Goal: Complete application form

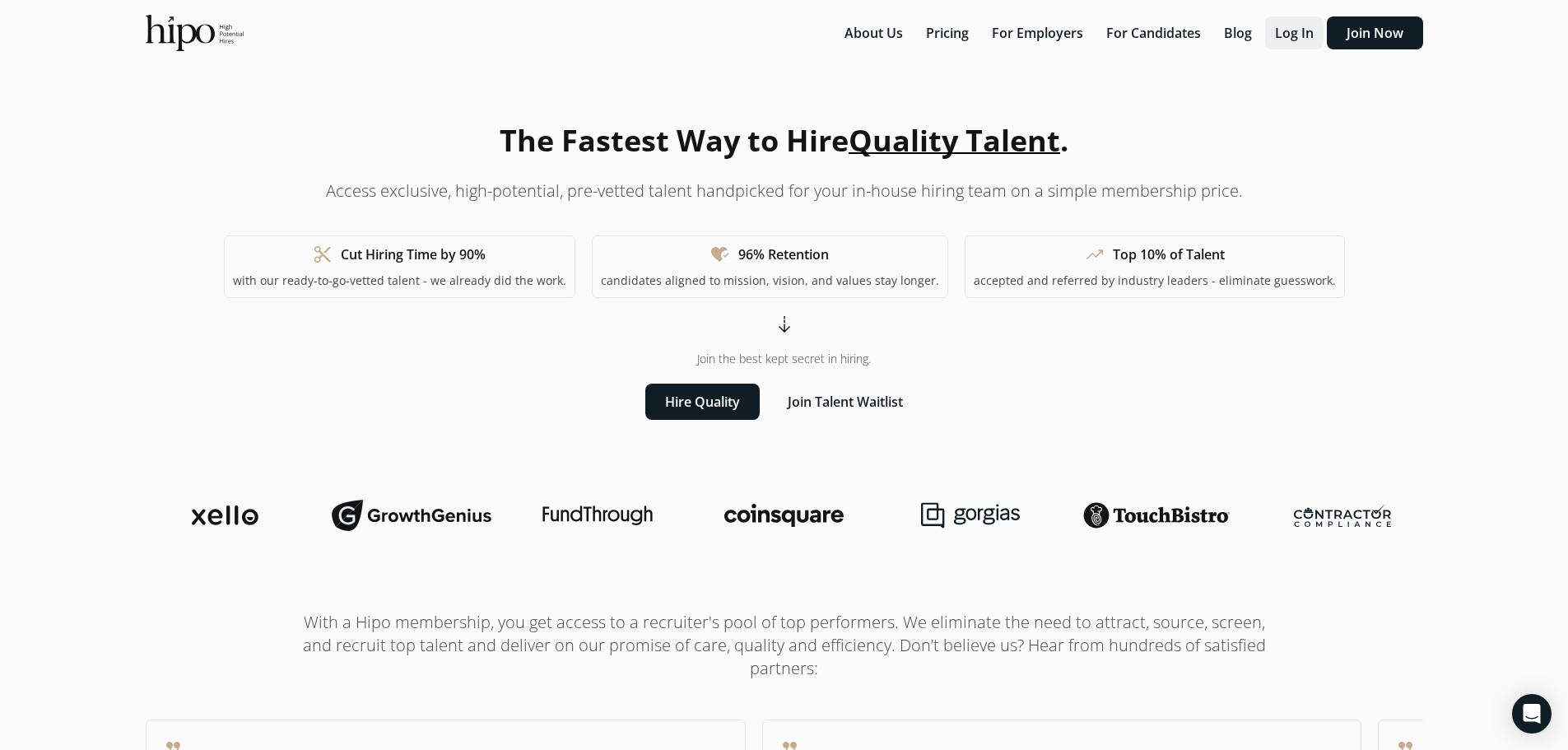
click at [1306, 34] on button "Log In" at bounding box center [1294, 32] width 59 height 33
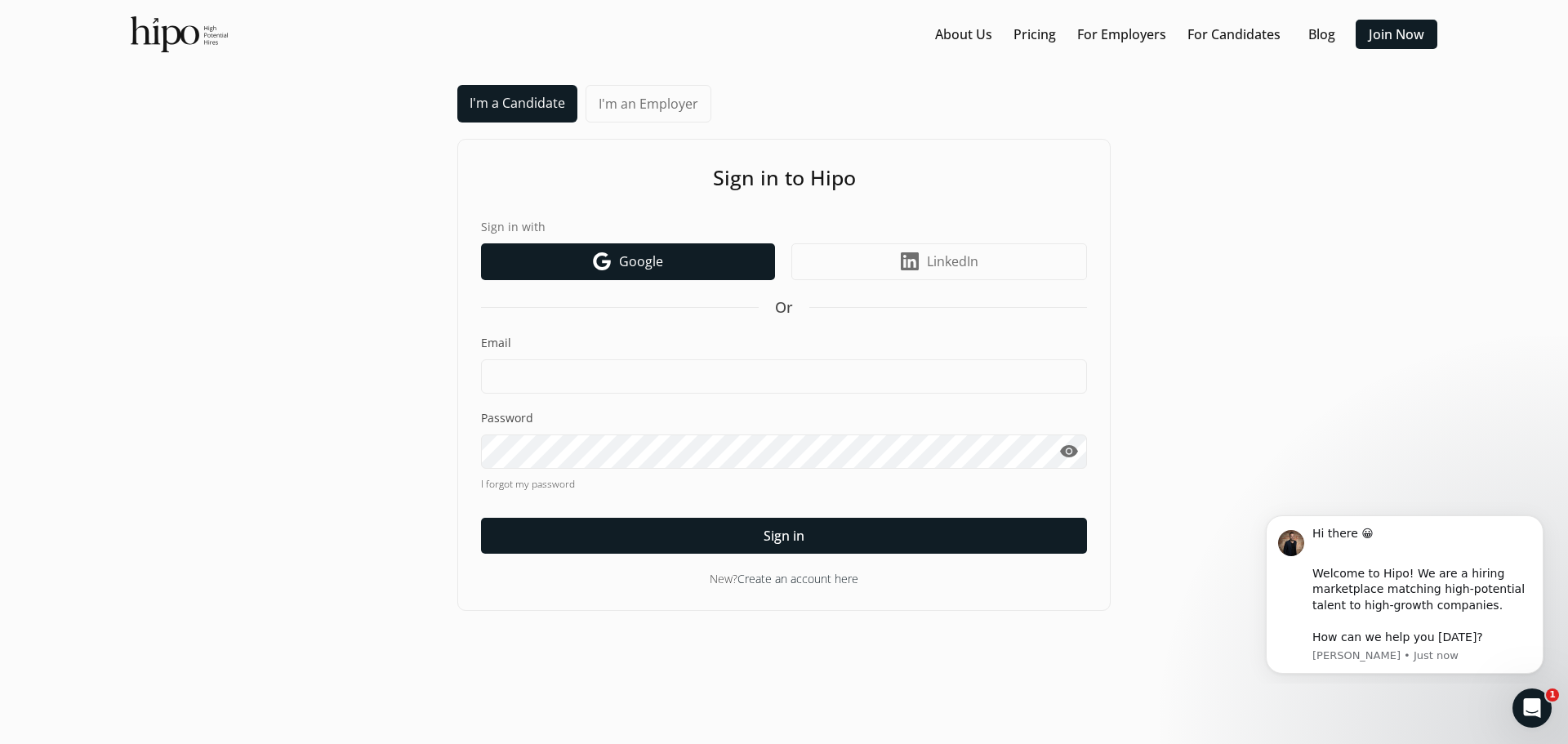
click at [658, 259] on span "Google" at bounding box center [640, 261] width 44 height 20
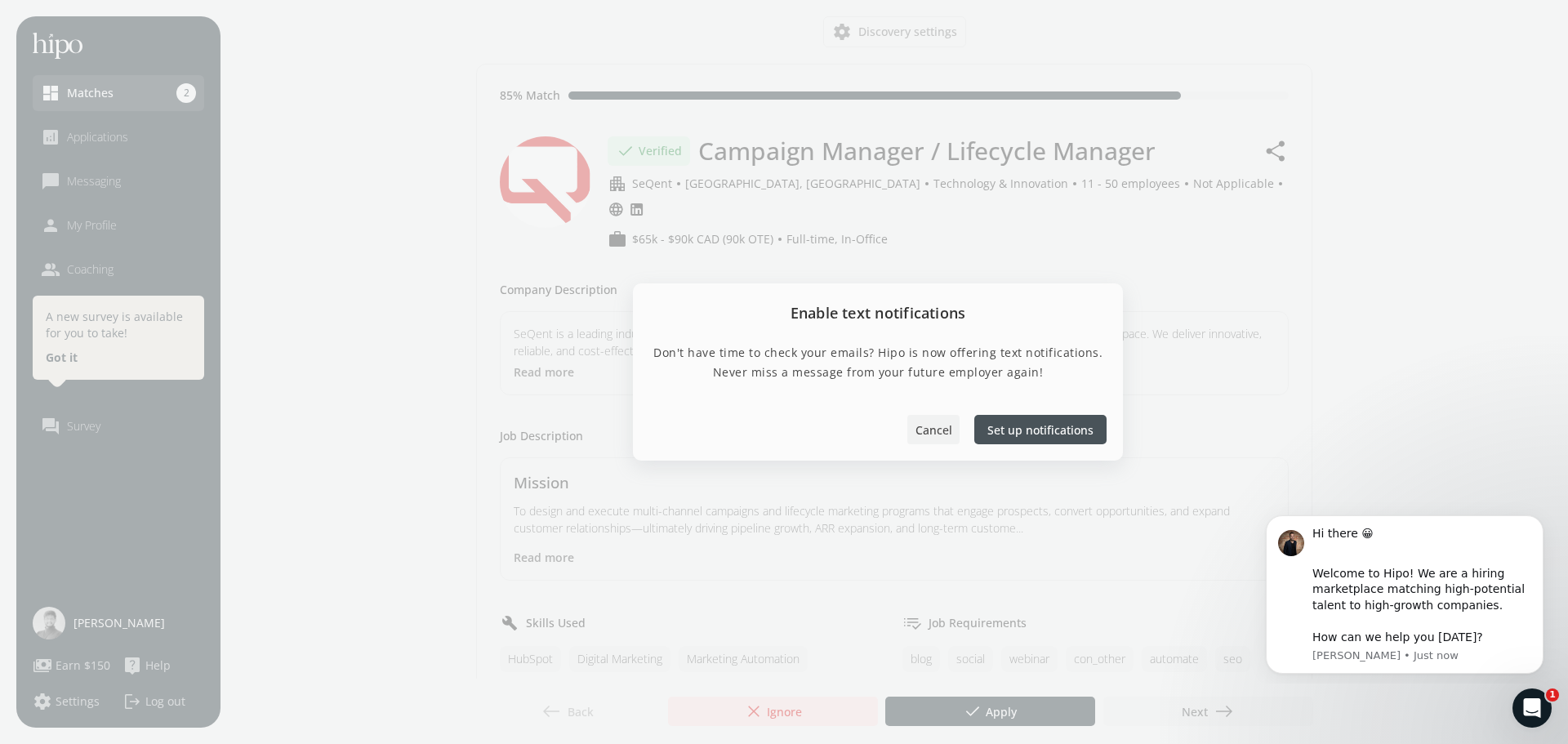
click at [932, 430] on span "Cancel" at bounding box center [933, 429] width 37 height 17
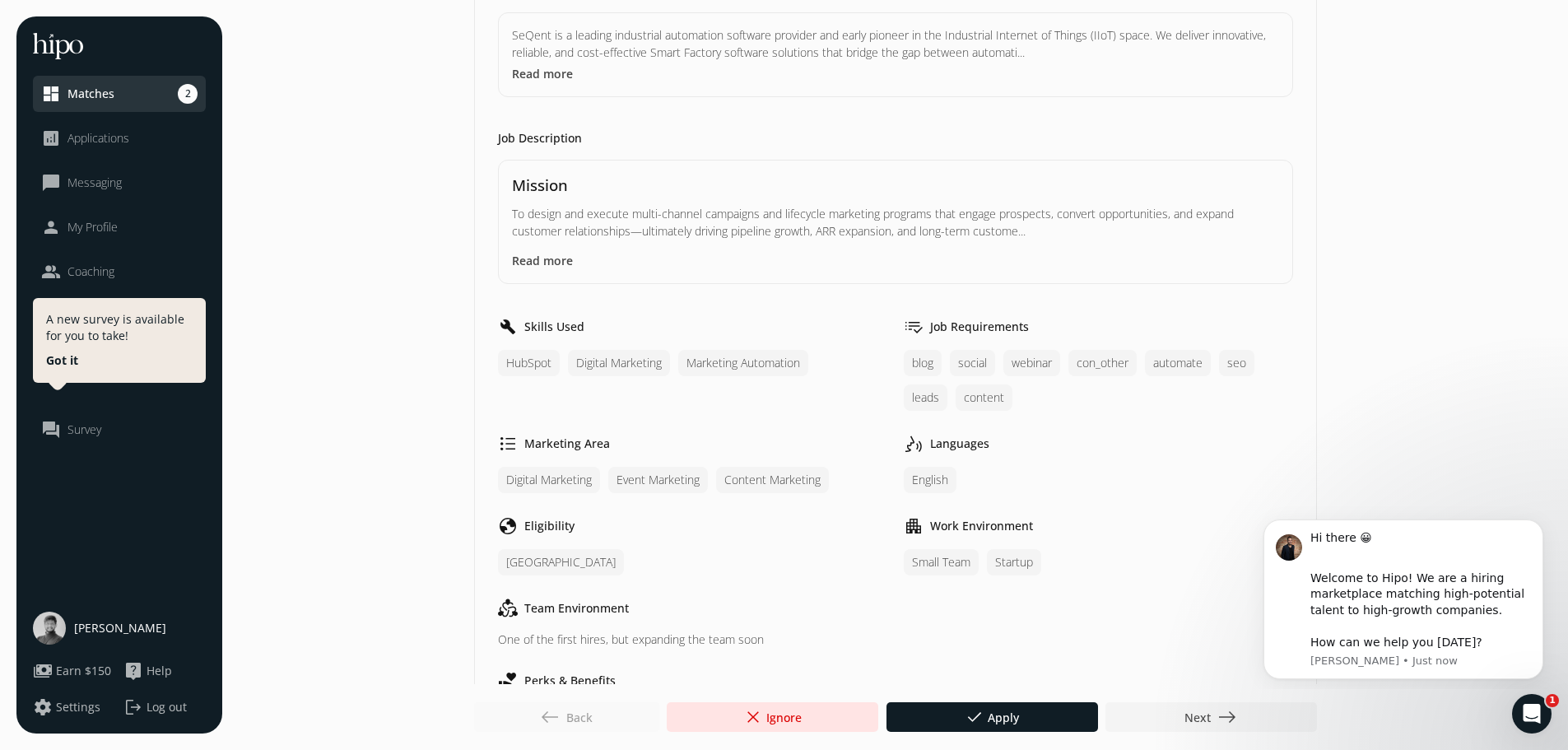
scroll to position [329, 0]
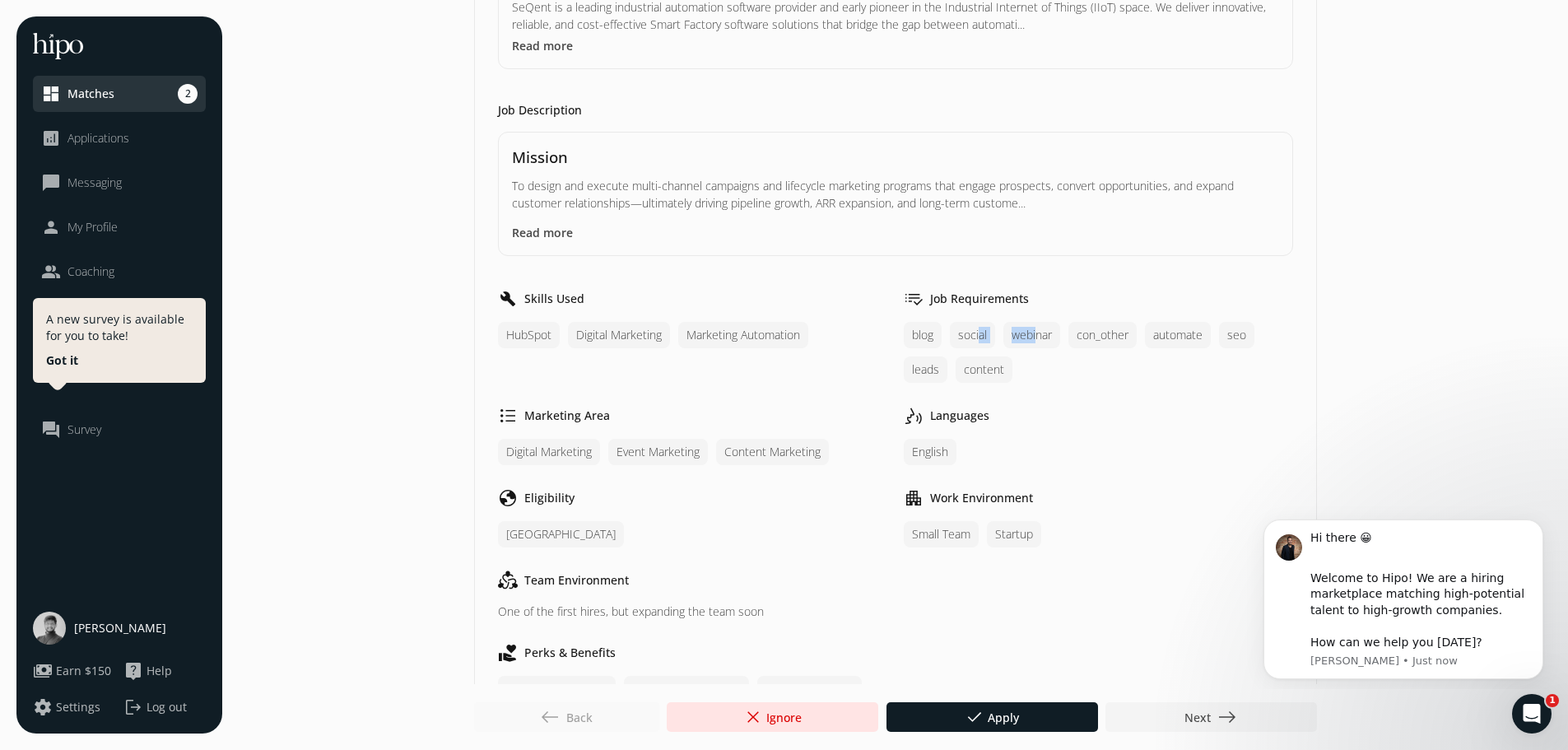
drag, startPoint x: 979, startPoint y: 306, endPoint x: 1043, endPoint y: 316, distance: 64.8
click at [1040, 322] on div "blog social webinar con_other automate seo leads content" at bounding box center [1098, 352] width 390 height 61
drag, startPoint x: 1092, startPoint y: 308, endPoint x: 1121, endPoint y: 311, distance: 29.2
click at [1109, 322] on div "blog social webinar con_other automate seo leads content" at bounding box center [1098, 352] width 390 height 61
drag, startPoint x: 1144, startPoint y: 316, endPoint x: 1179, endPoint y: 320, distance: 35.2
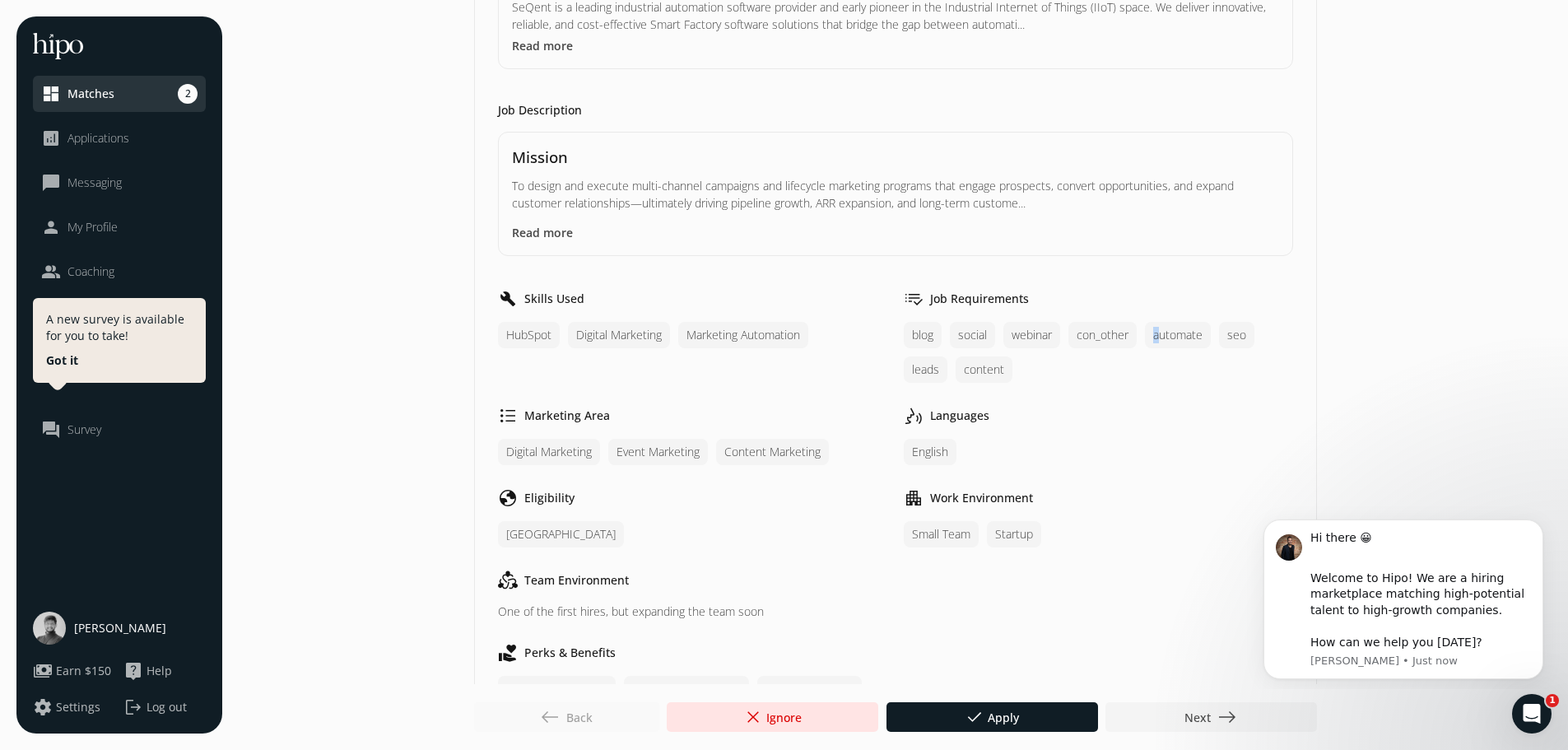
click at [1170, 322] on div "blog social webinar con_other automate seo leads content" at bounding box center [1098, 352] width 390 height 61
drag, startPoint x: 1220, startPoint y: 322, endPoint x: 1247, endPoint y: 321, distance: 27.0
click at [1243, 322] on div "blog social webinar con_other automate seo leads content" at bounding box center [1098, 352] width 390 height 61
click at [1102, 370] on div "build Skills Used HubSpot Digital Marketing Marketing Automation tv_options_edi…" at bounding box center [895, 453] width 795 height 331
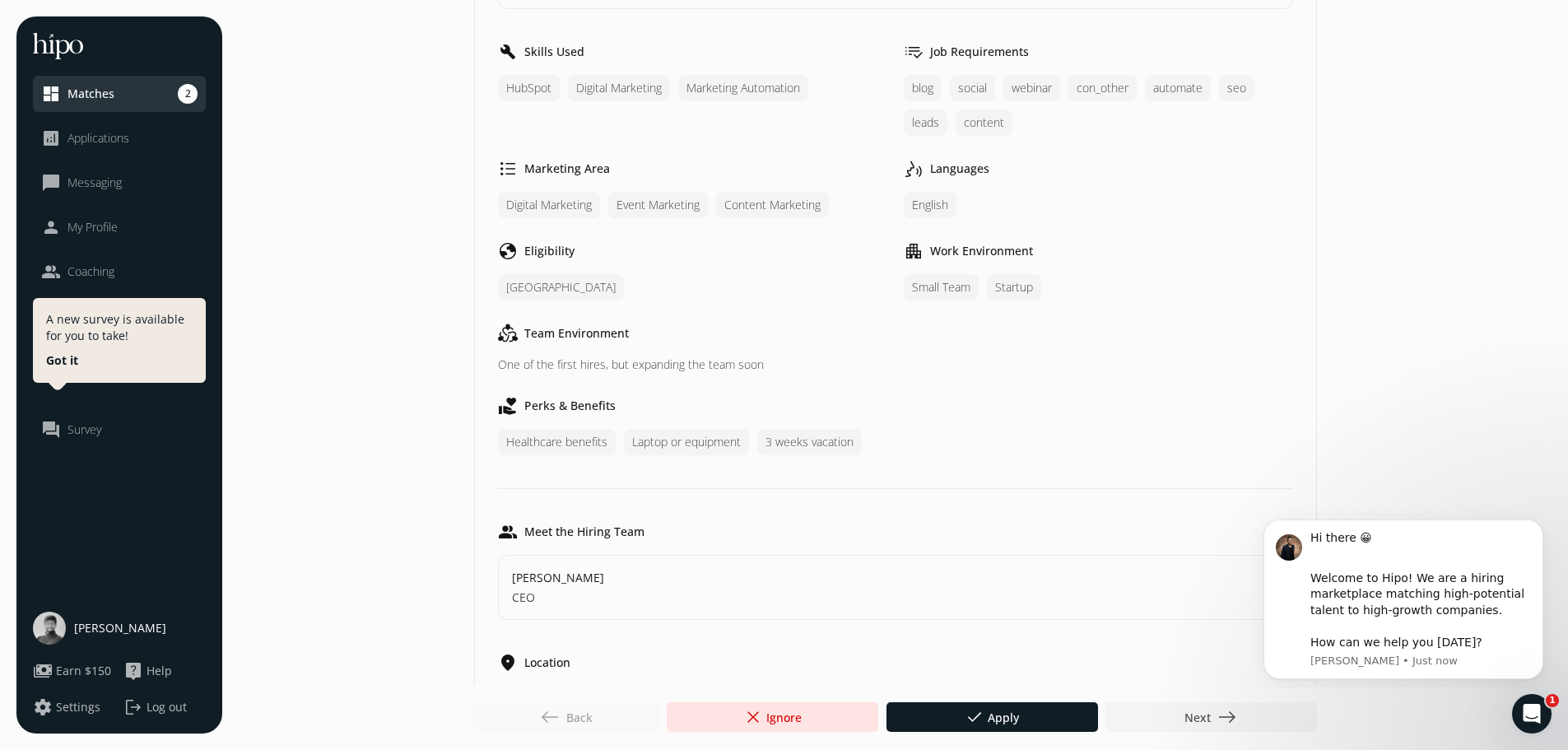
click at [1072, 429] on div "Healthcare benefits Laptop or equipment 3 weeks vacation" at bounding box center [895, 442] width 795 height 26
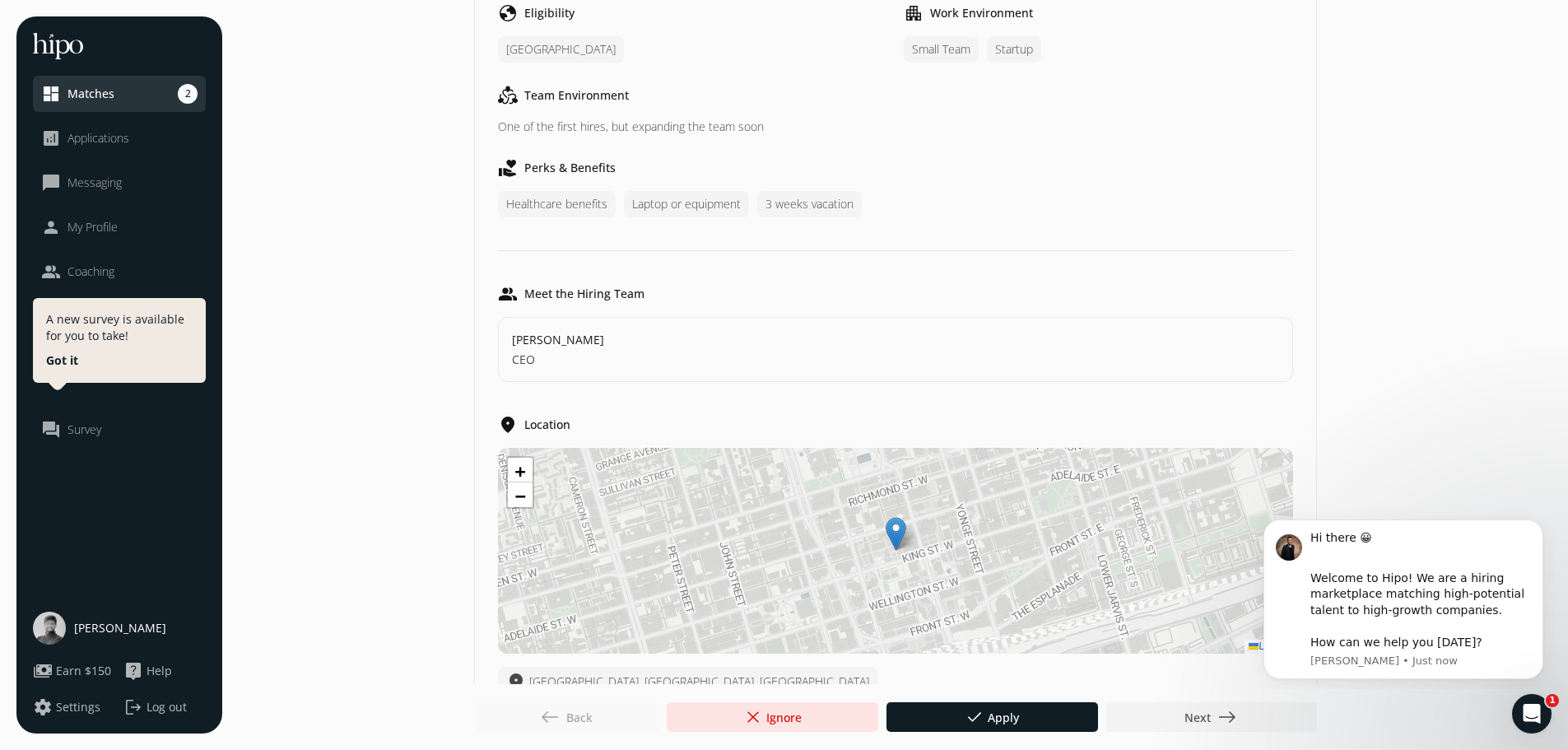
scroll to position [842, 0]
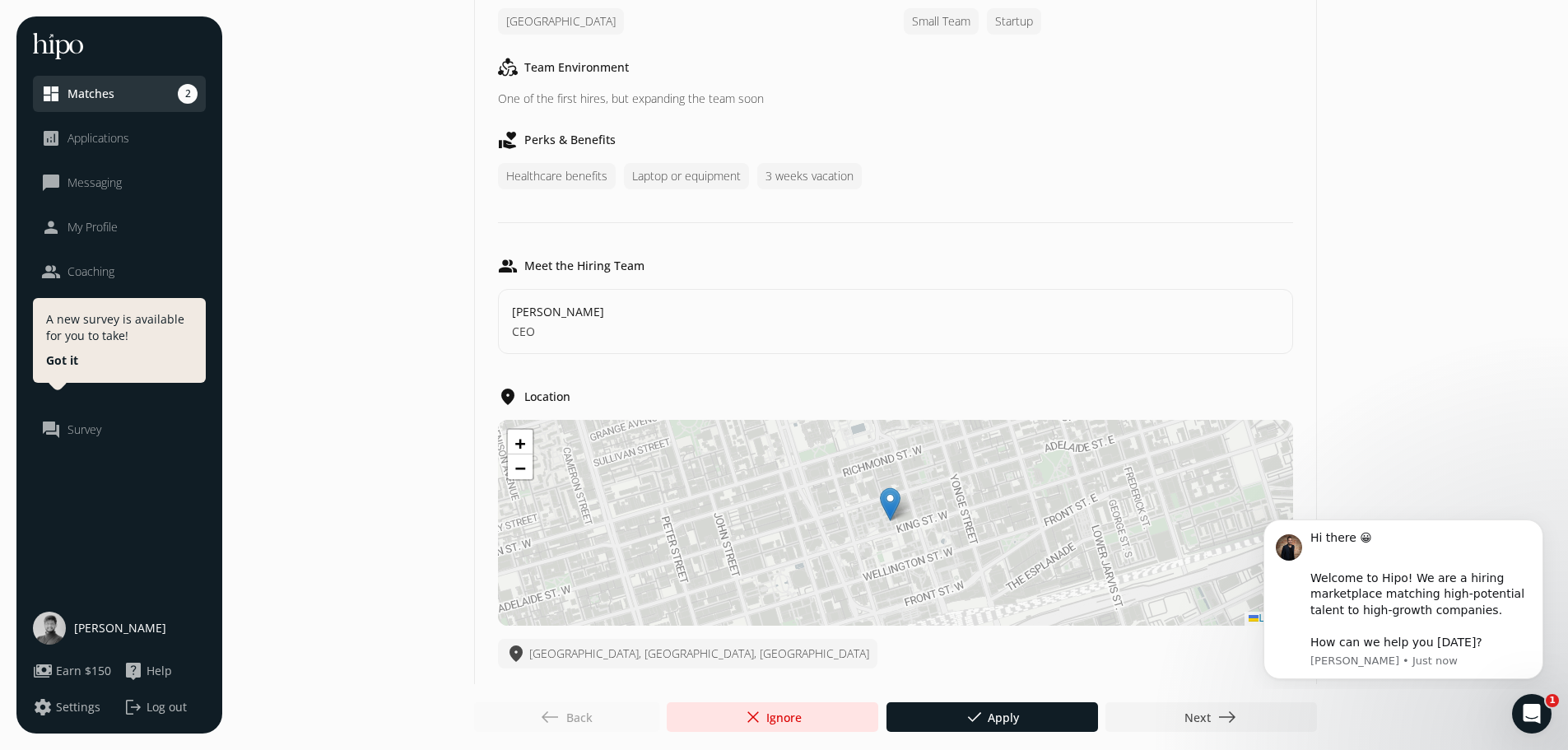
click at [121, 133] on span "Applications" at bounding box center [98, 138] width 61 height 16
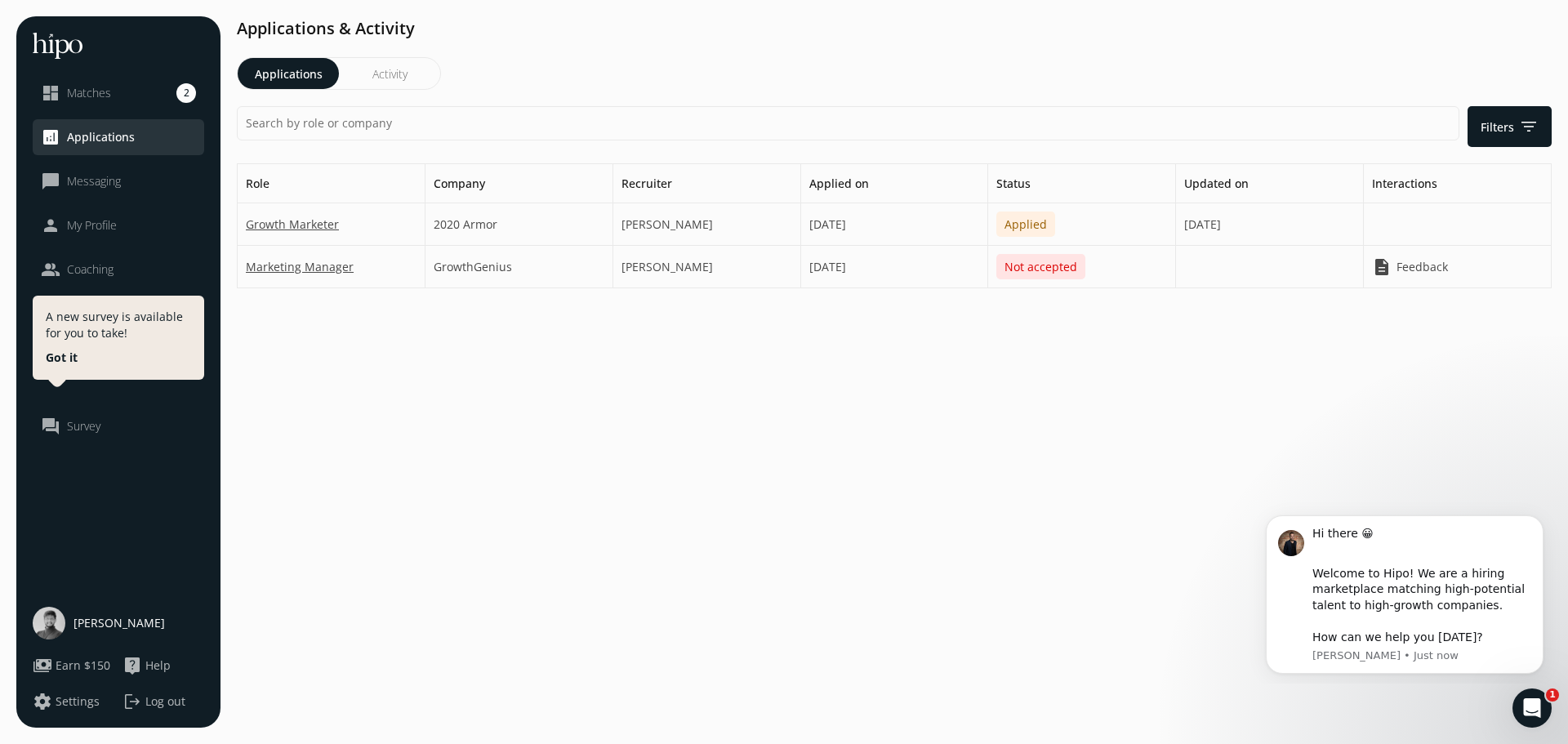
click at [113, 216] on div "person My Profile" at bounding box center [79, 225] width 76 height 20
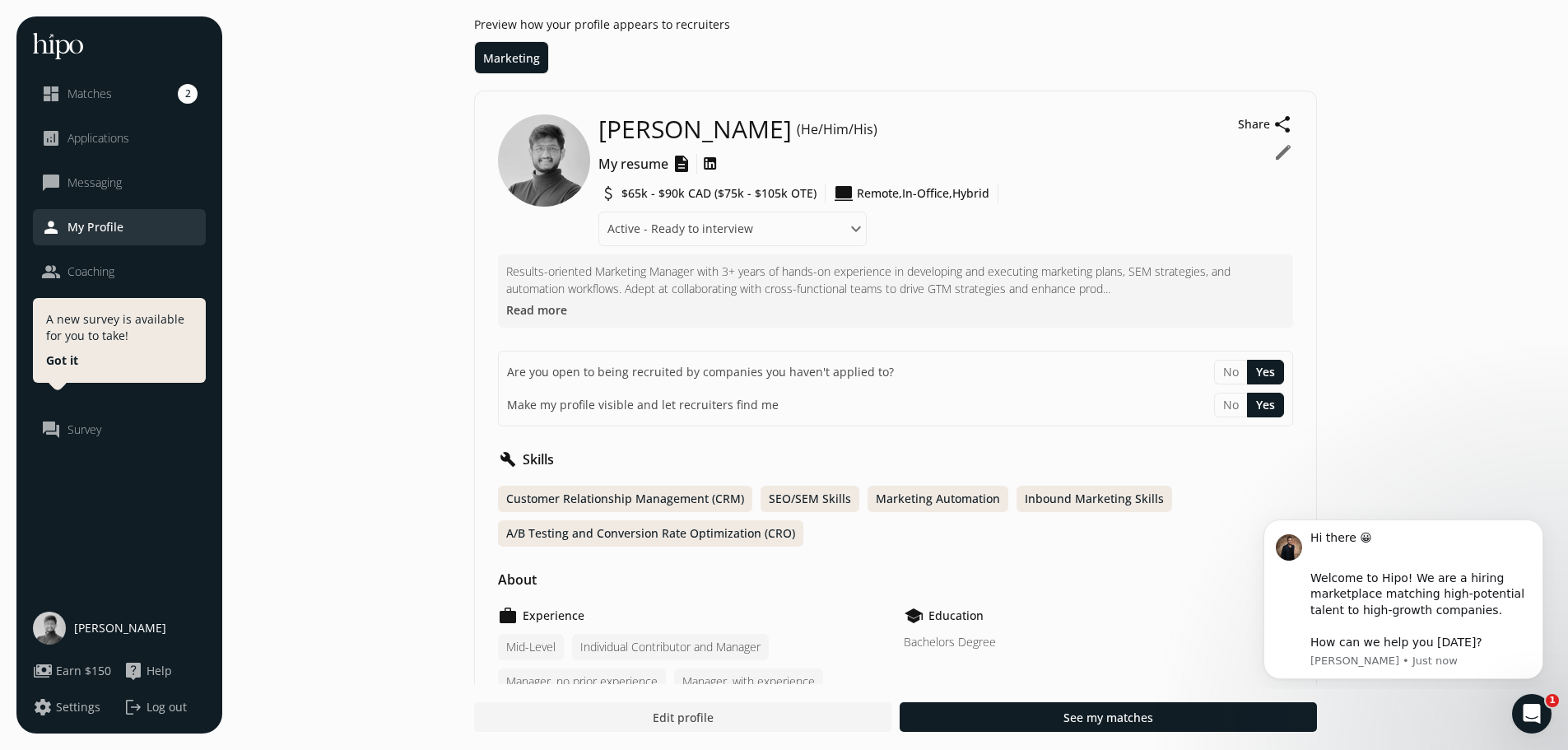
click at [1275, 142] on button "edit" at bounding box center [1283, 152] width 20 height 20
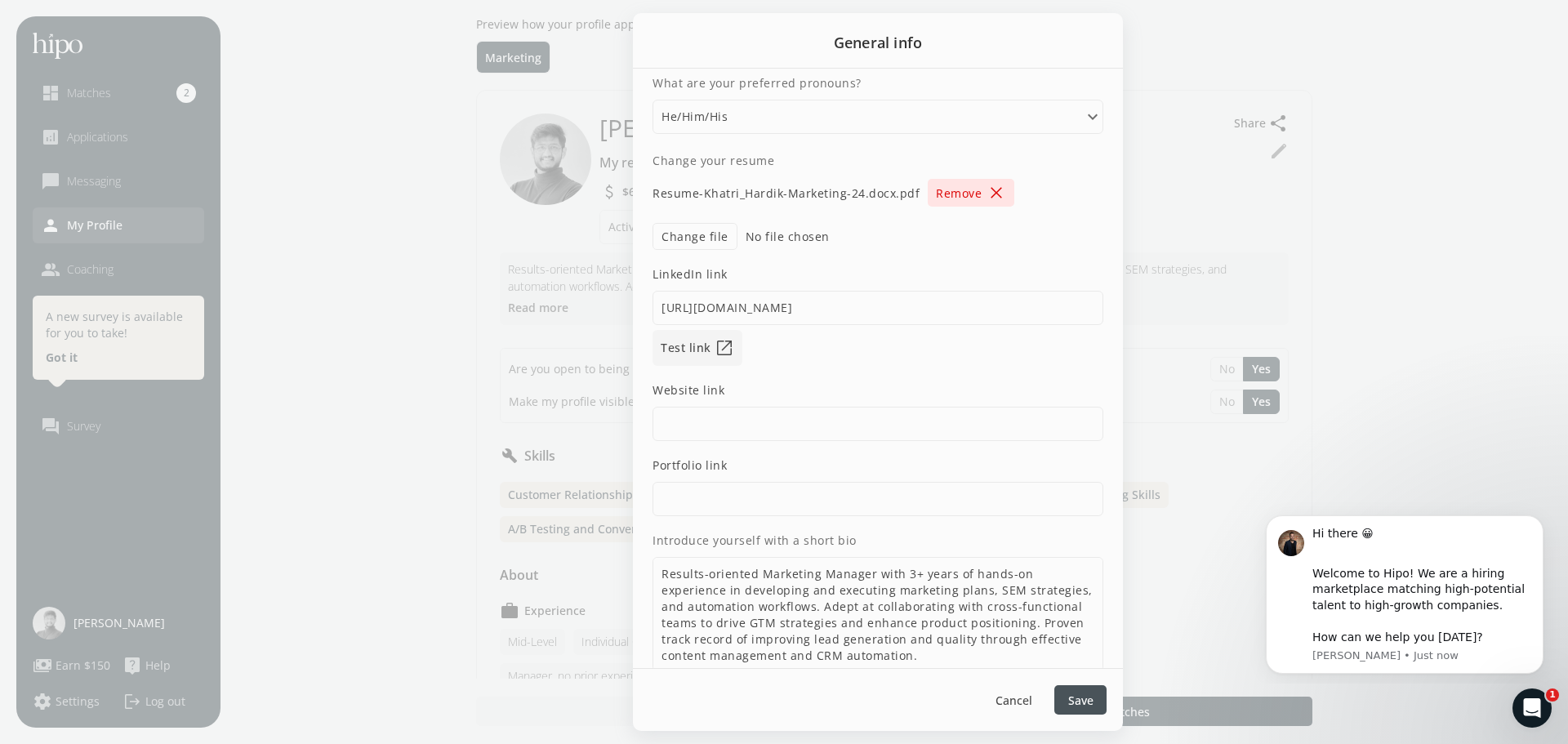
click at [726, 229] on label "Change file" at bounding box center [694, 236] width 85 height 27
type input "C:\fakepath\Khatri_Hardik-Marketing Manager-Q4-2025.docx.pdf"
click at [995, 198] on span "close" at bounding box center [996, 193] width 20 height 20
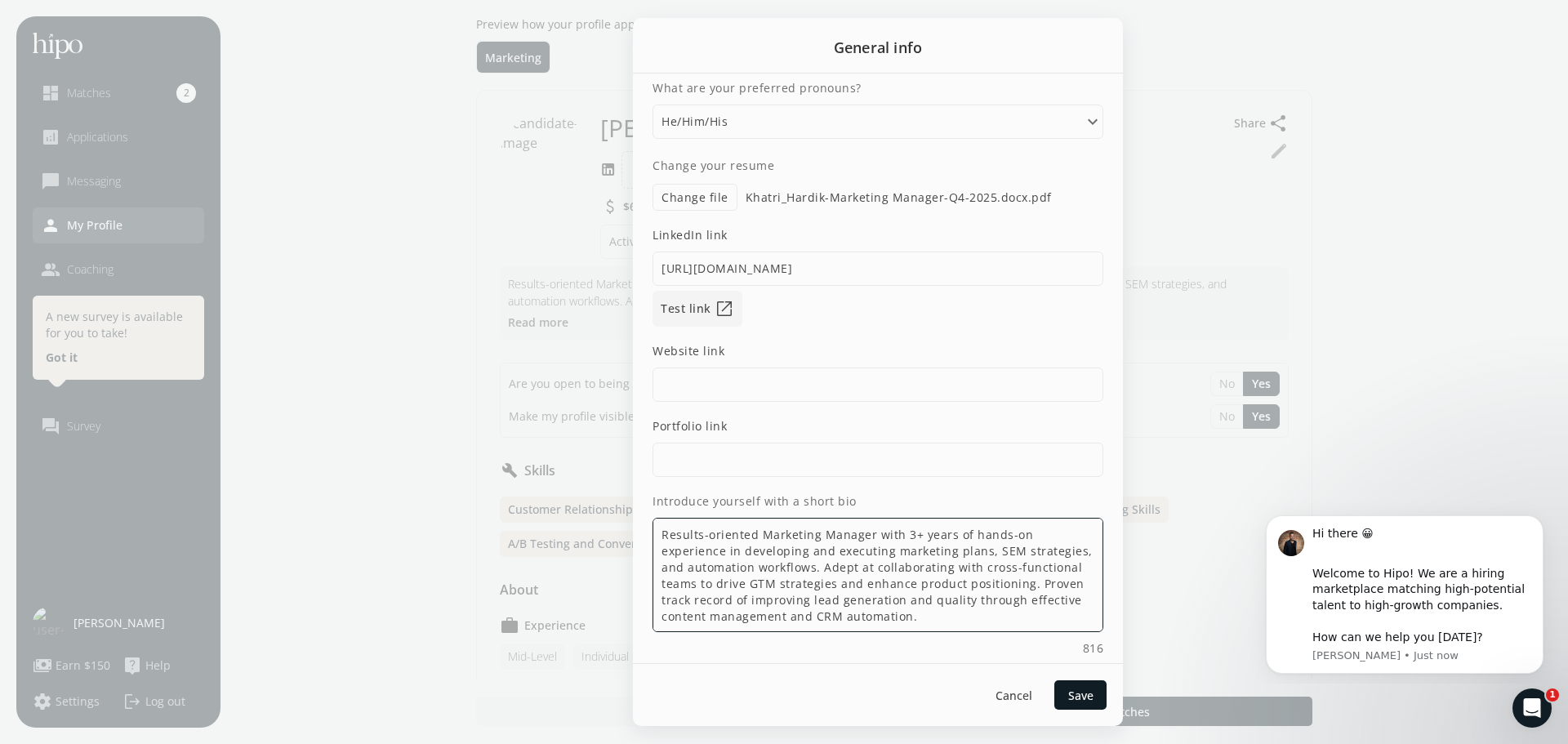
drag, startPoint x: 913, startPoint y: 534, endPoint x: 903, endPoint y: 532, distance: 10.2
click at [903, 532] on textarea "Results-oriented Marketing Manager with 3+ years of hands-on experience in deve…" at bounding box center [877, 575] width 451 height 114
type textarea "Results-oriented Marketing Manager with almost 5 years of hands-on experience i…"
click at [904, 300] on div "LinkedIn link [URL][DOMAIN_NAME] Test link open_in_new" at bounding box center [877, 276] width 451 height 99
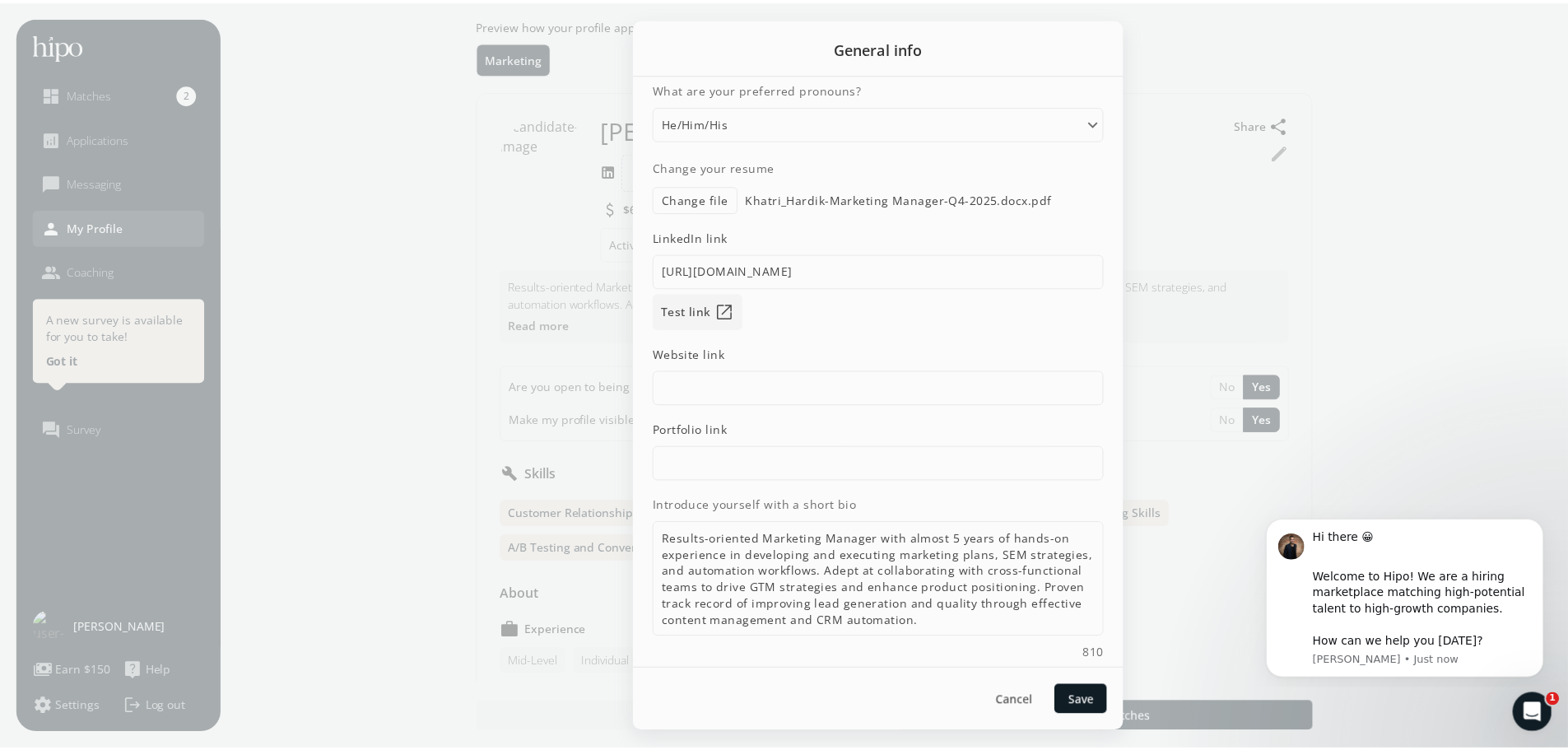
scroll to position [2, 0]
click at [1095, 701] on span "Save" at bounding box center [1089, 700] width 25 height 17
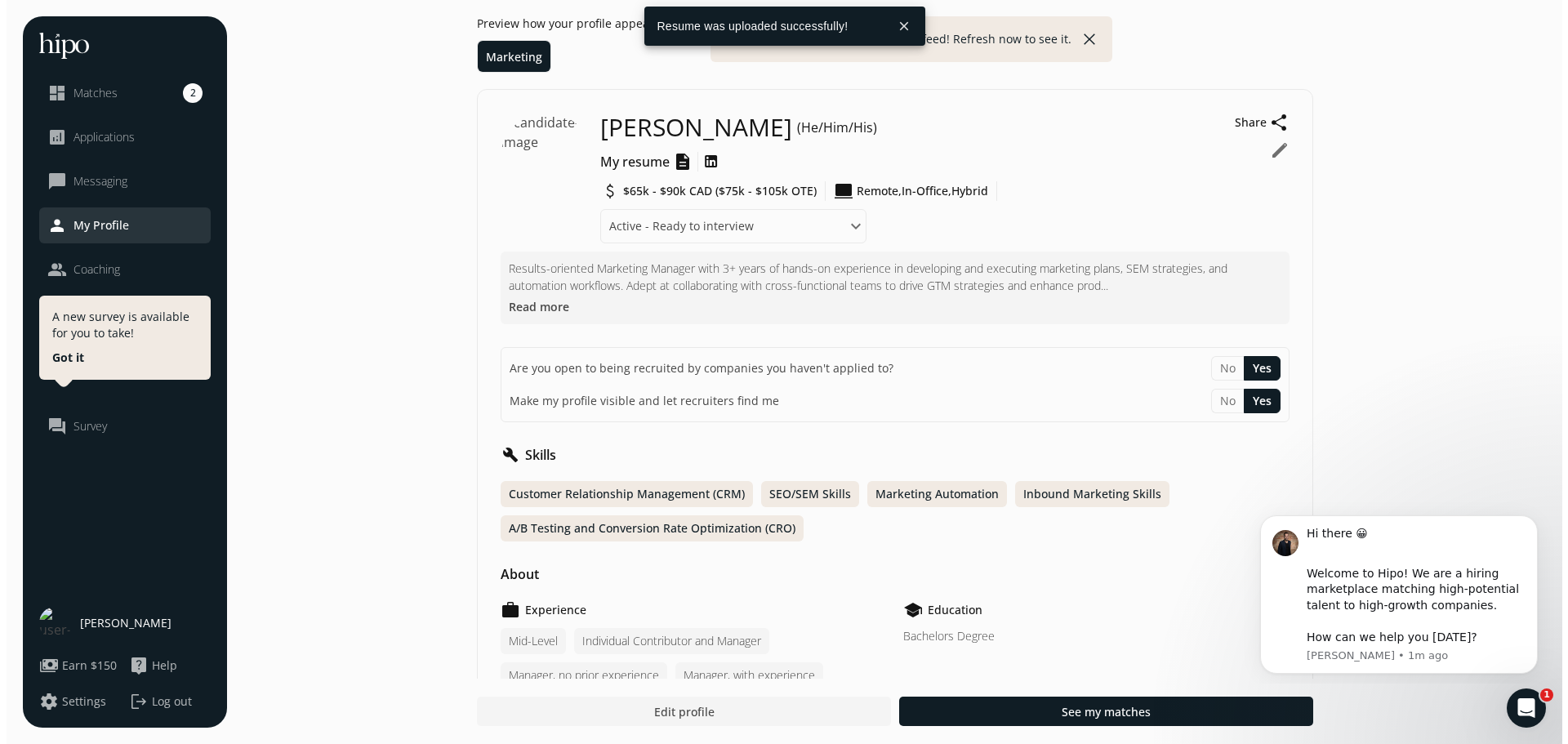
scroll to position [0, 0]
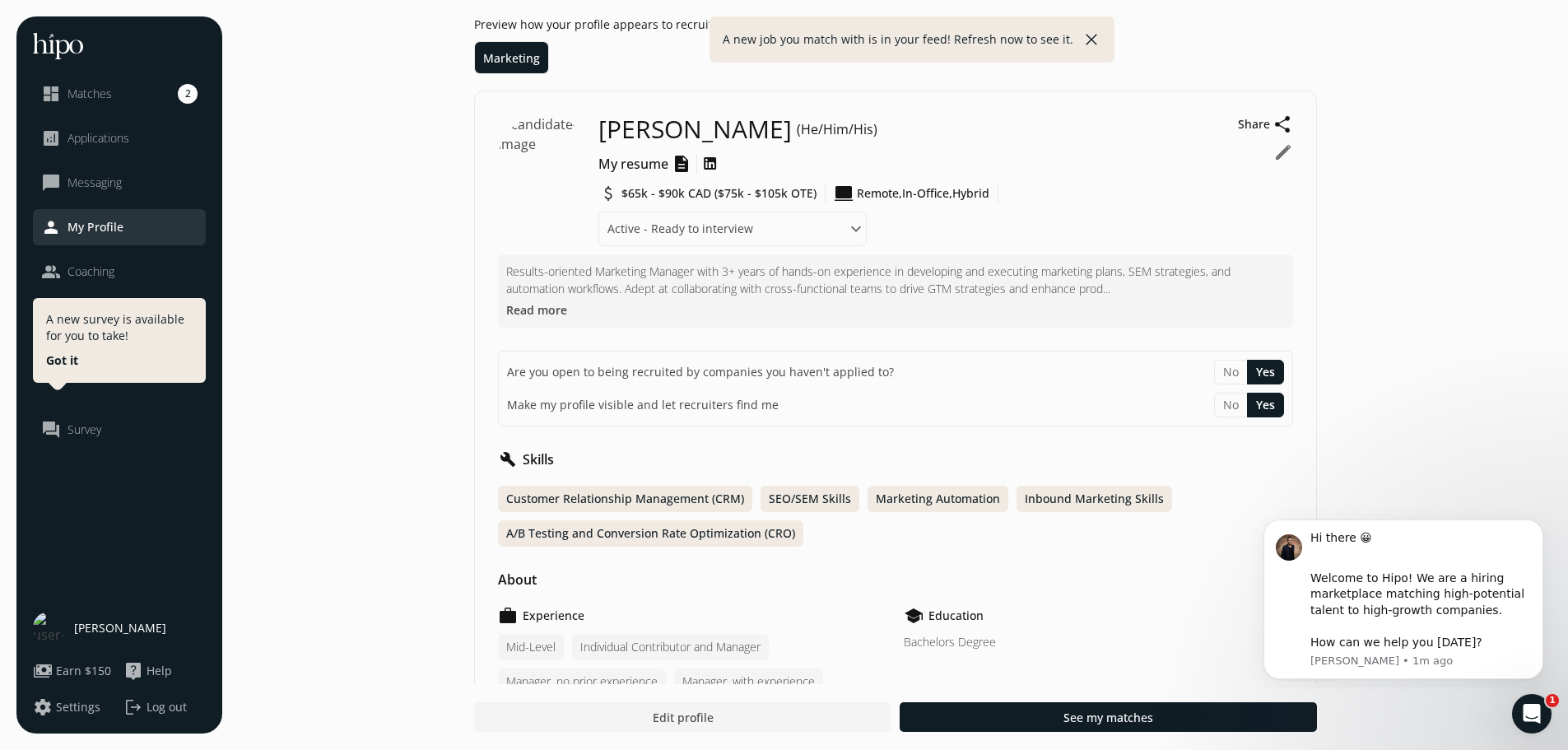
click at [1289, 158] on button "edit" at bounding box center [1283, 152] width 20 height 20
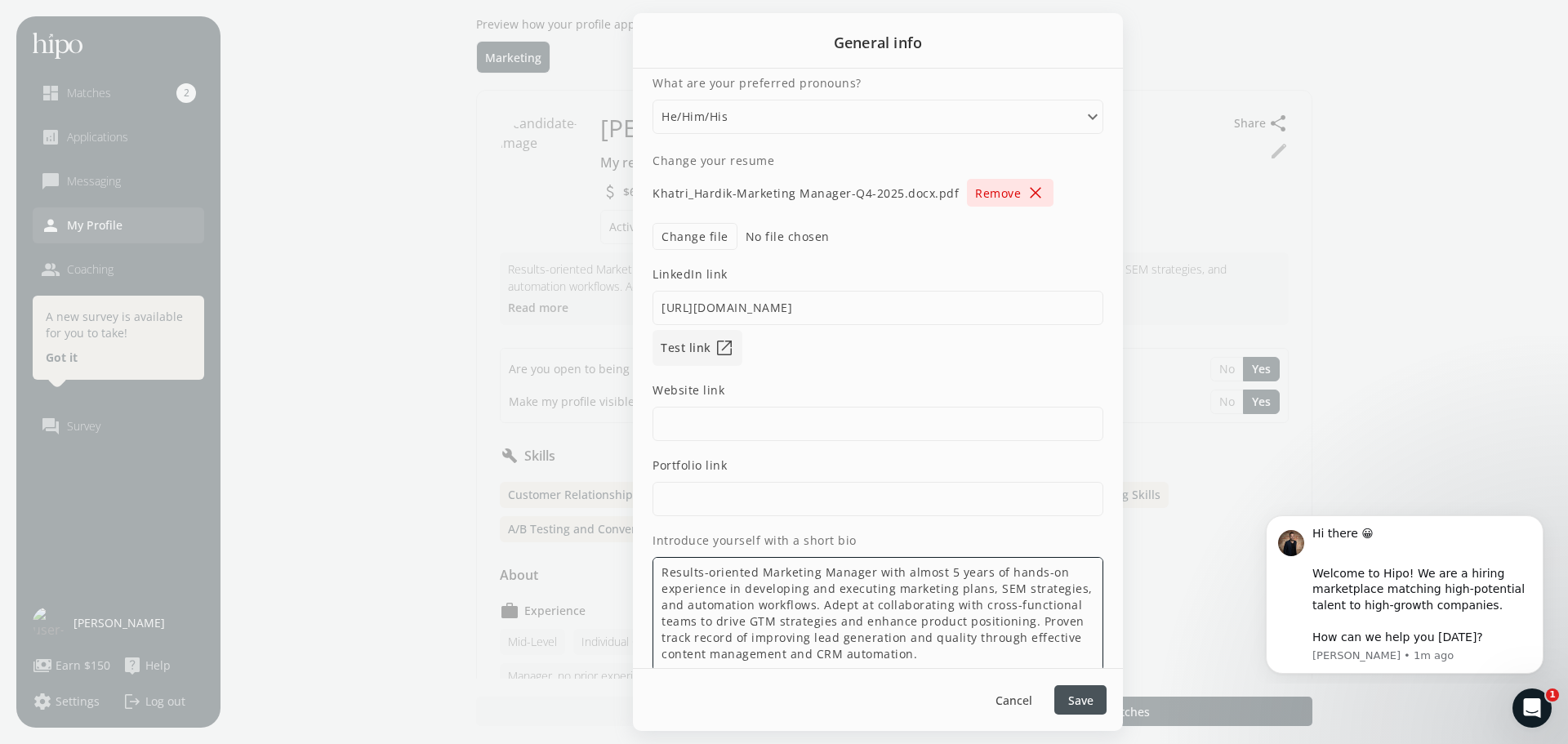
click at [796, 568] on textarea "Results-oriented Marketing Manager with almost 5 years of hands-on experience i…" at bounding box center [877, 614] width 451 height 114
paste textarea "B2B marketing professional with almost 5 years of experience in paid media, aff…"
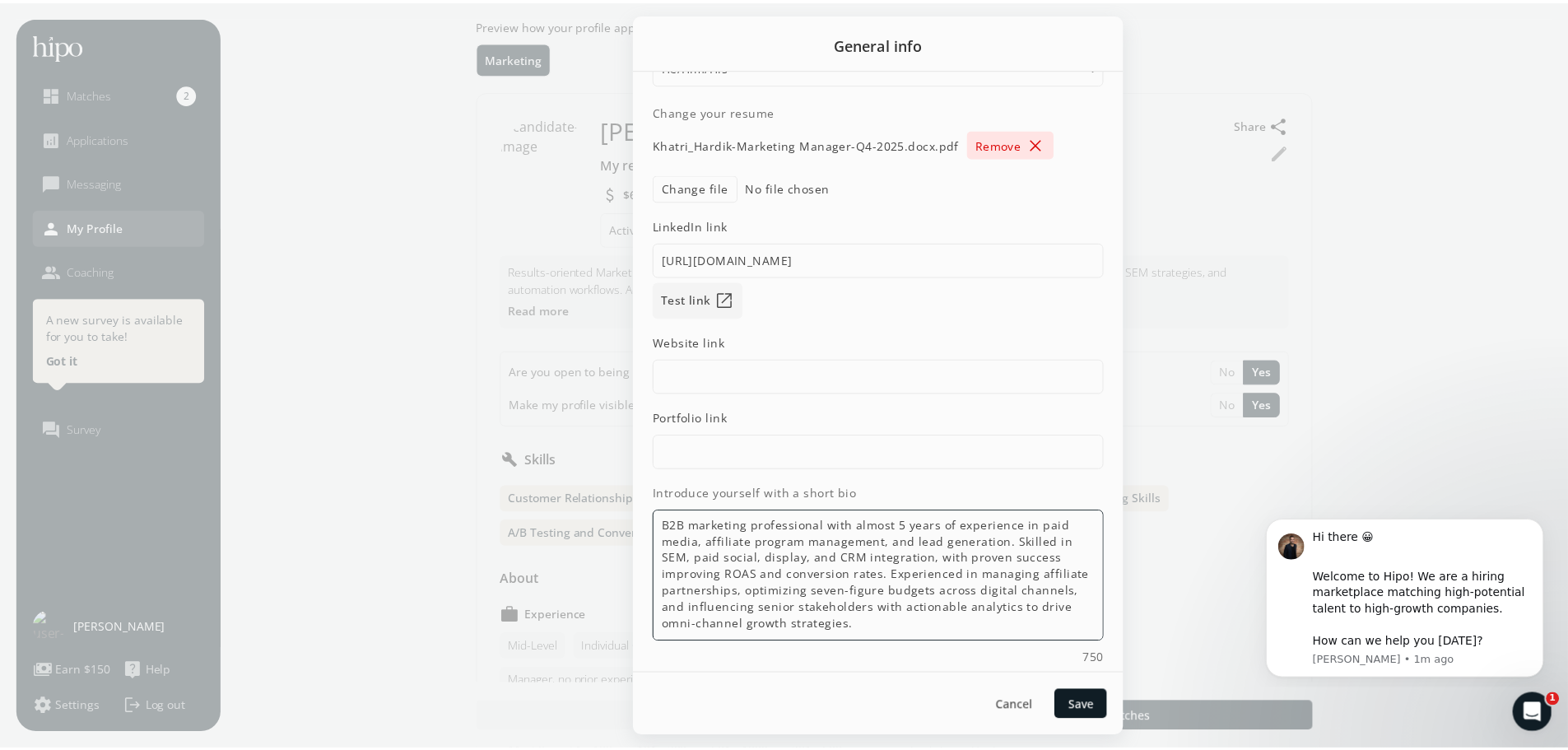
scroll to position [10, 0]
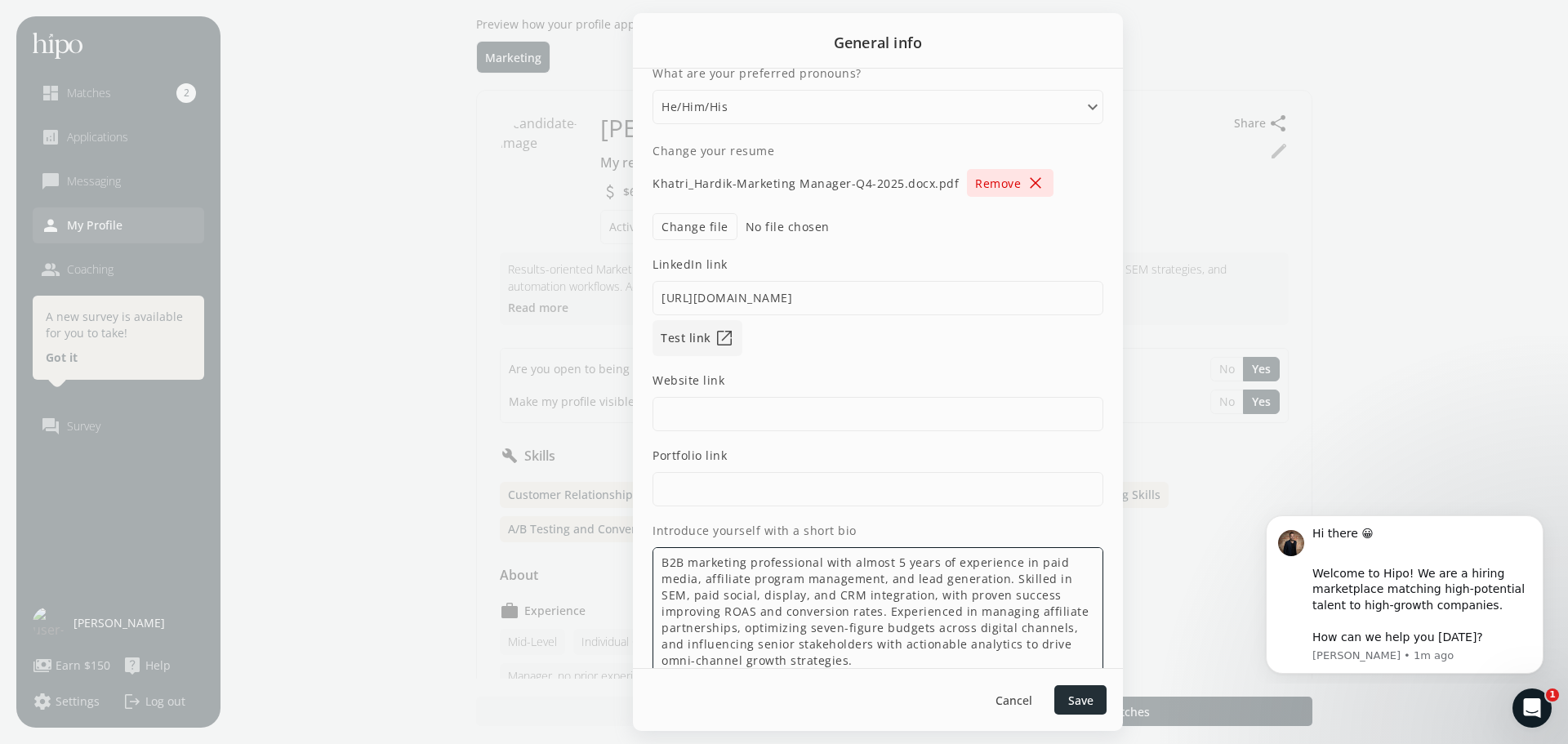
type textarea "B2B marketing professional with almost 5 years of experience in paid media, aff…"
click at [1085, 698] on span "Save" at bounding box center [1081, 699] width 25 height 17
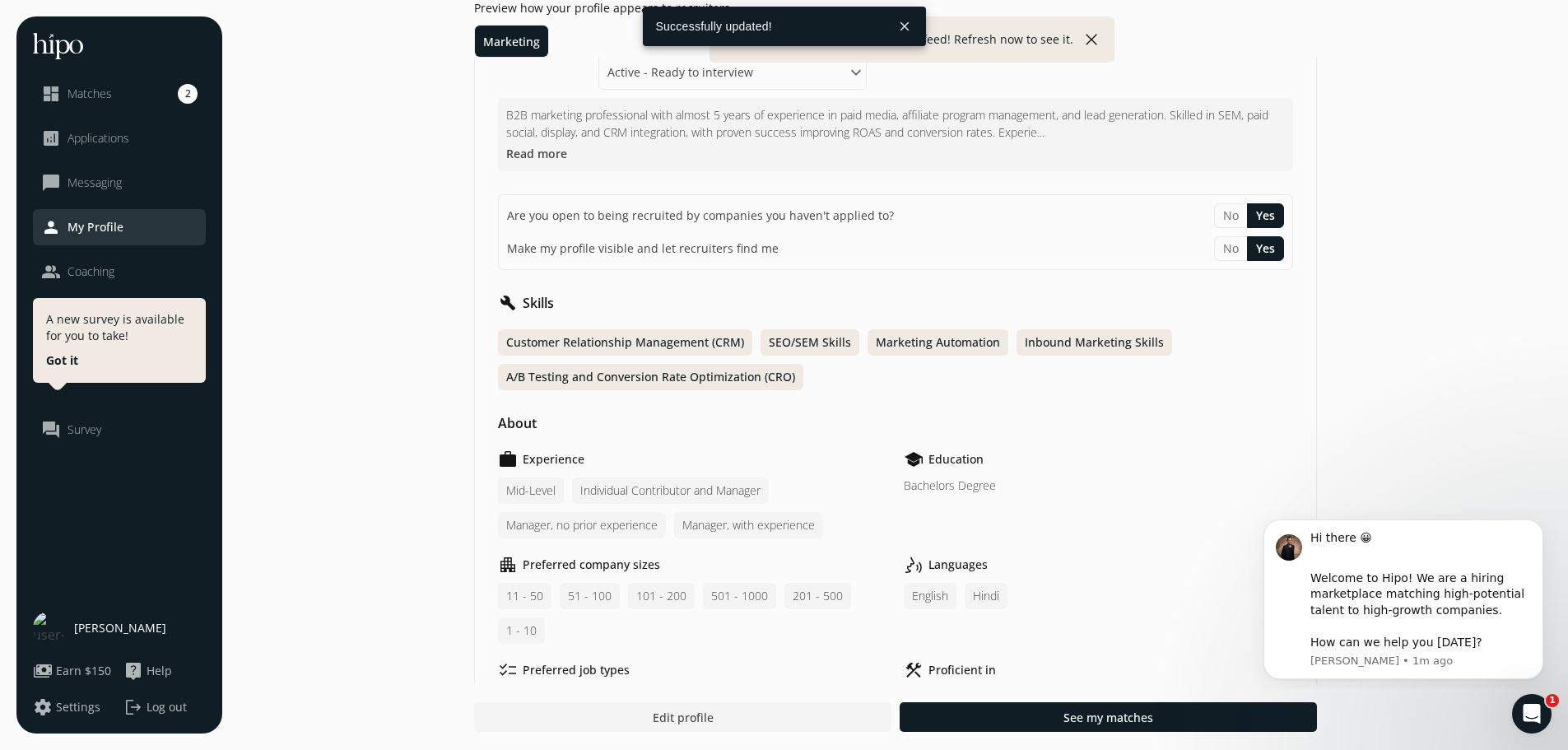
scroll to position [165, 0]
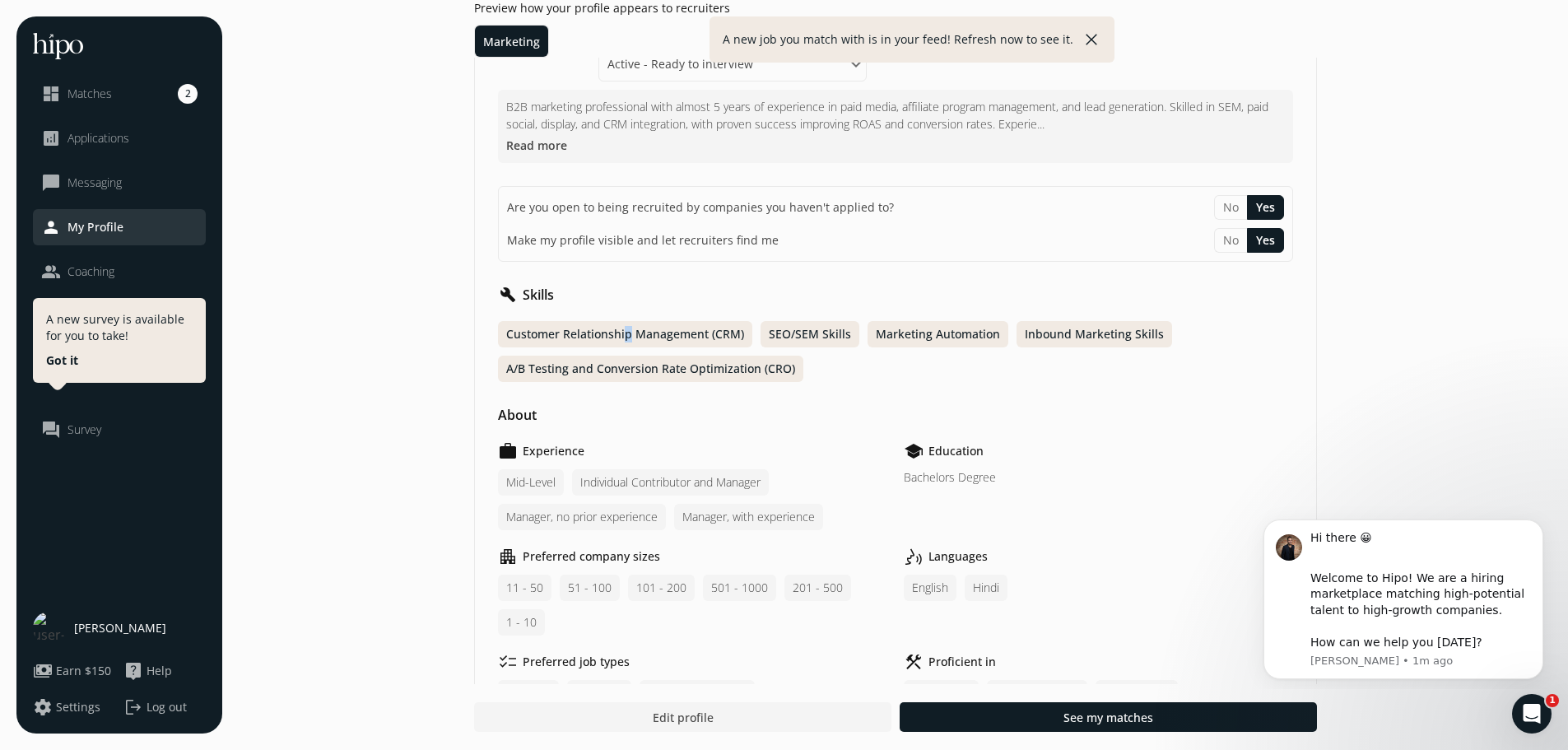
click at [628, 345] on div "Customer Relationship Management (CRM)" at bounding box center [625, 334] width 254 height 26
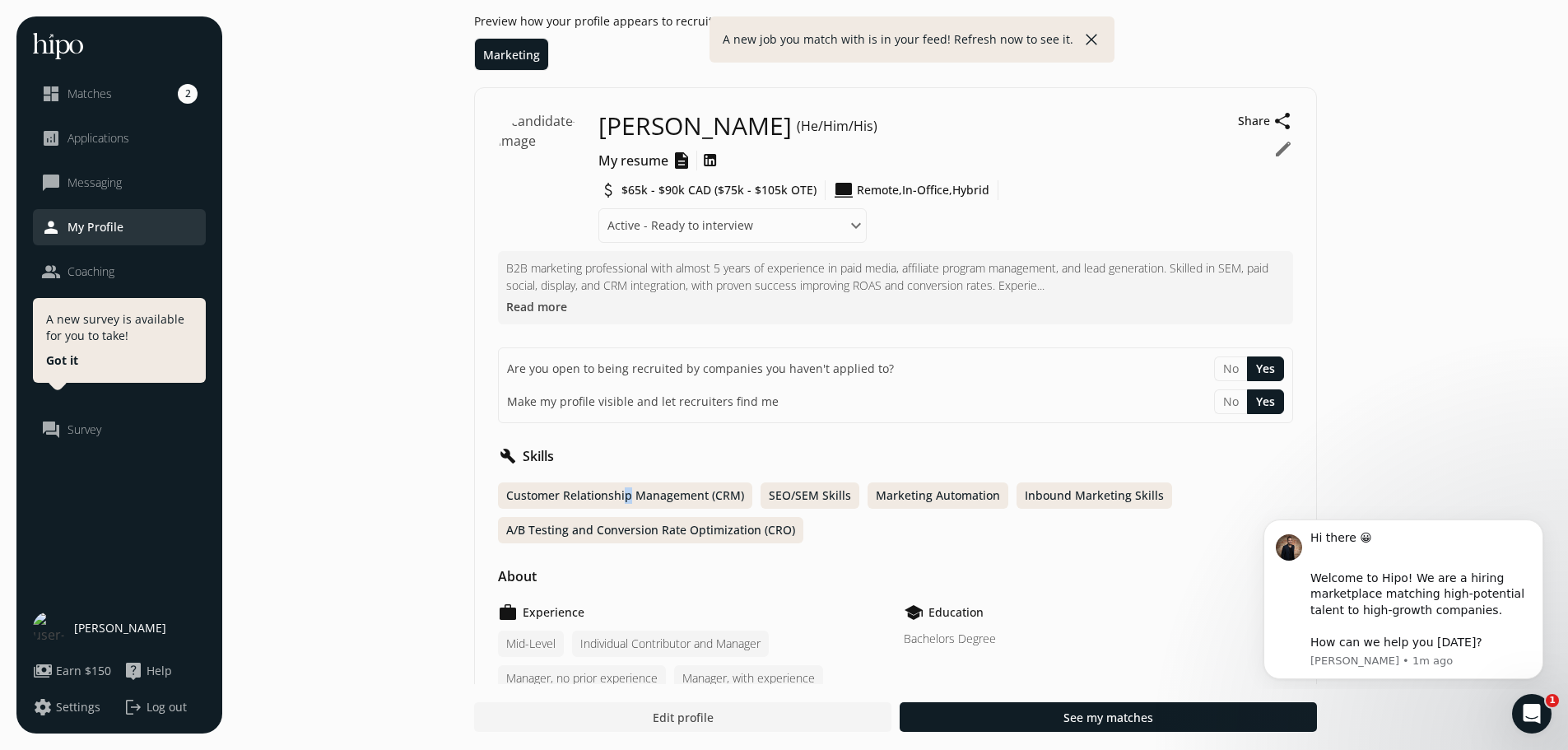
scroll to position [0, 0]
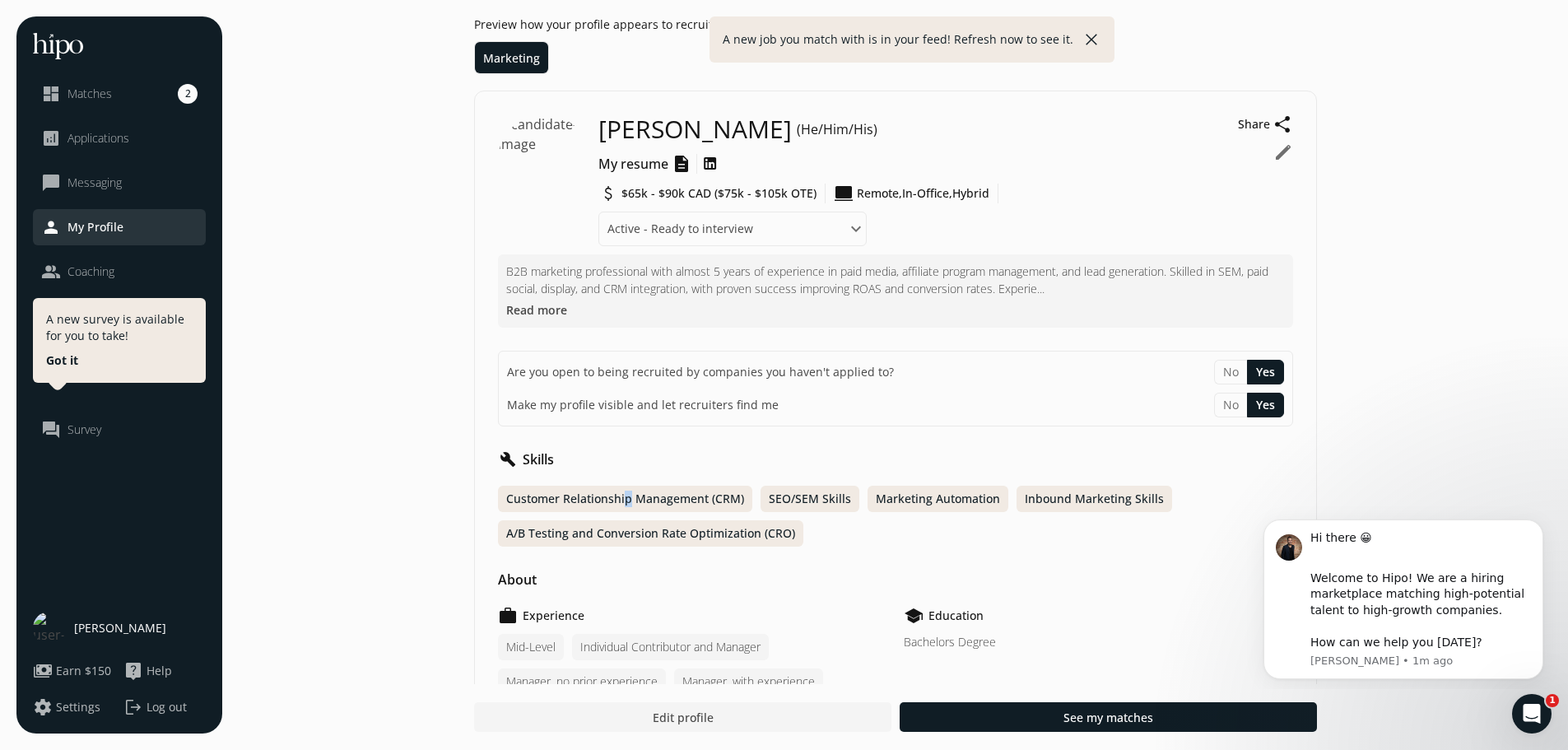
click at [1279, 162] on button "edit" at bounding box center [1283, 152] width 20 height 20
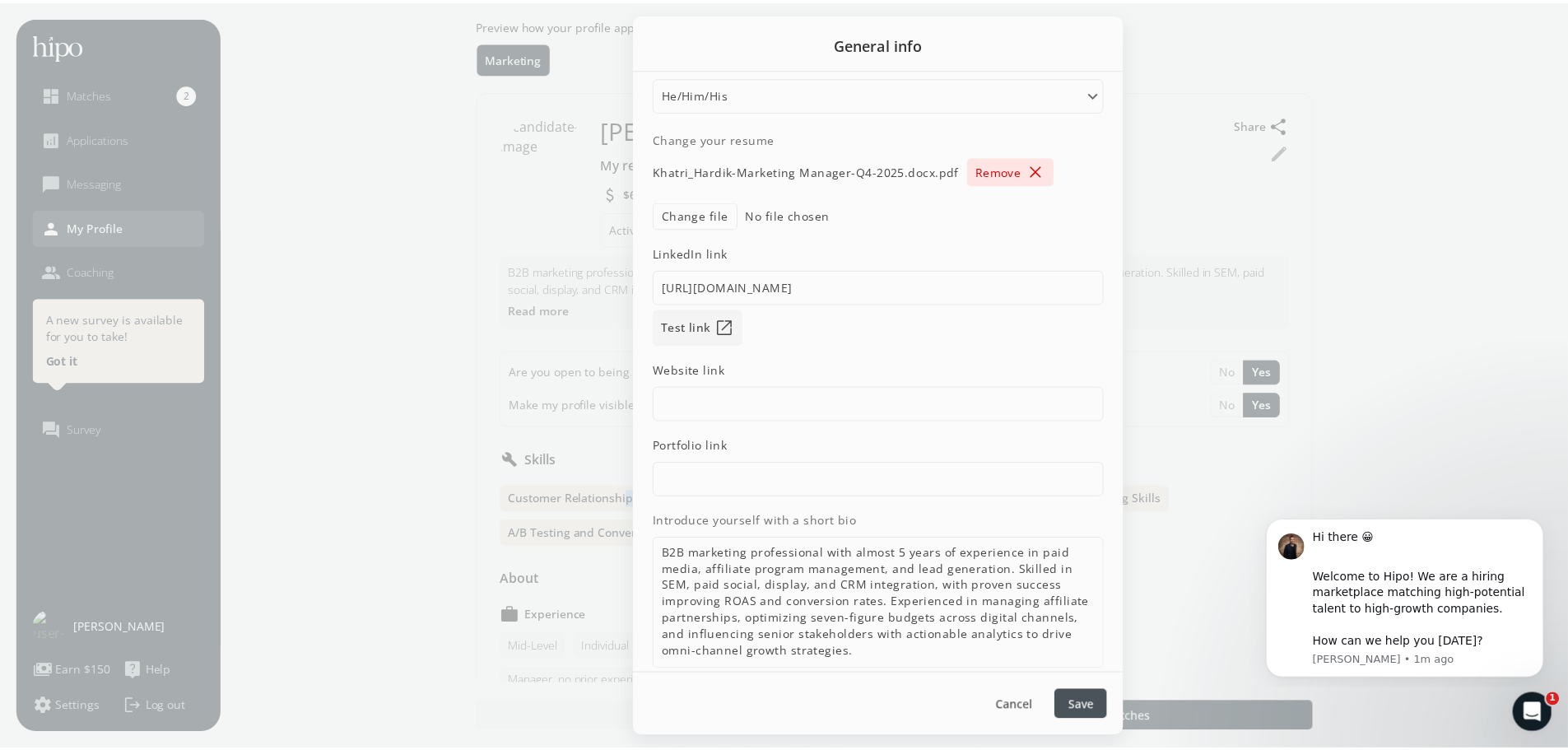
scroll to position [51, 0]
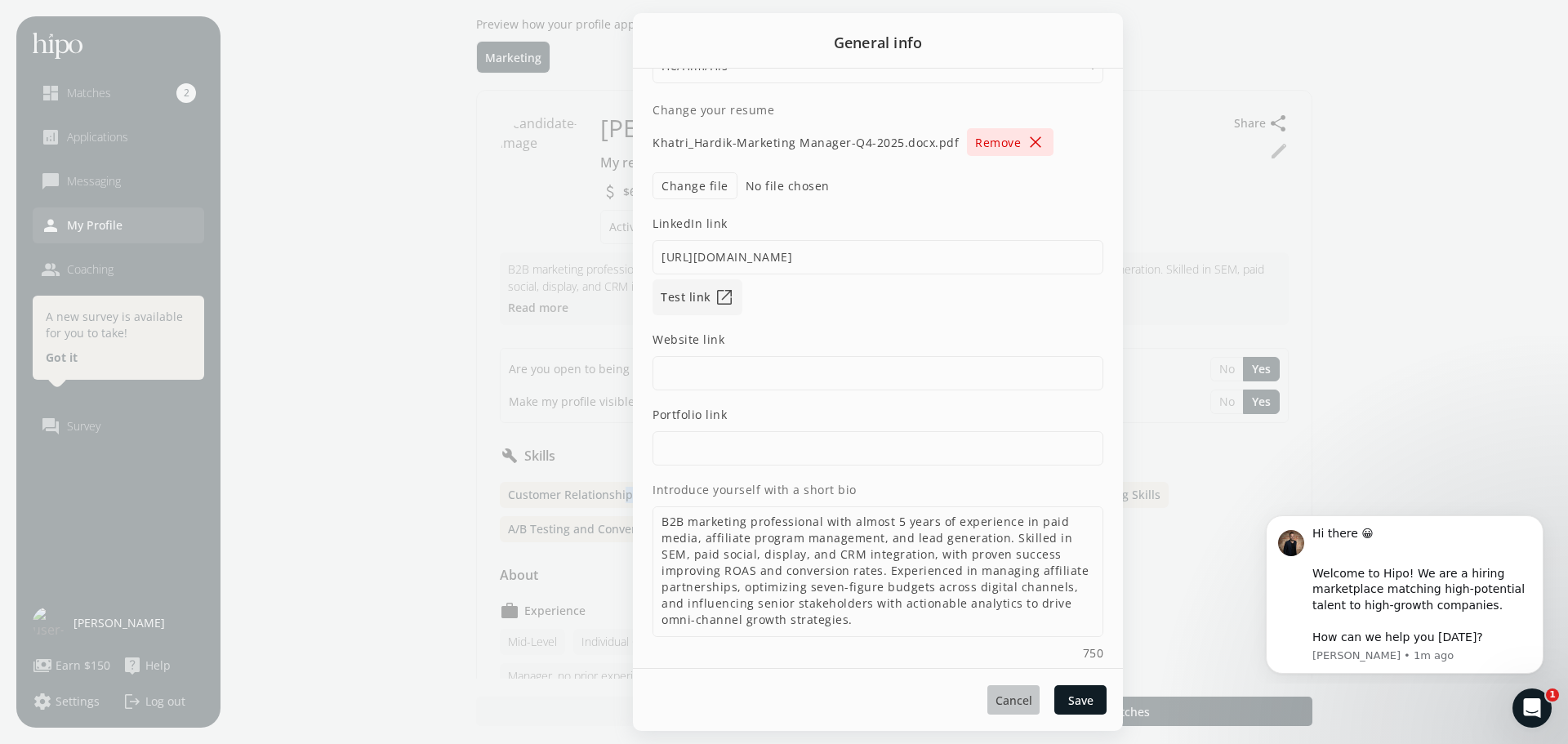
click at [1004, 699] on span "Cancel" at bounding box center [1013, 699] width 37 height 17
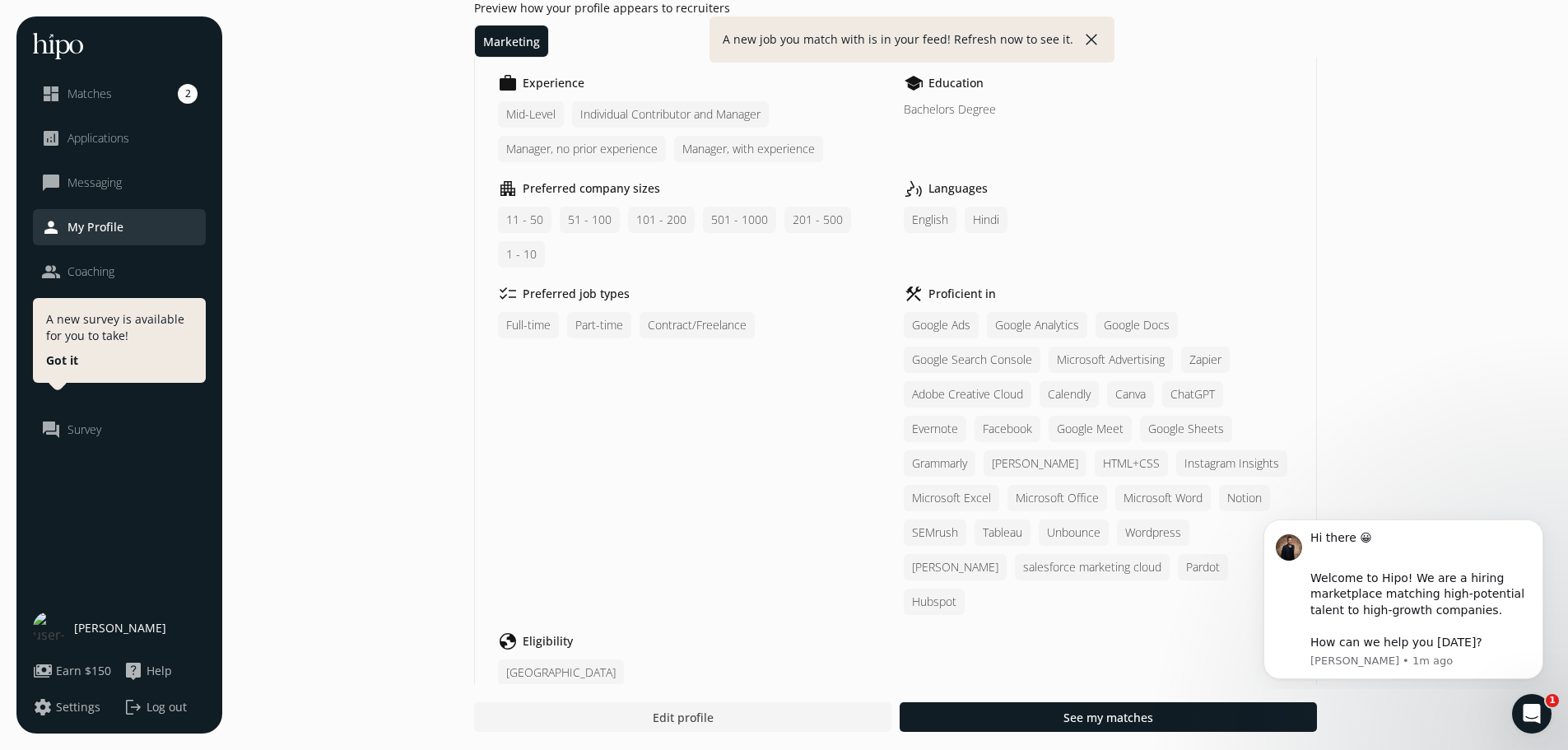
scroll to position [576, 0]
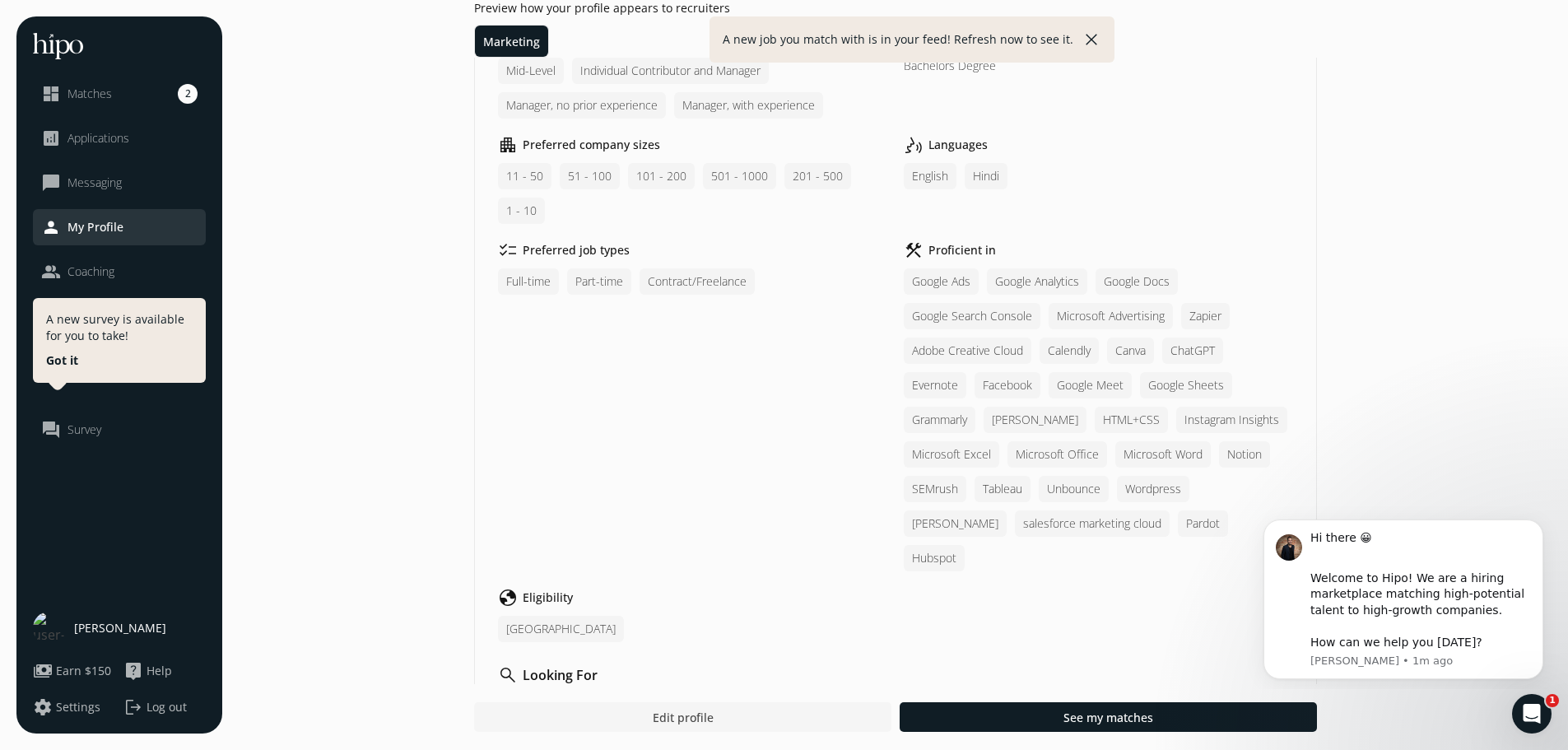
click at [785, 722] on div at bounding box center [683, 717] width 417 height 30
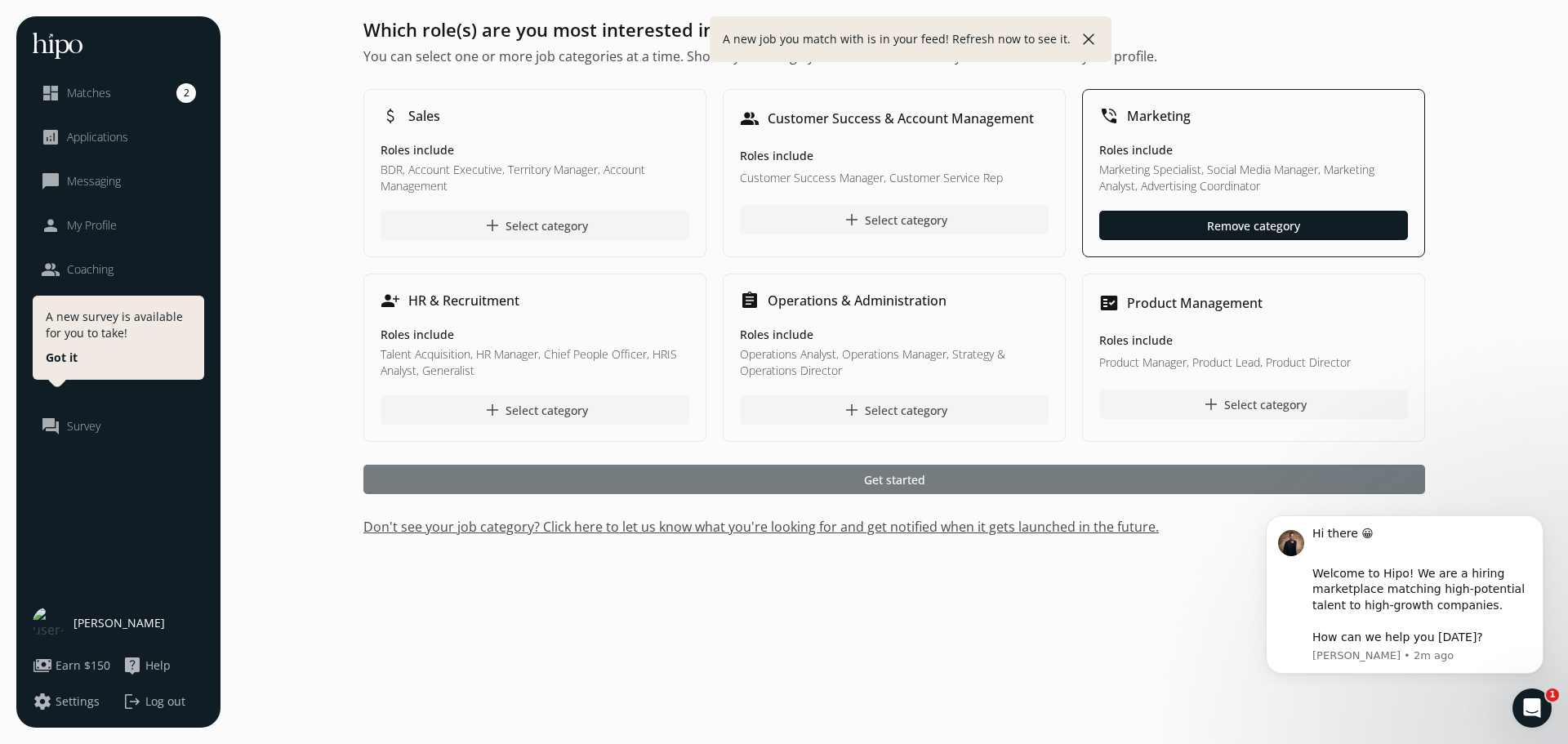
click at [924, 477] on span "Get started" at bounding box center [894, 479] width 61 height 17
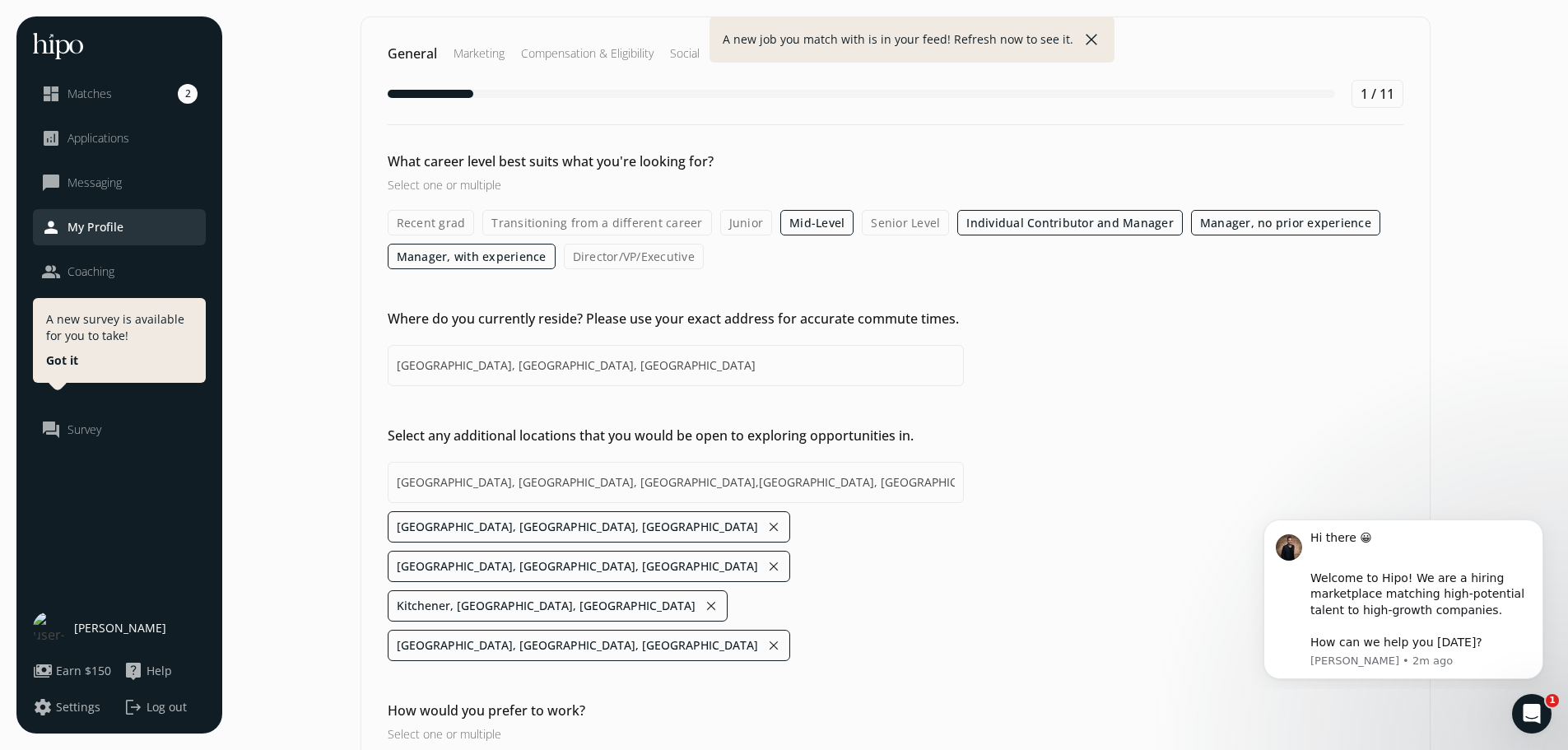
click at [1288, 231] on label "Manager, no prior experience" at bounding box center [1286, 223] width 189 height 25
click at [0, 0] on input "Manager, no prior experience" at bounding box center [0, 0] width 0 height 0
drag, startPoint x: 545, startPoint y: 370, endPoint x: 243, endPoint y: 377, distance: 302.1
click at [243, 376] on section "General Marketing Compensation & Eligibility Social Personal 1 / 11 What career…" at bounding box center [895, 434] width 1313 height 837
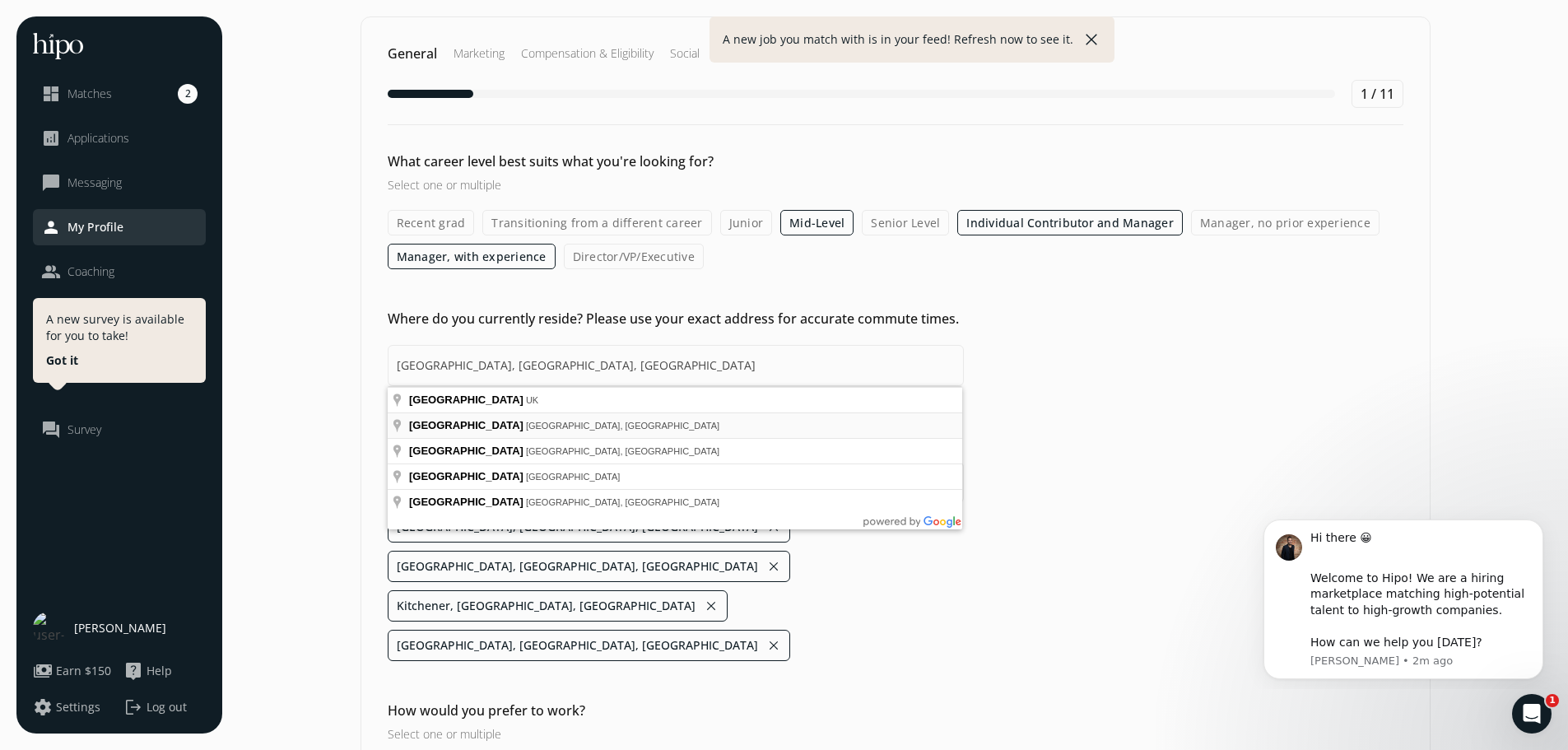
type input "[GEOGRAPHIC_DATA], [GEOGRAPHIC_DATA], [GEOGRAPHIC_DATA]"
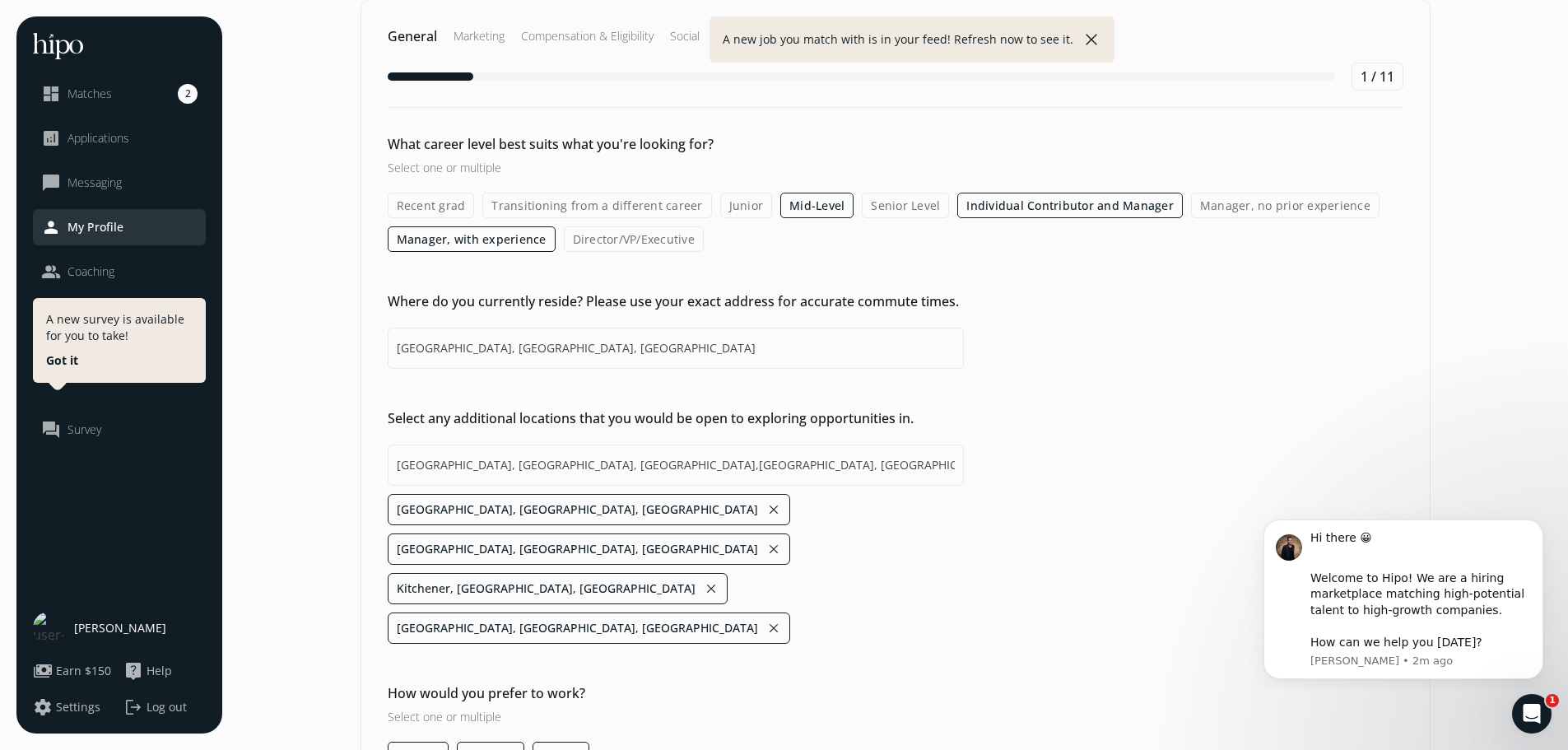
scroll to position [42, 0]
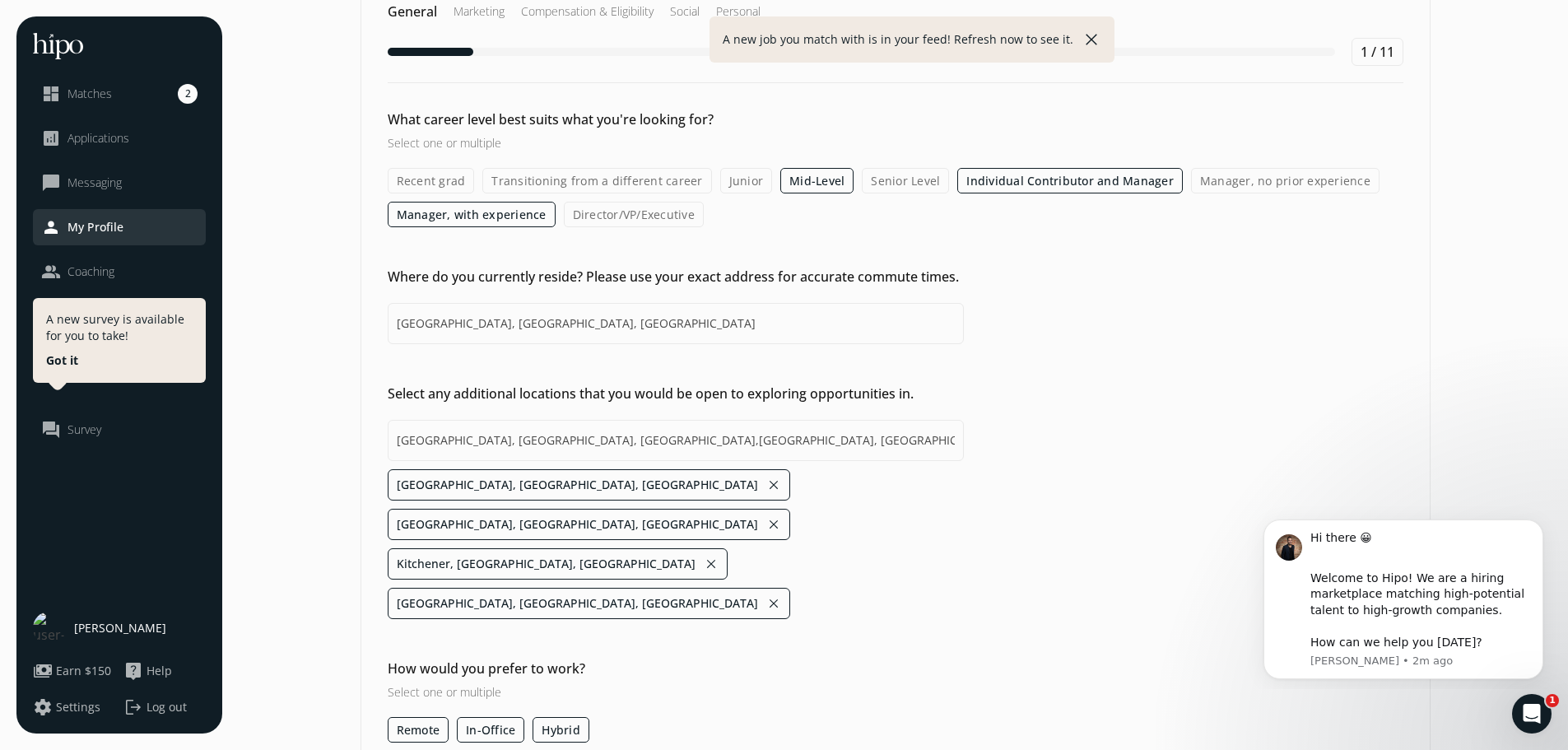
click at [665, 522] on ul "[GEOGRAPHIC_DATA], [GEOGRAPHIC_DATA], [GEOGRAPHIC_DATA] close [GEOGRAPHIC_DATA]…" at bounding box center [675, 544] width 576 height 150
click at [687, 572] on div "What career level best suits what you're looking for? Select one or multiple Re…" at bounding box center [895, 425] width 1068 height 633
click at [562, 717] on label "Hybrid" at bounding box center [561, 729] width 57 height 25
click at [0, 0] on input "Hybrid" at bounding box center [0, 0] width 0 height 0
click at [552, 717] on label "Hybrid" at bounding box center [561, 729] width 57 height 25
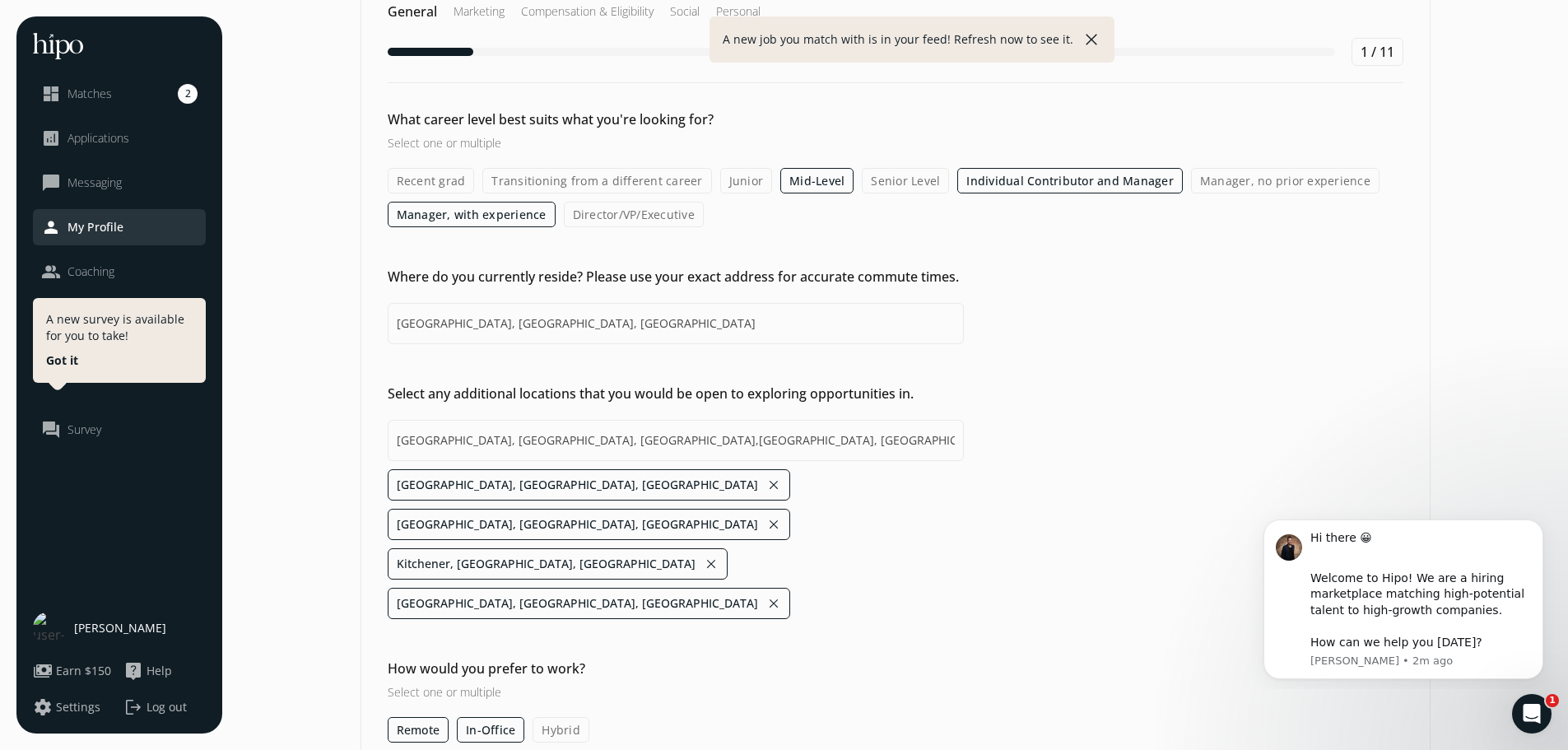
click at [0, 0] on input "Hybrid" at bounding box center [0, 0] width 0 height 0
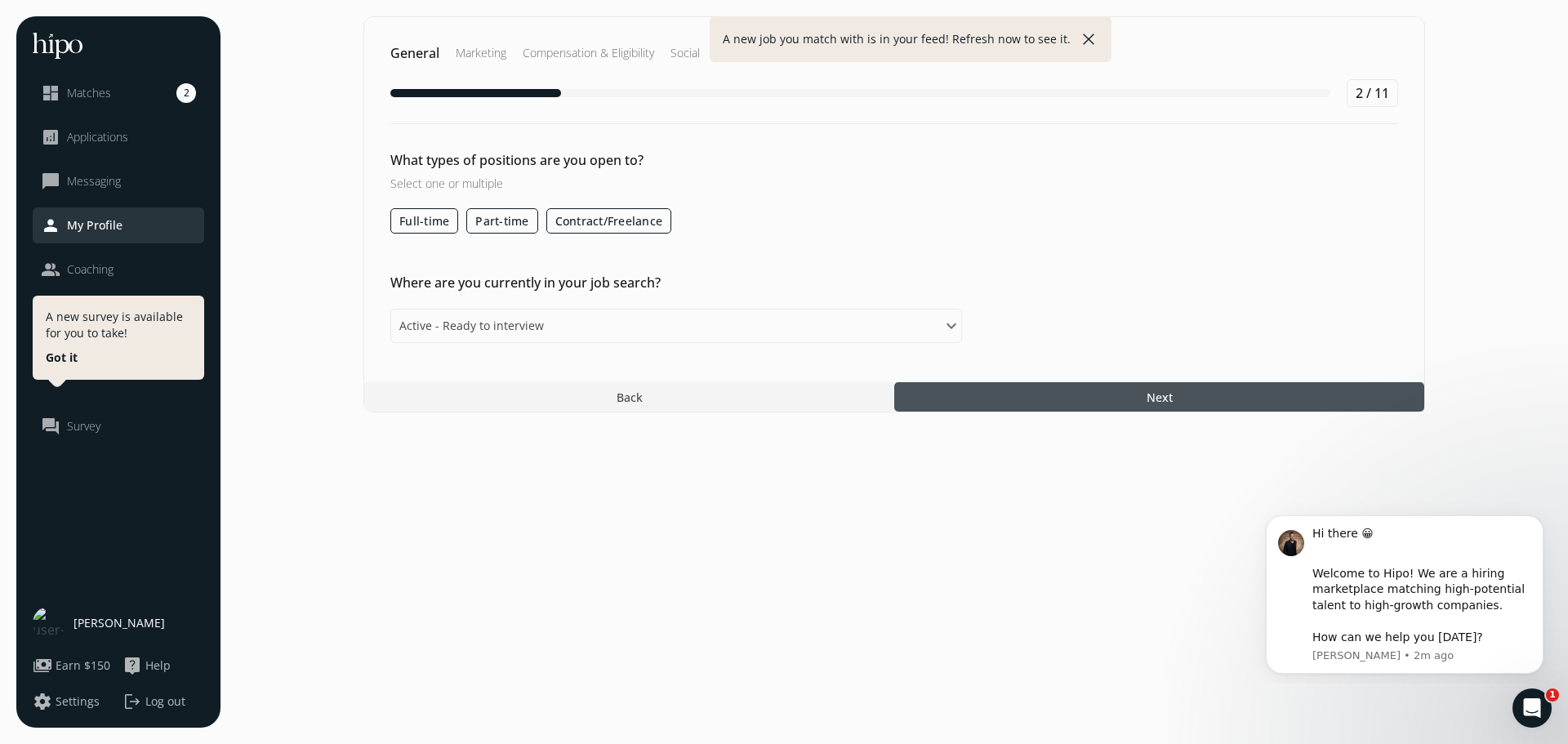
drag, startPoint x: 533, startPoint y: 221, endPoint x: 579, endPoint y: 220, distance: 46.0
click at [535, 221] on label "Part-time" at bounding box center [501, 221] width 71 height 25
click at [0, 0] on input "Part-time" at bounding box center [0, 0] width 0 height 0
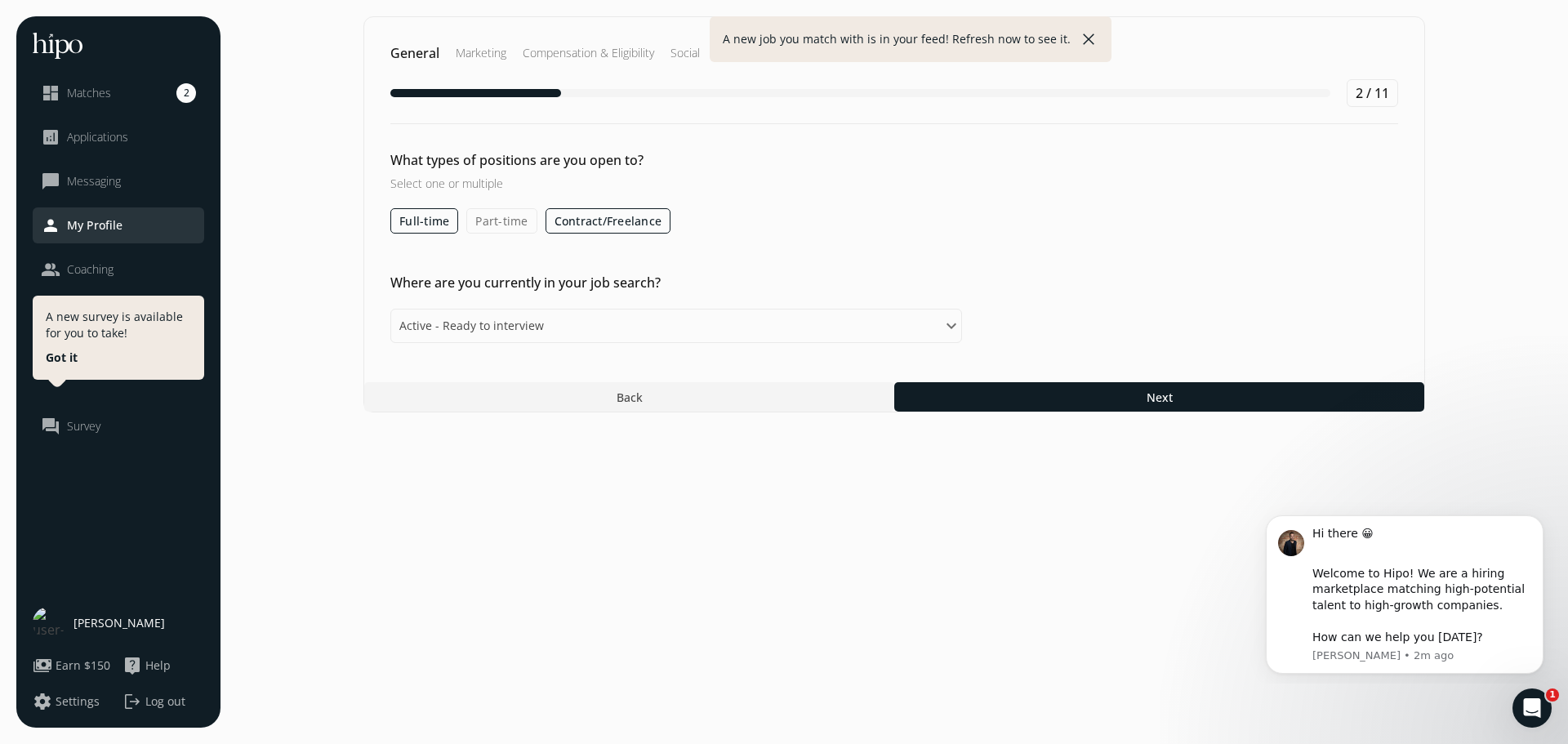
click at [596, 223] on label "Contract/Freelance" at bounding box center [608, 221] width 126 height 25
click at [0, 0] on input "Contract/Freelance" at bounding box center [0, 0] width 0 height 0
click at [1014, 392] on div at bounding box center [1159, 396] width 530 height 30
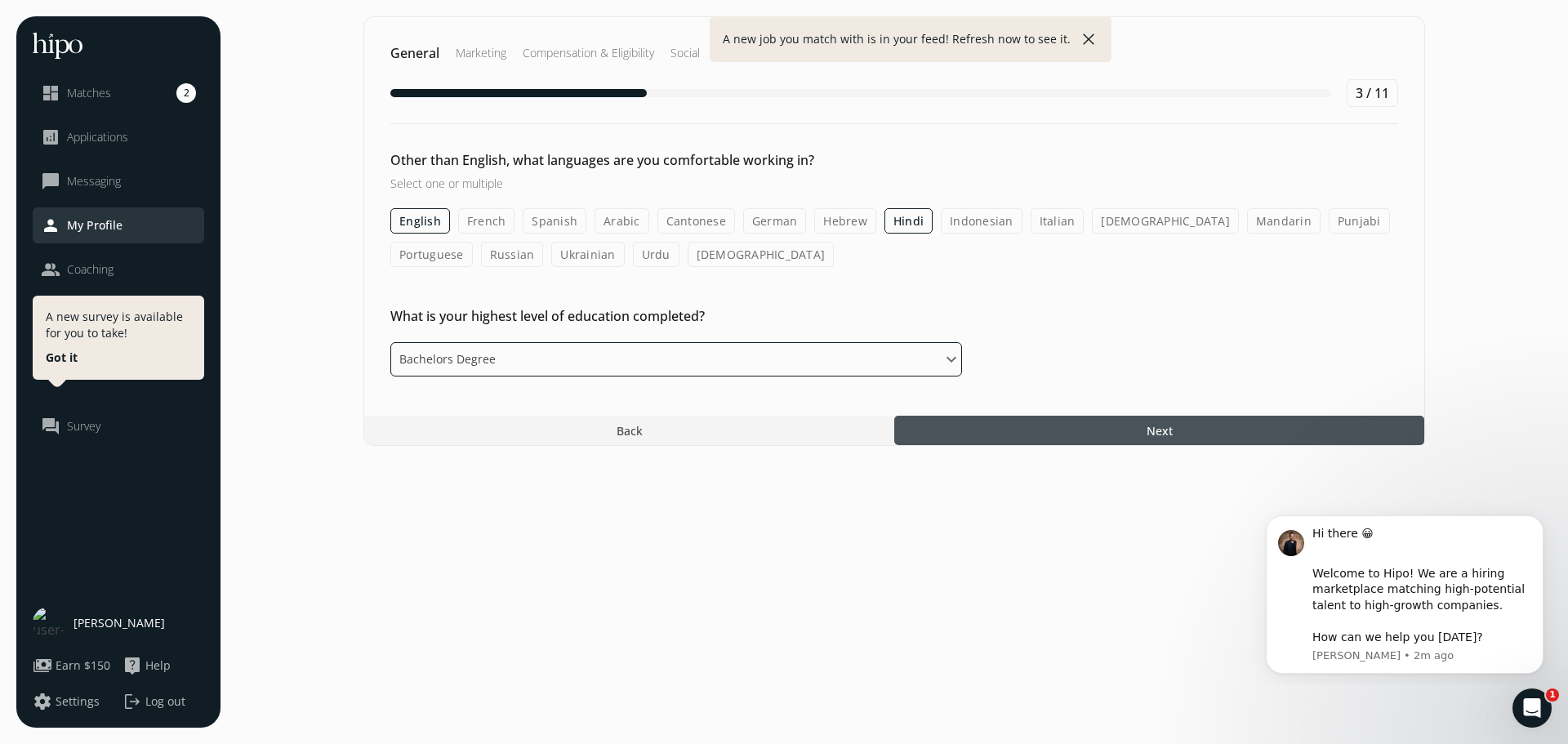
click at [740, 365] on select "Please select an option Some High School High School Diploma Some University or…" at bounding box center [675, 359] width 572 height 34
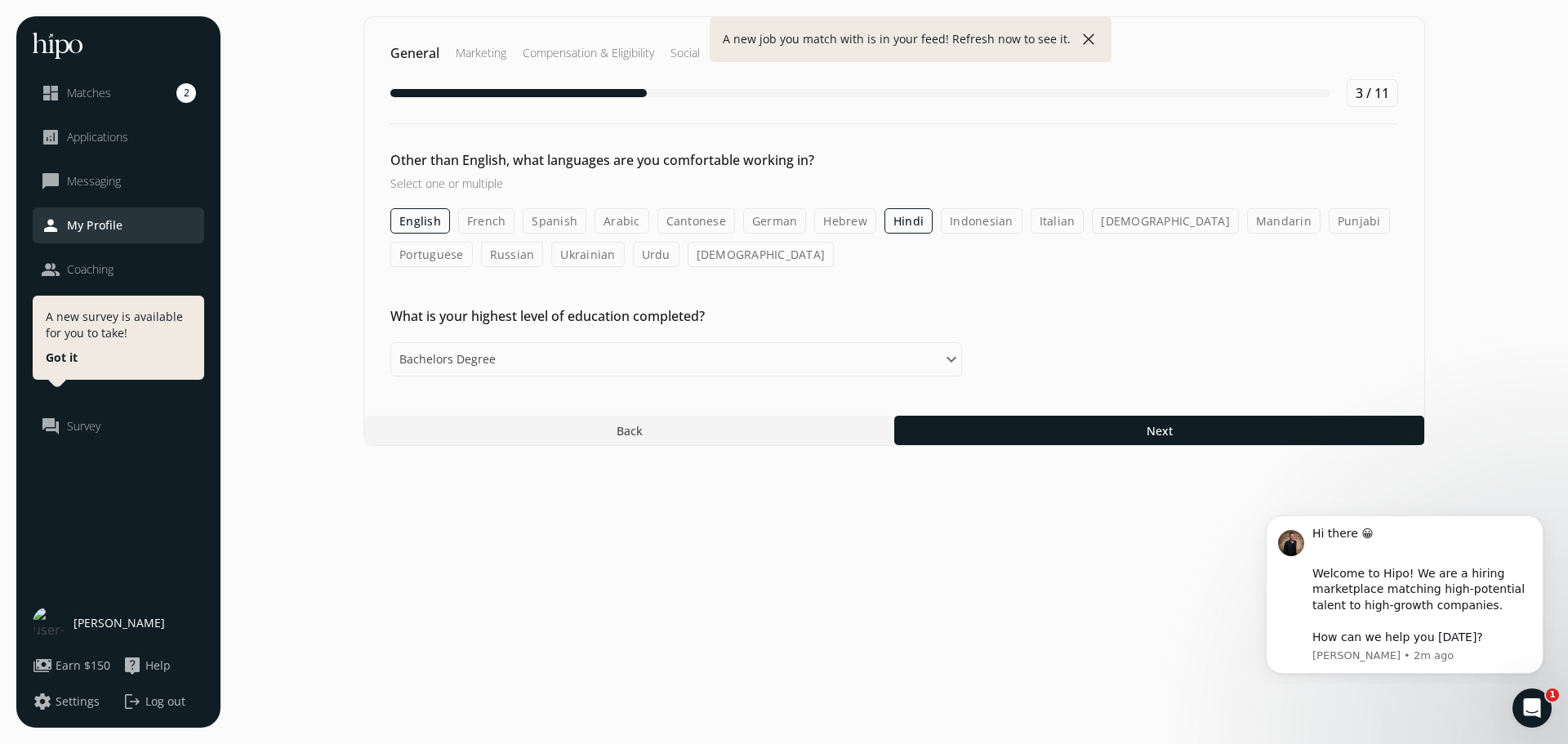
click at [1131, 502] on section "General Marketing Compensation & Eligibility Social Personal 3 / 11 Other than …" at bounding box center [894, 371] width 1315 height 711
click at [1131, 430] on div at bounding box center [1159, 430] width 530 height 30
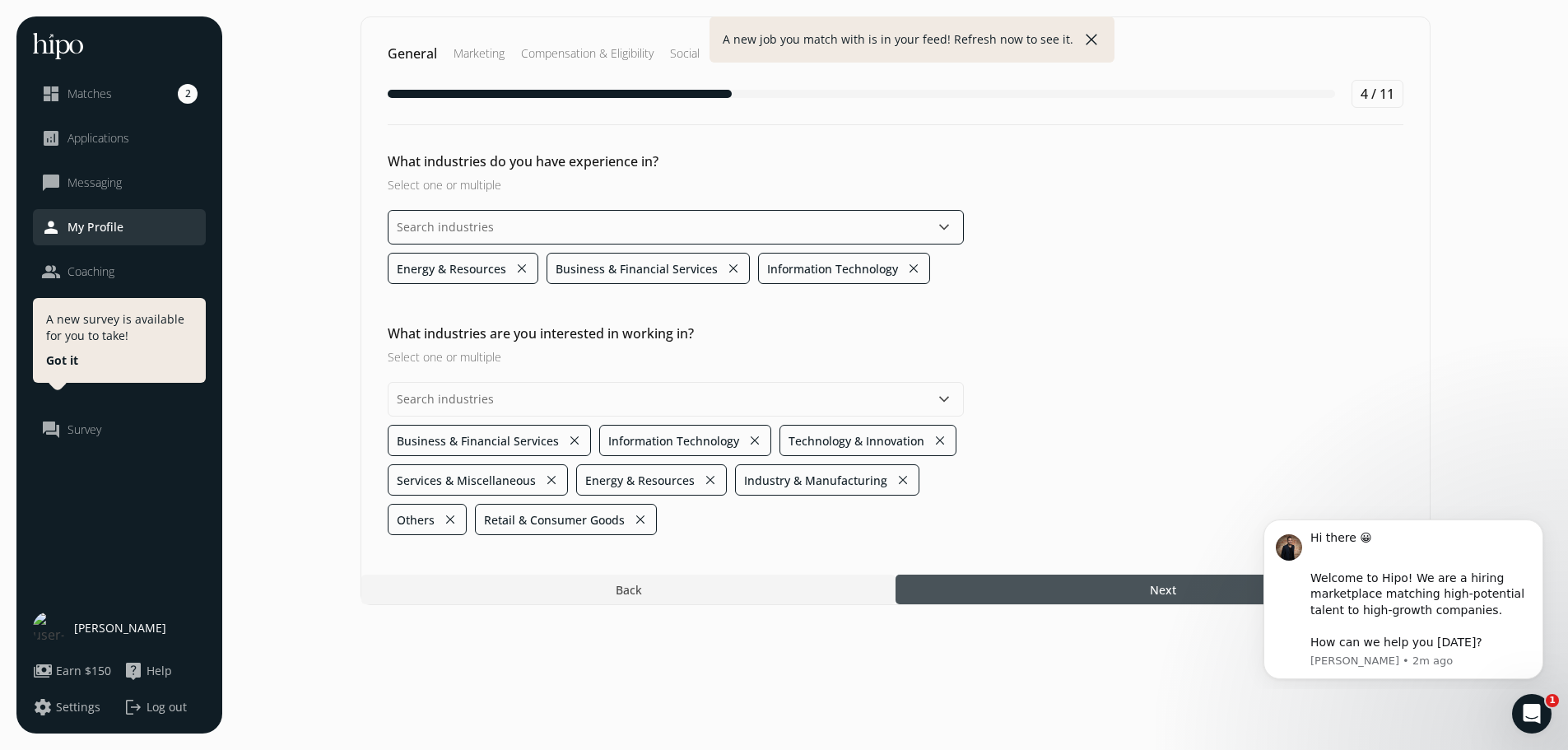
click at [747, 238] on input "text" at bounding box center [675, 227] width 576 height 34
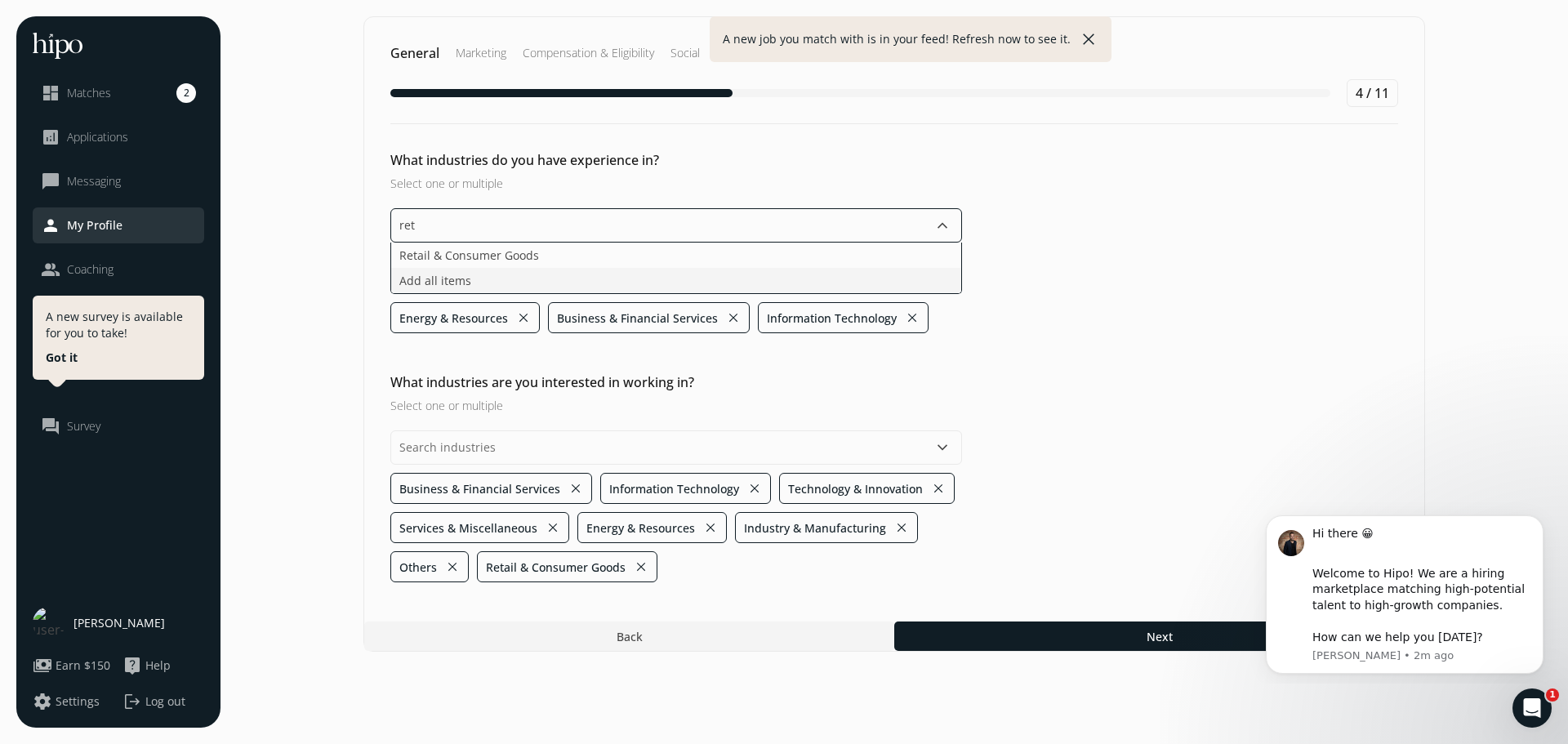
type input "[PERSON_NAME]"
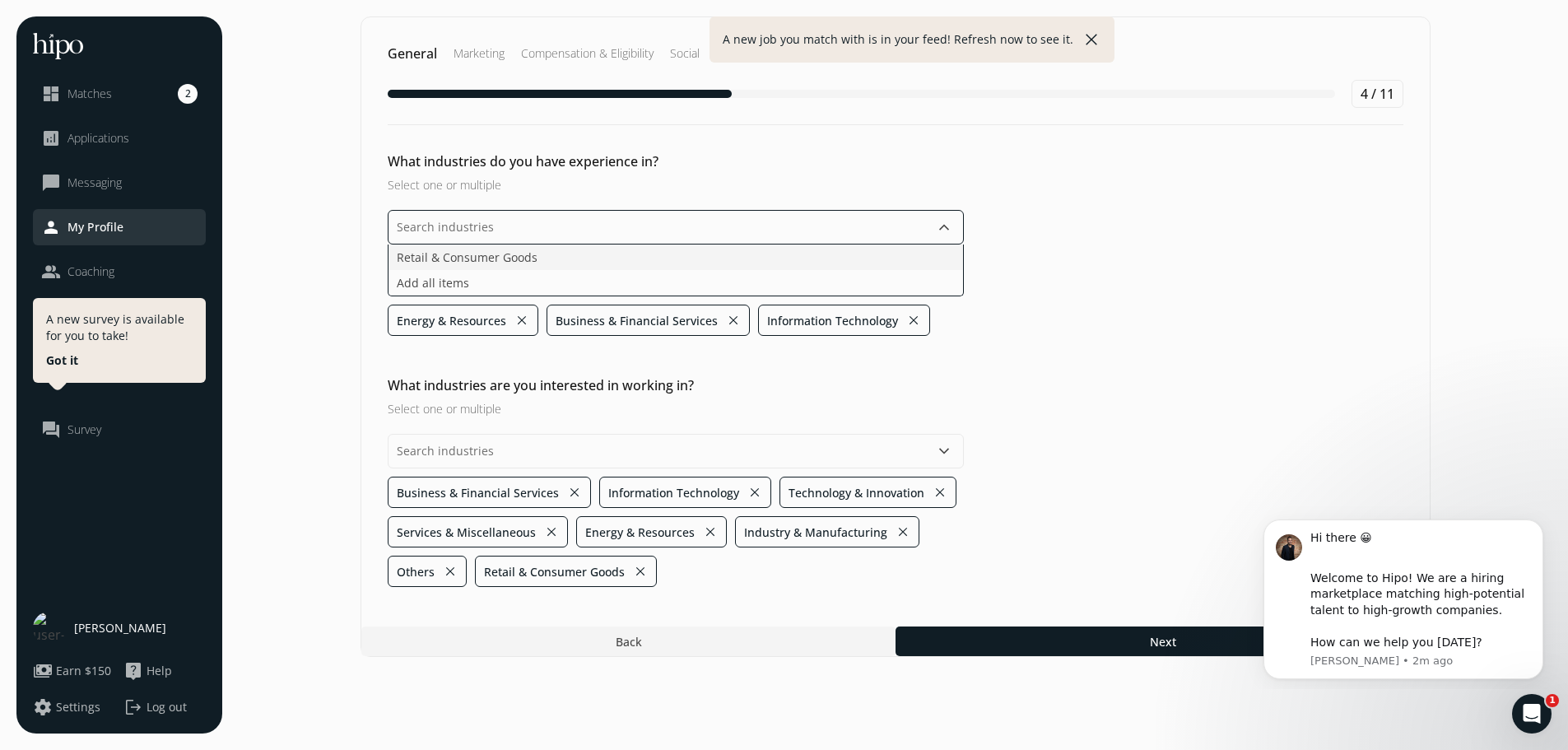
click at [497, 261] on li "Retail & Consumer Goods" at bounding box center [675, 257] width 574 height 25
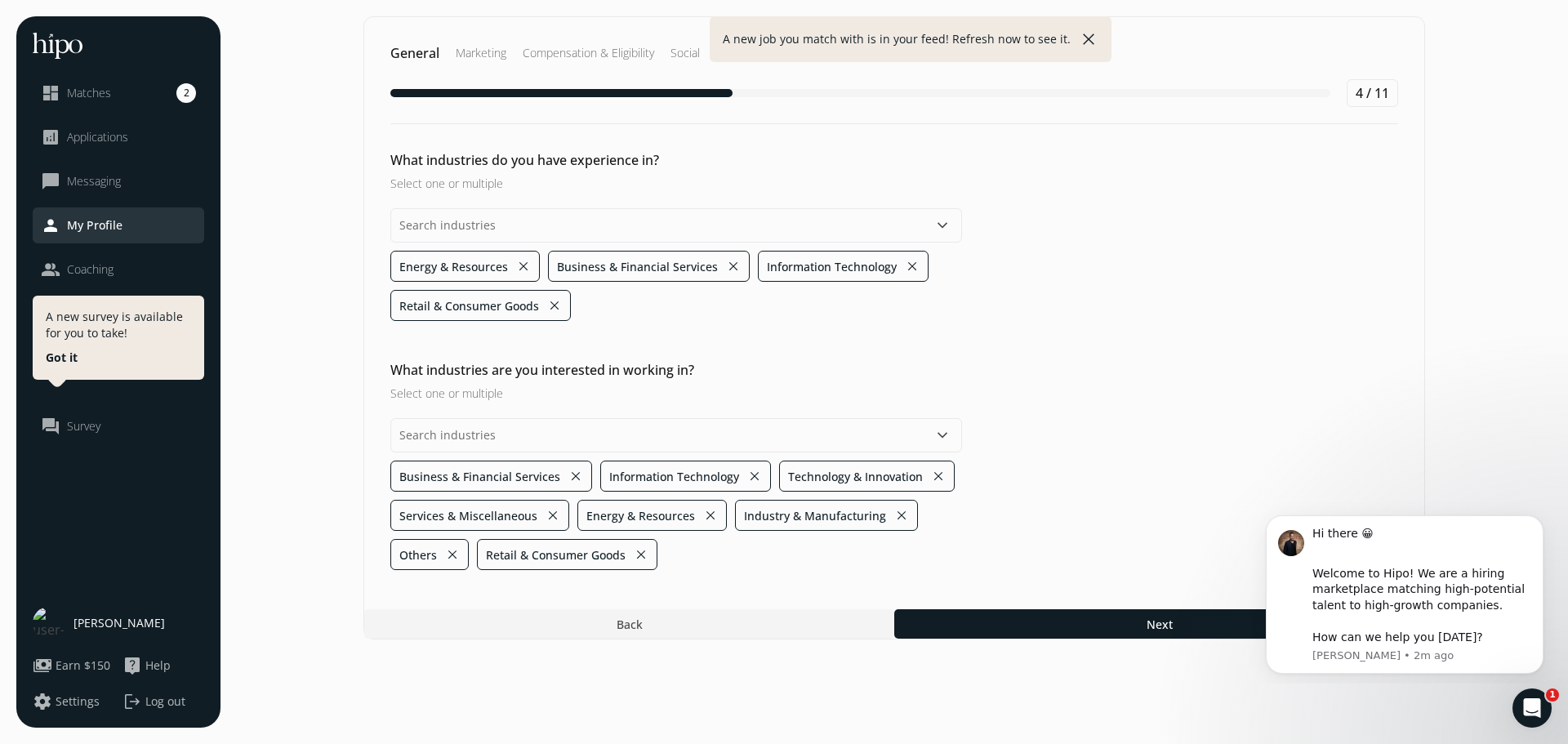
click at [1093, 292] on div "What industries do you have experience in? Select one or multiple keyboard_arro…" at bounding box center [894, 235] width 1060 height 171
click at [871, 309] on ul "Energy & Resources close Business & Financial Services close Information Techno…" at bounding box center [675, 285] width 572 height 71
click at [709, 324] on div "What industries do you have experience in? Select one or multiple keyboard_arro…" at bounding box center [894, 359] width 1060 height 419
click at [704, 520] on button "close" at bounding box center [710, 515] width 14 height 23
click at [742, 514] on button "close" at bounding box center [743, 515] width 14 height 23
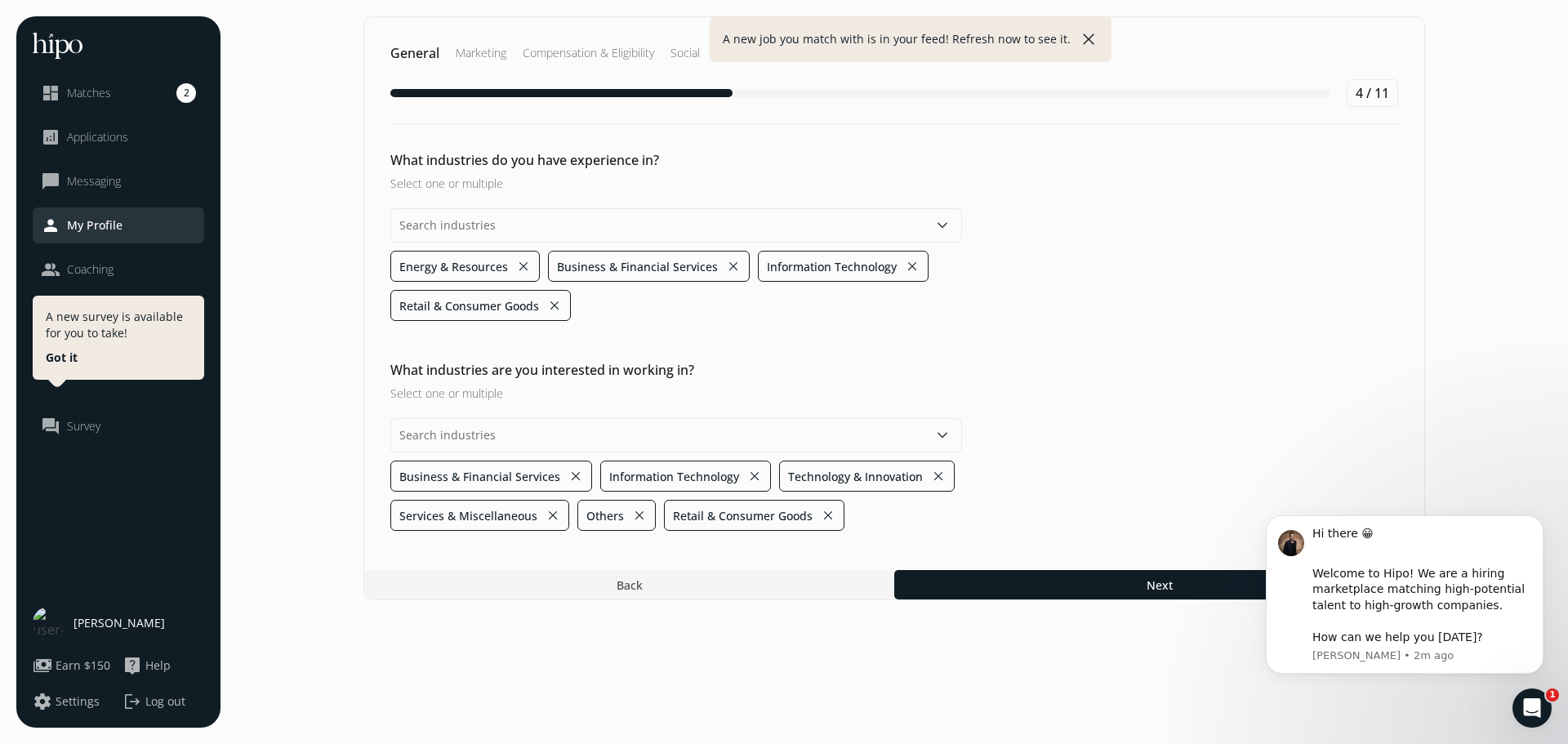
click at [642, 517] on button "close" at bounding box center [640, 515] width 14 height 23
click at [546, 512] on button "close" at bounding box center [553, 515] width 14 height 23
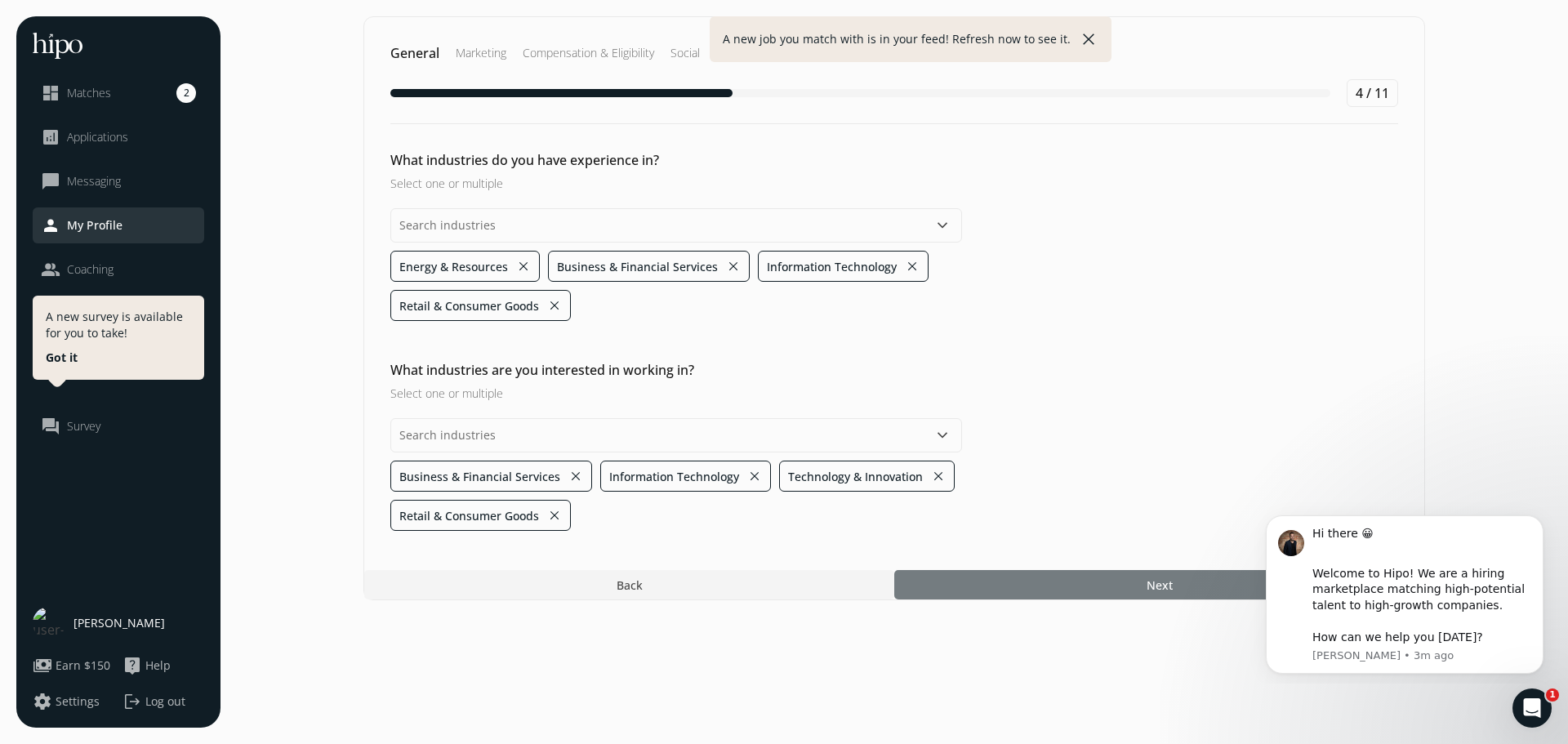
click at [1010, 596] on div at bounding box center [1159, 584] width 530 height 30
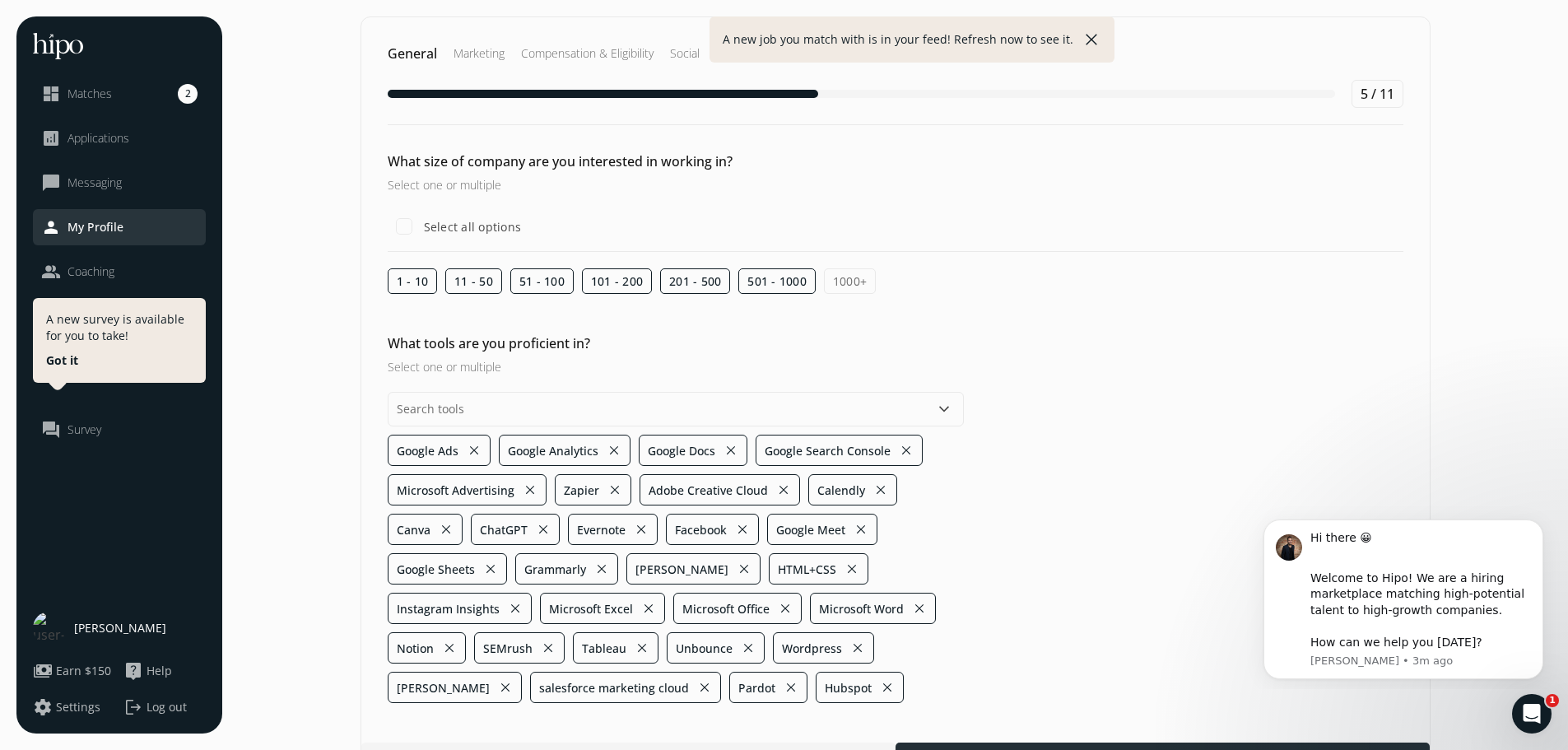
click at [1018, 601] on div "What tools are you proficient in? Select one or multiple keyboard_arrow_down Go…" at bounding box center [895, 518] width 1068 height 370
click at [839, 268] on div "What size of company are you interested in working in? Select one or multiple S…" at bounding box center [895, 223] width 1068 height 142
click at [853, 286] on label "1000+" at bounding box center [850, 281] width 52 height 25
click at [0, 0] on input "1000+" at bounding box center [0, 0] width 0 height 0
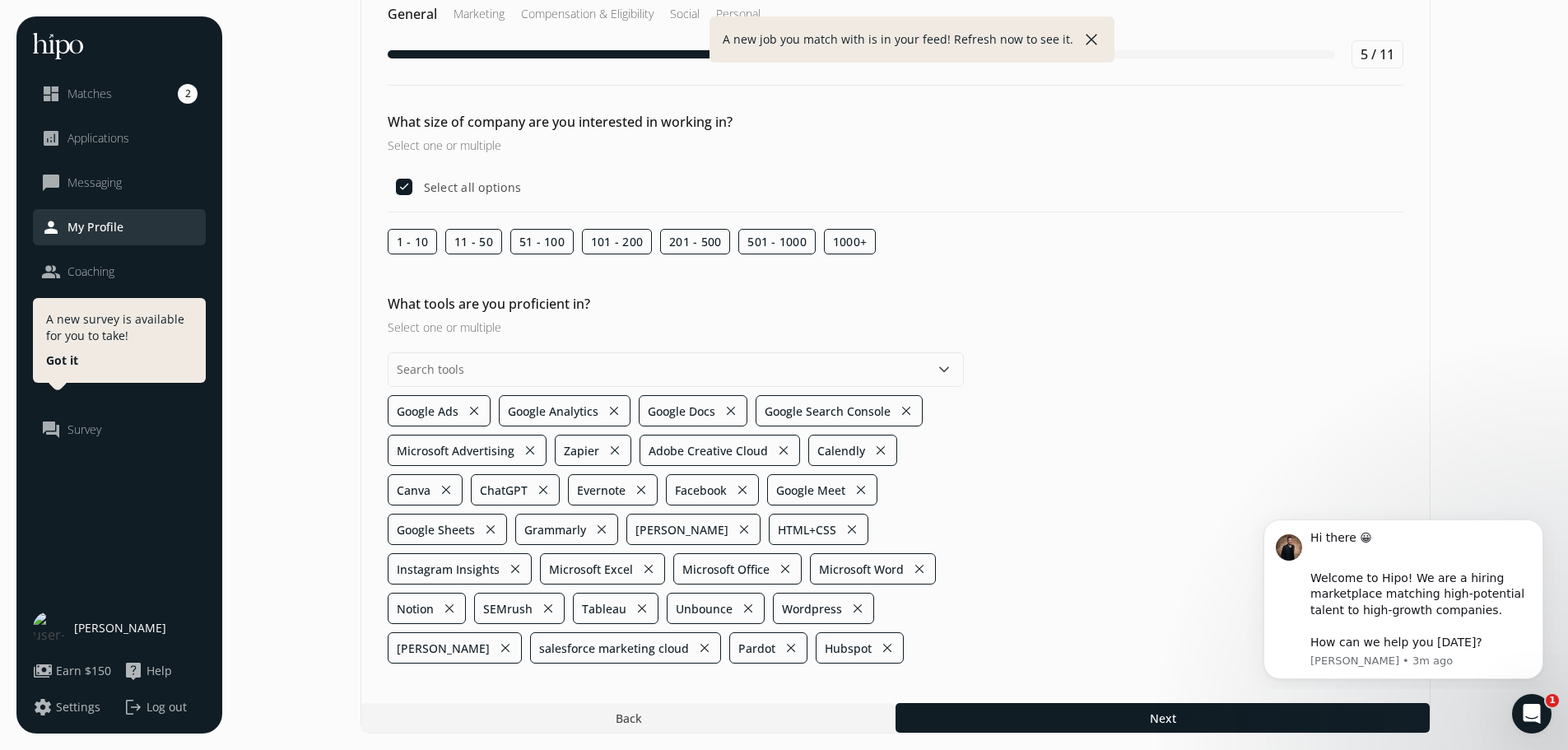
click at [397, 240] on label "1 - 10" at bounding box center [413, 242] width 50 height 25
click at [0, 0] on input "1 - 10" at bounding box center [0, 0] width 0 height 0
checkbox input "false"
click at [307, 266] on section "General Marketing Compensation & Eligibility Social Personal 5 / 11 What size o…" at bounding box center [895, 354] width 1313 height 756
click at [931, 522] on ul "Google Ads close Google Analytics close Google Docs close Google Search Console…" at bounding box center [675, 529] width 576 height 269
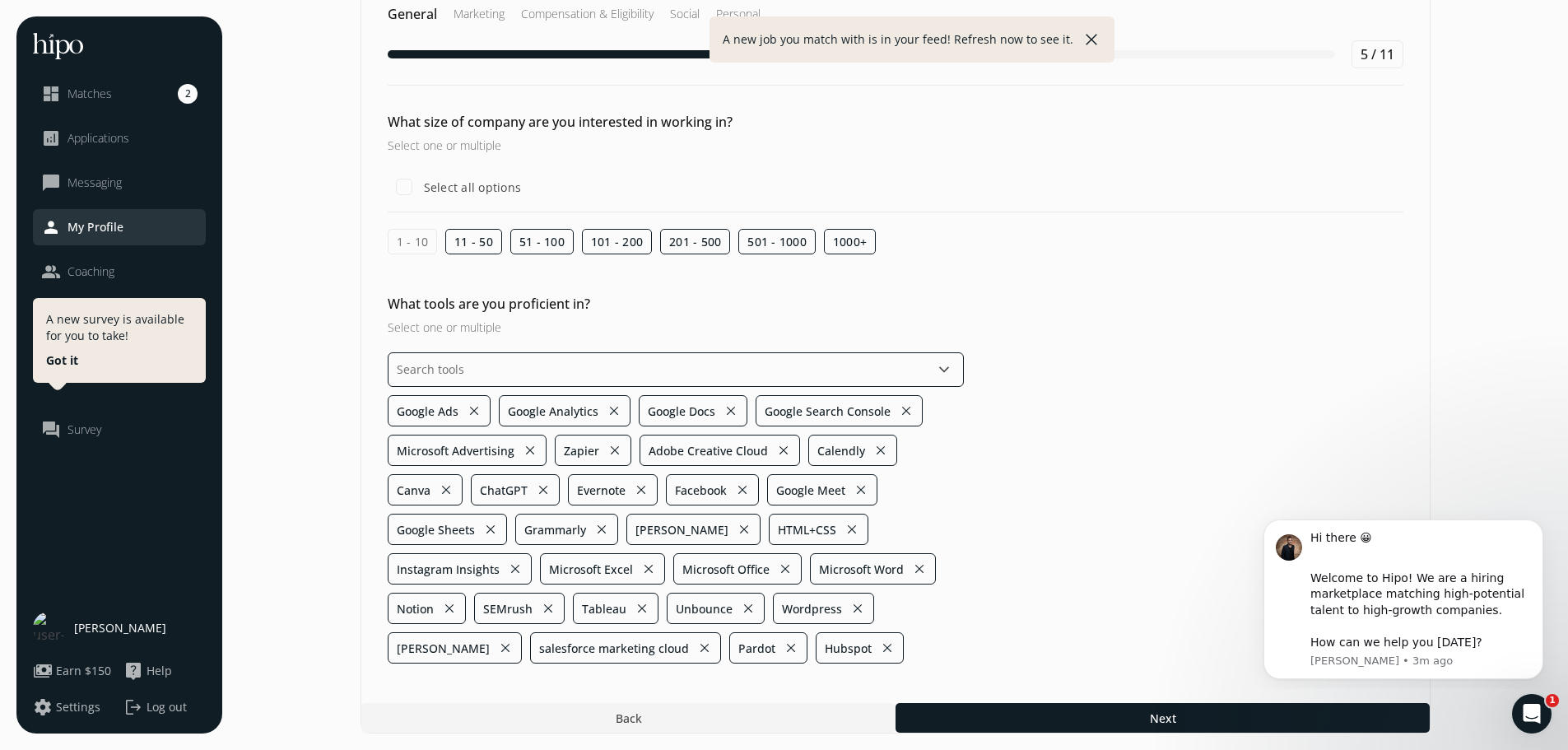
click at [551, 367] on input "text" at bounding box center [675, 370] width 576 height 34
click at [1166, 510] on div "What tools are you proficient in? Select one or multiple keyboard_arrow_down Go…" at bounding box center [895, 479] width 1068 height 370
click at [610, 370] on input "text" at bounding box center [675, 370] width 576 height 34
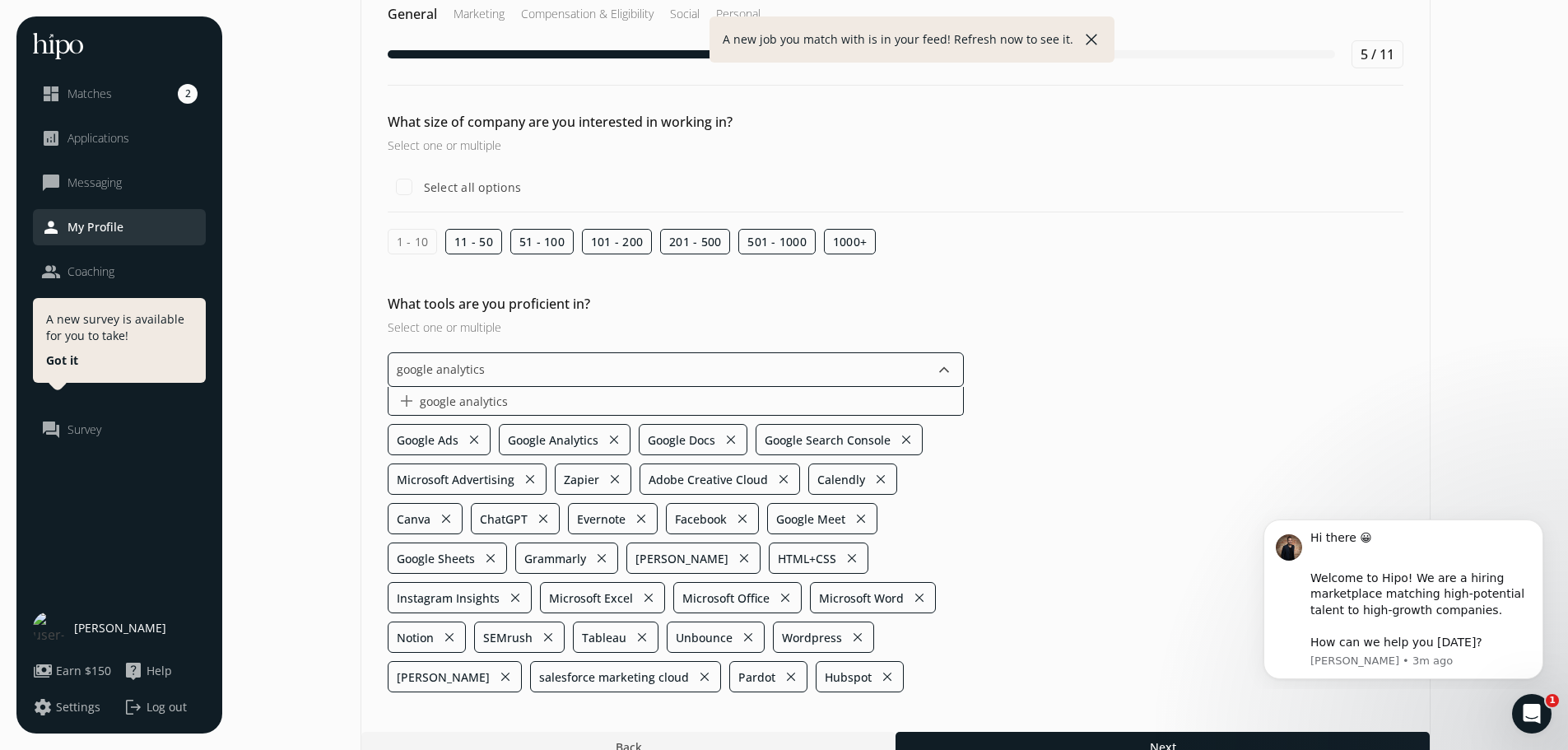
type input "google analytics 4"
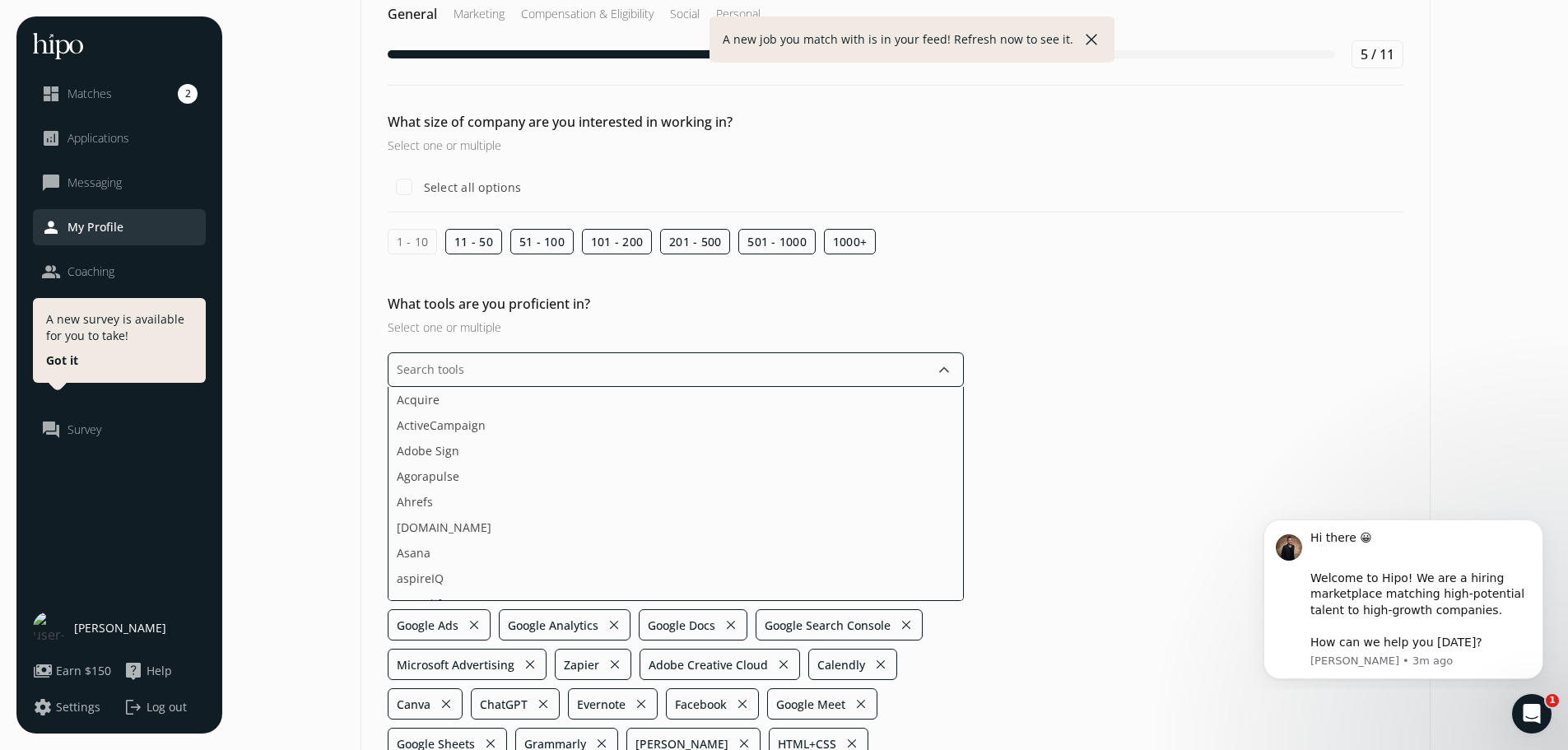
click at [662, 370] on input "text" at bounding box center [675, 370] width 576 height 34
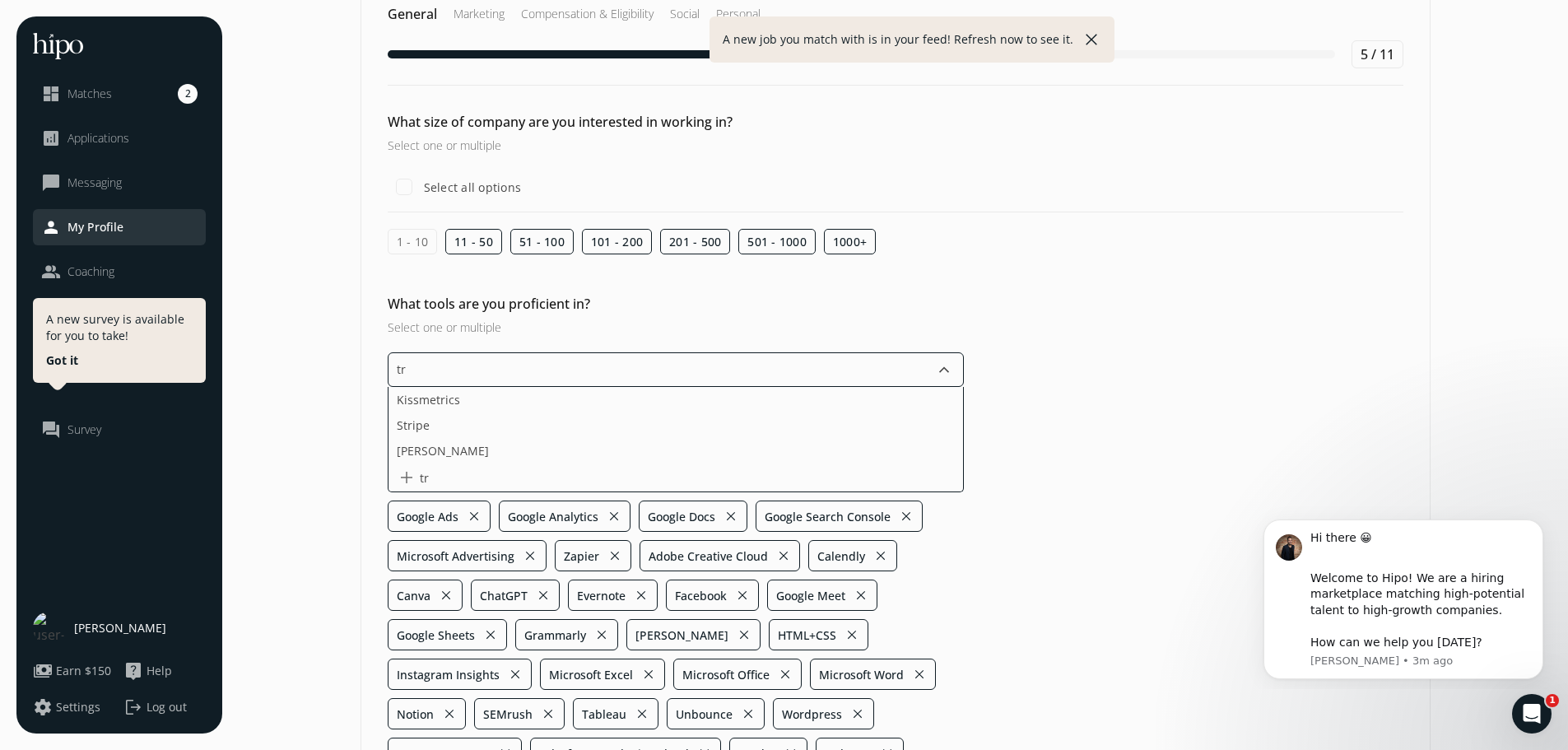
type input "tre"
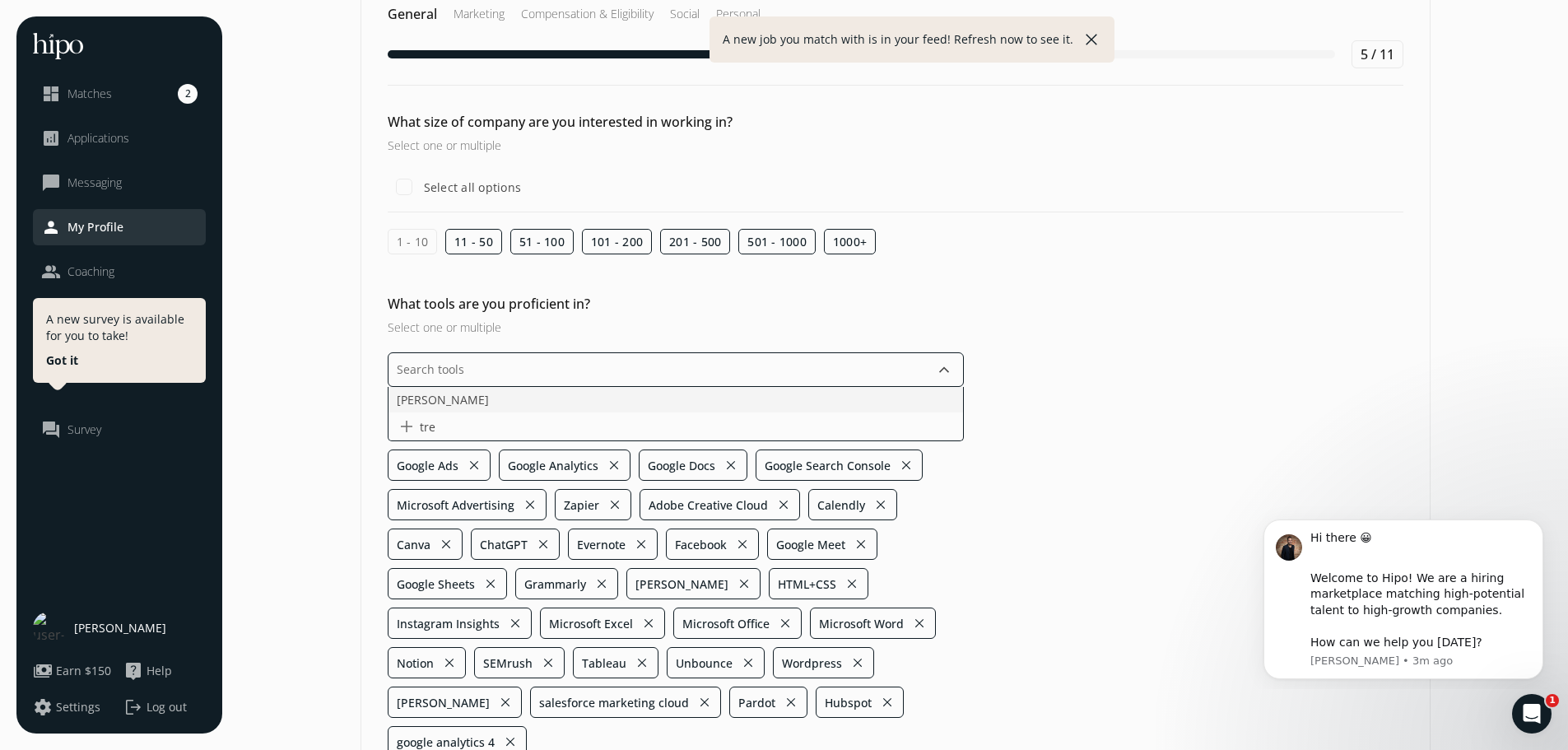
click at [547, 405] on li "[PERSON_NAME]" at bounding box center [675, 399] width 574 height 25
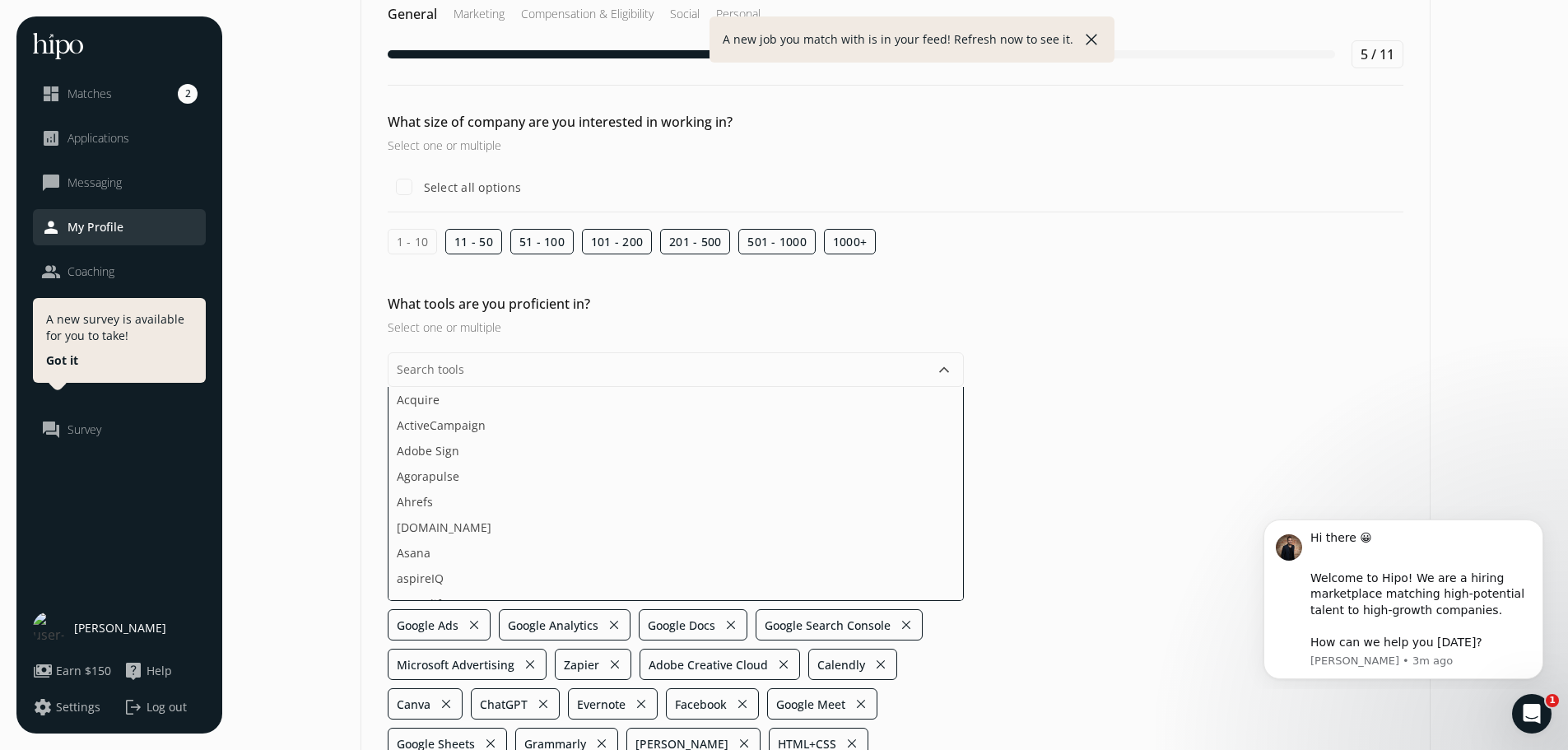
click at [1102, 423] on div "What tools are you proficient in? Select one or multiple keyboard_arrow_down Ac…" at bounding box center [895, 605] width 1068 height 623
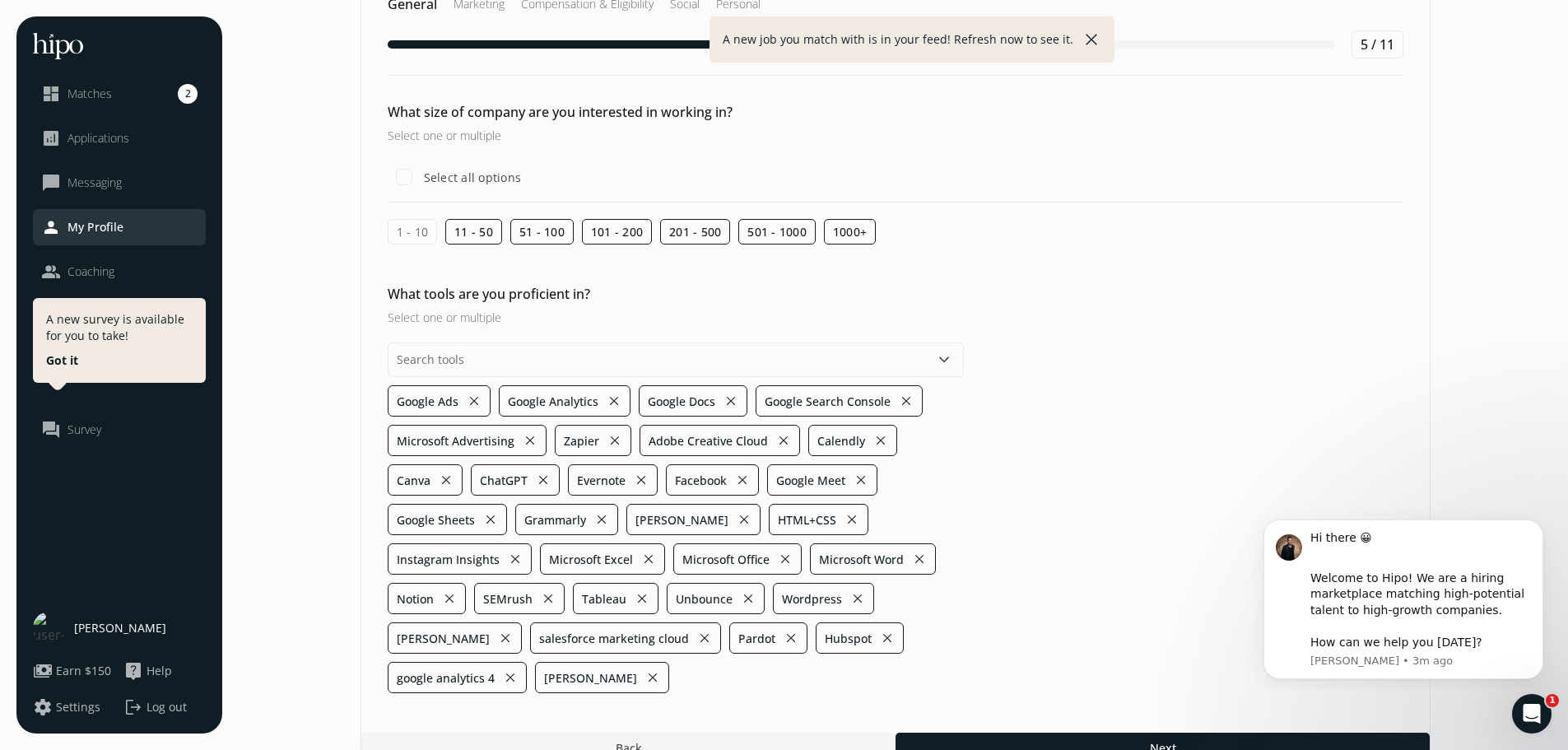
scroll to position [79, 0]
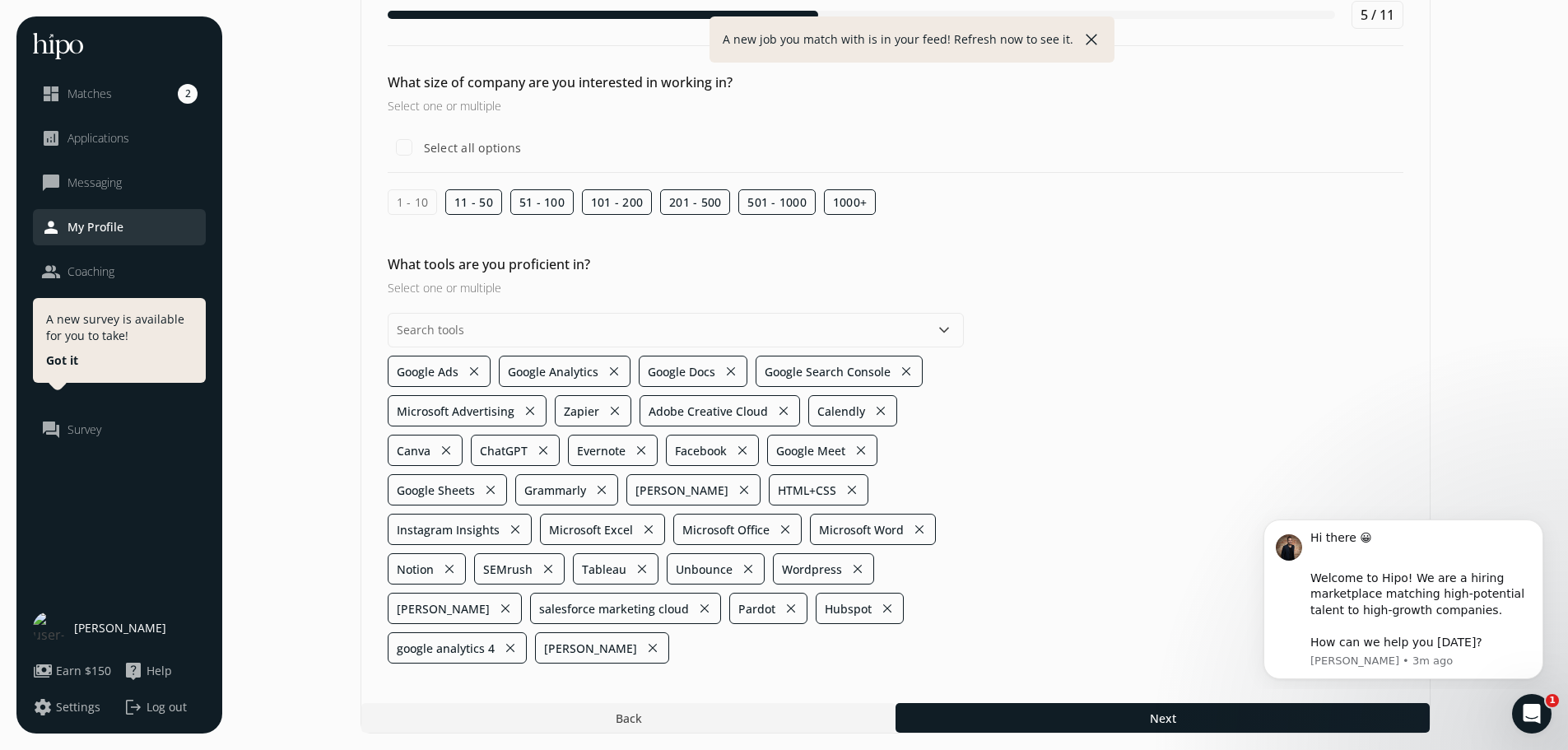
drag, startPoint x: 1068, startPoint y: 461, endPoint x: 1006, endPoint y: 425, distance: 71.7
click at [1066, 461] on div "What tools are you proficient in? Select one or multiple keyboard_arrow_down Go…" at bounding box center [895, 459] width 1068 height 409
click at [958, 332] on input "text" at bounding box center [675, 330] width 576 height 34
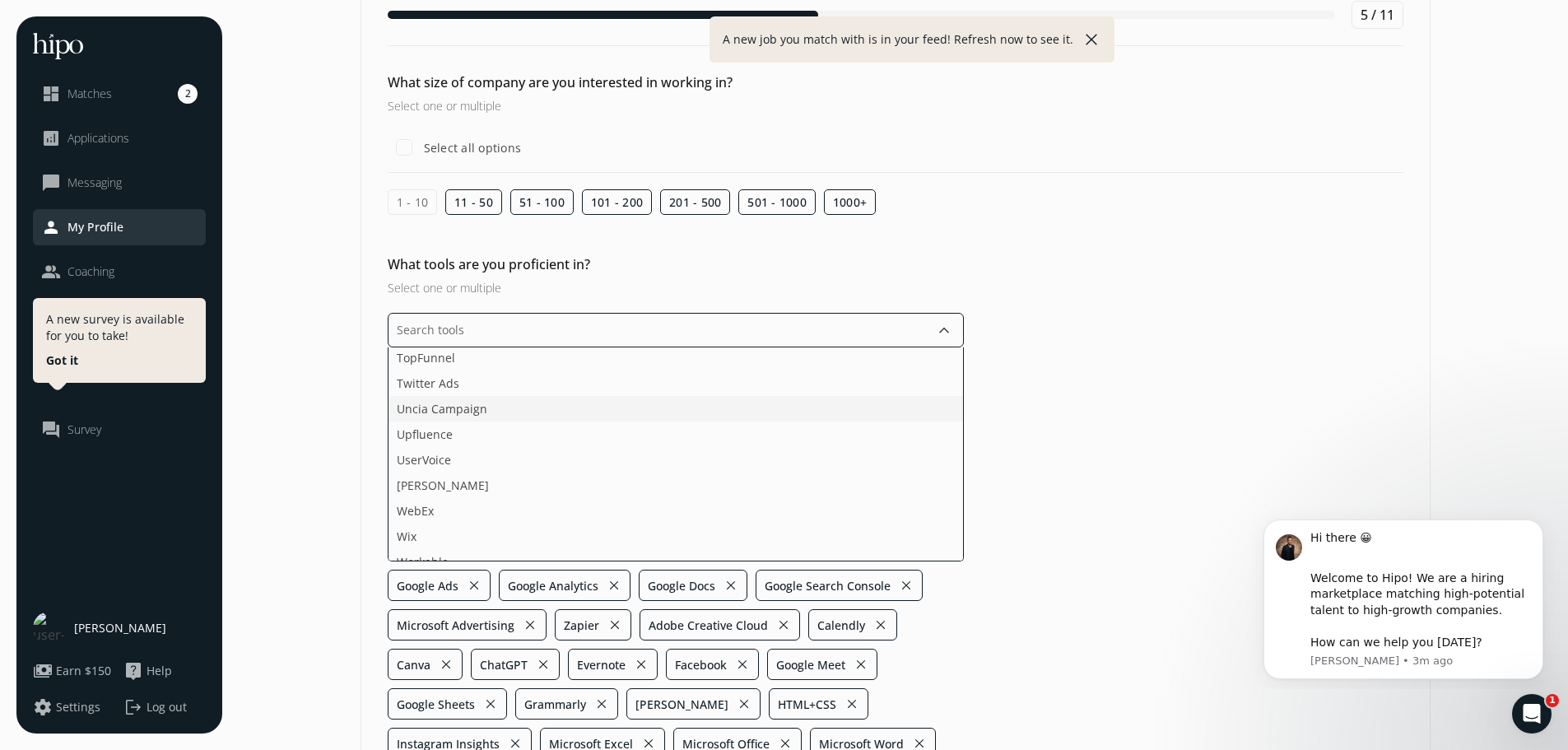
scroll to position [2469, 0]
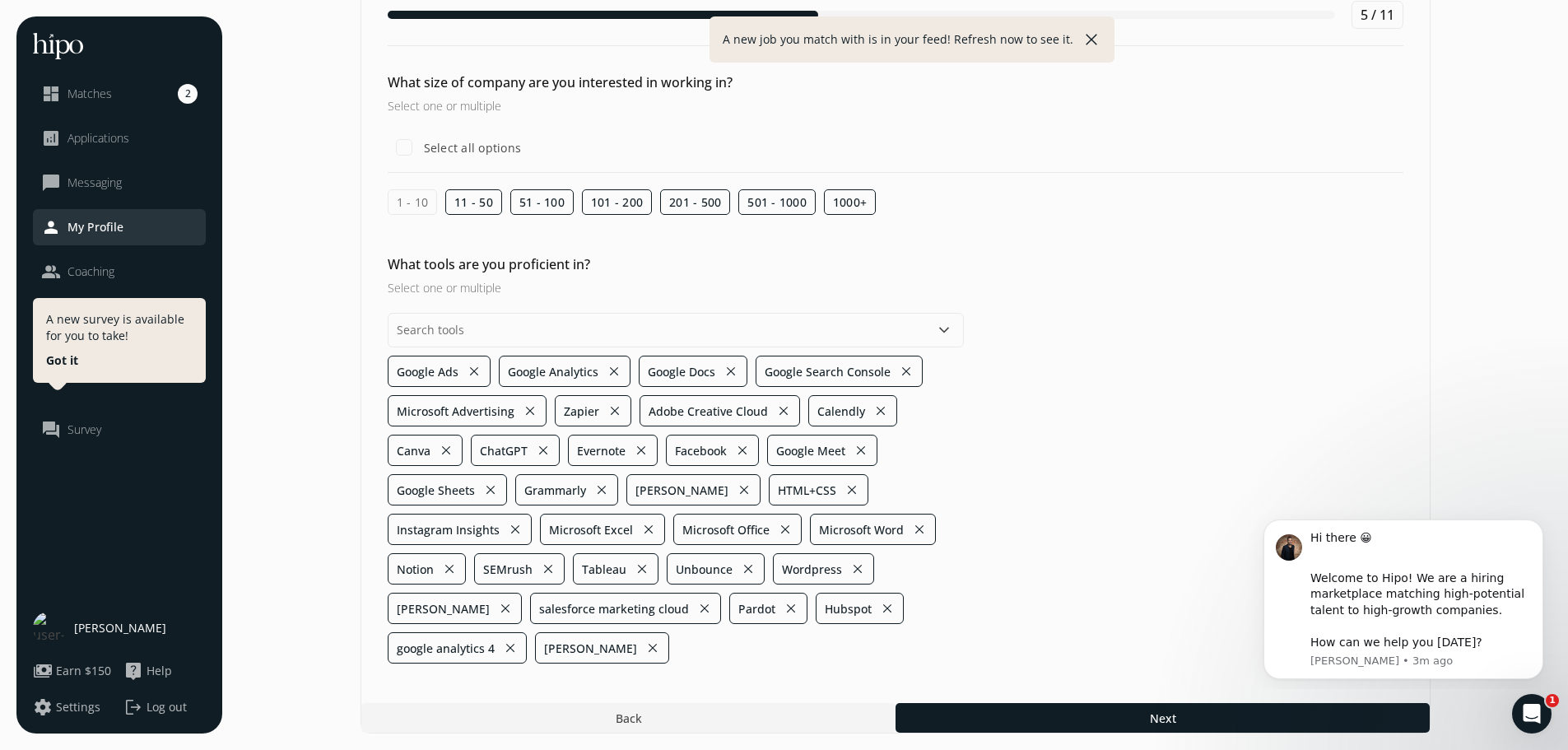
click at [1034, 426] on div "What tools are you proficient in? Select one or multiple keyboard_arrow_down Go…" at bounding box center [895, 459] width 1068 height 409
click at [1112, 723] on div at bounding box center [1162, 718] width 535 height 30
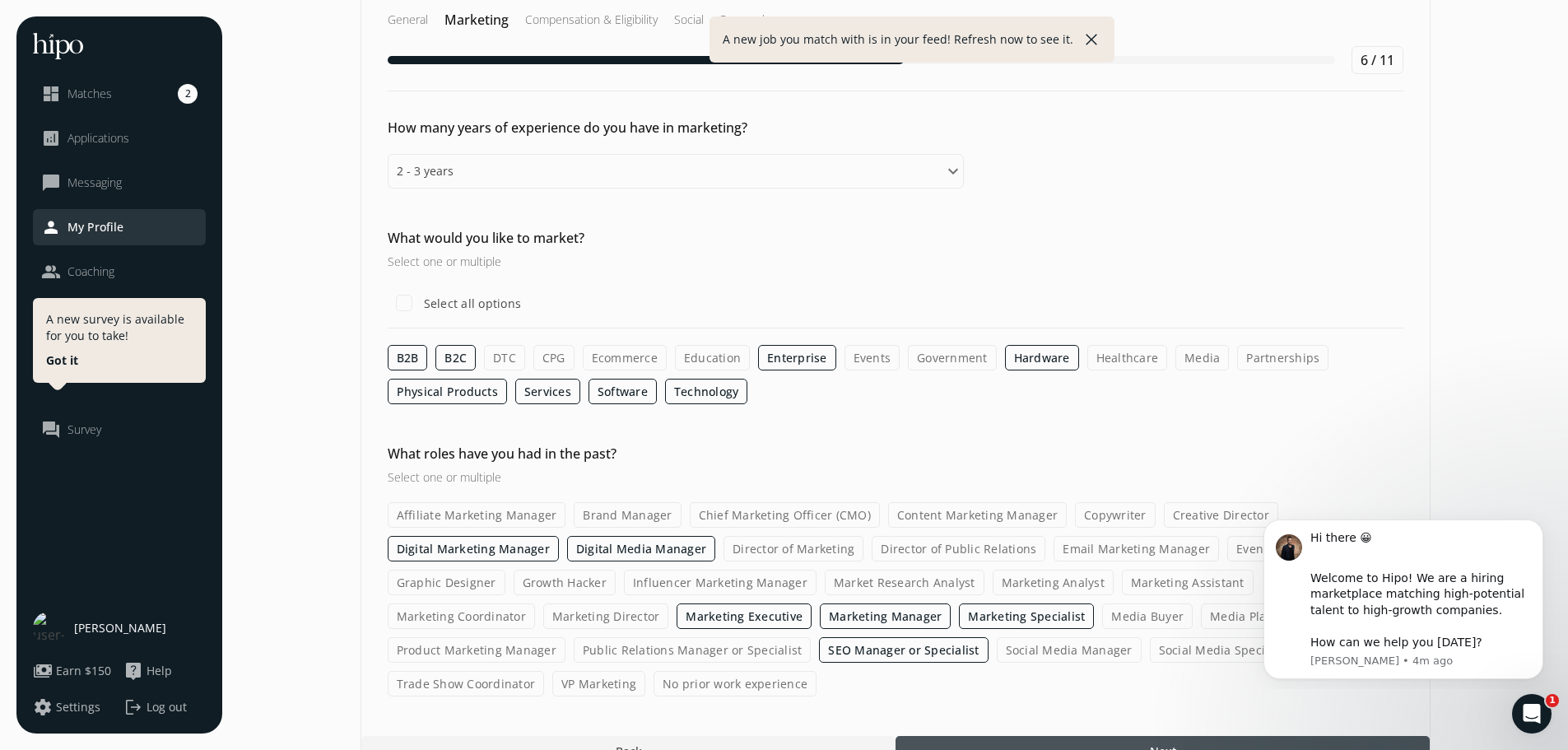
scroll to position [67, 0]
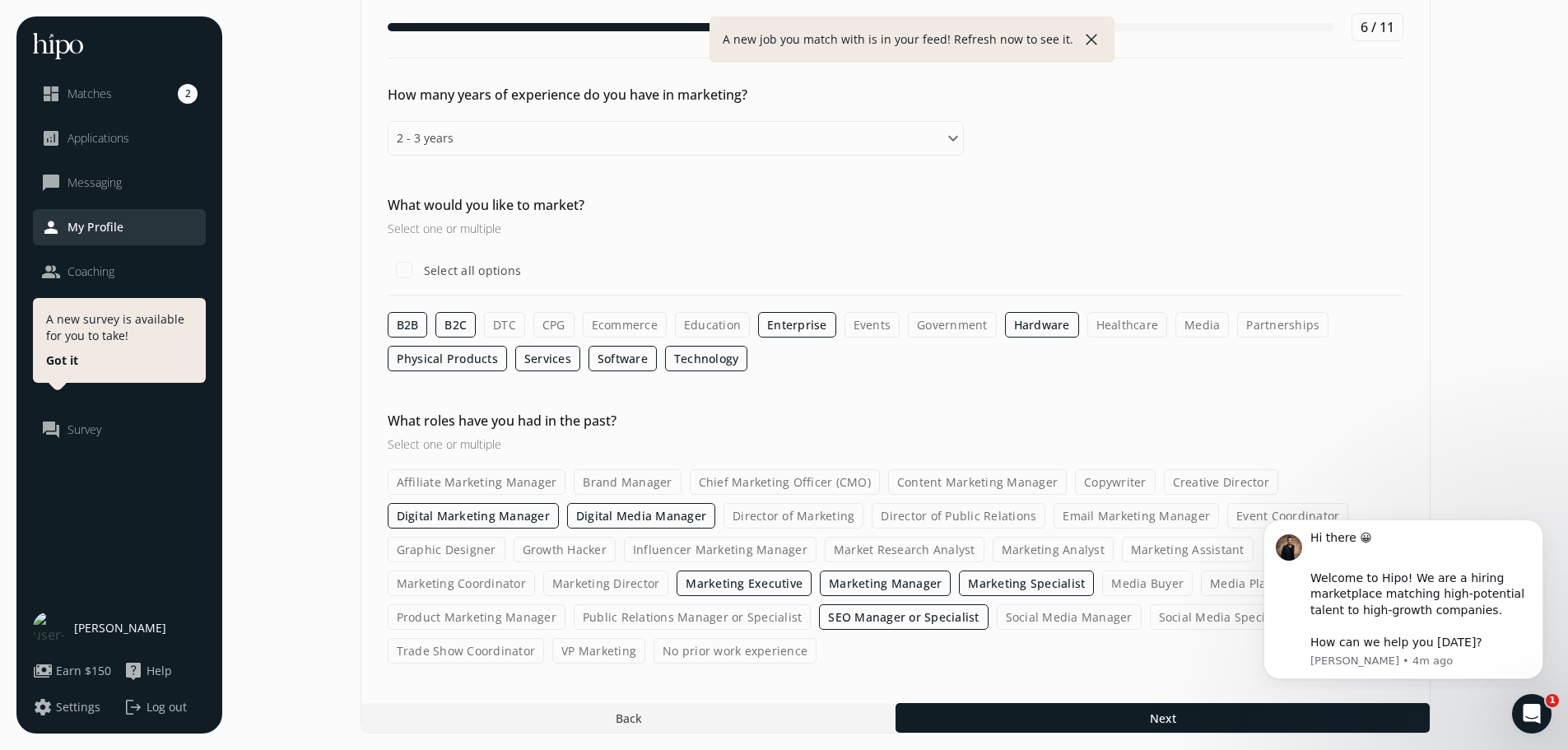
click at [1170, 658] on div "Affiliate Marketing Manager Brand Manager Chief Marketing Officer (CMO) Content…" at bounding box center [895, 565] width 1016 height 194
click at [741, 719] on div at bounding box center [628, 718] width 535 height 30
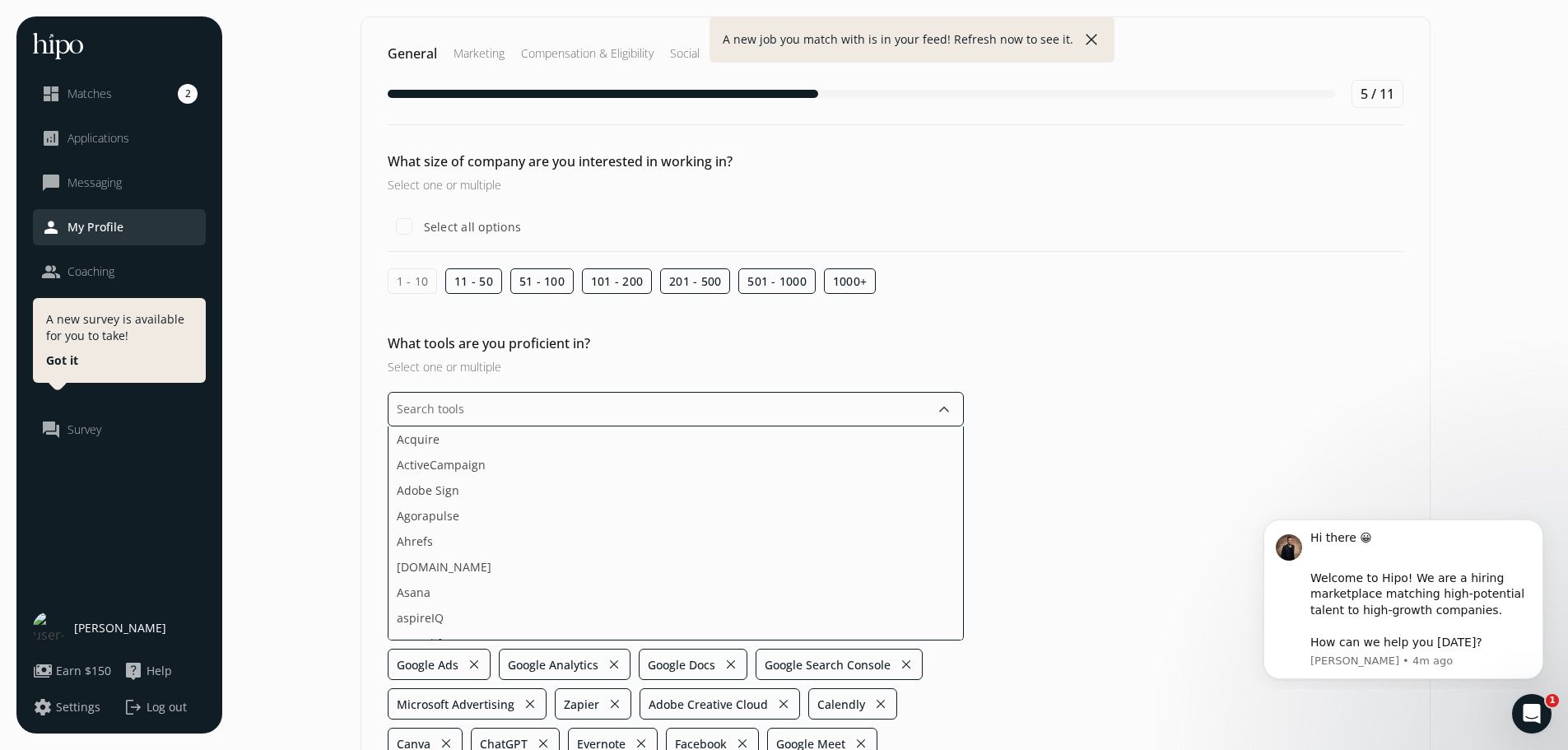
click at [575, 407] on input "text" at bounding box center [675, 409] width 576 height 34
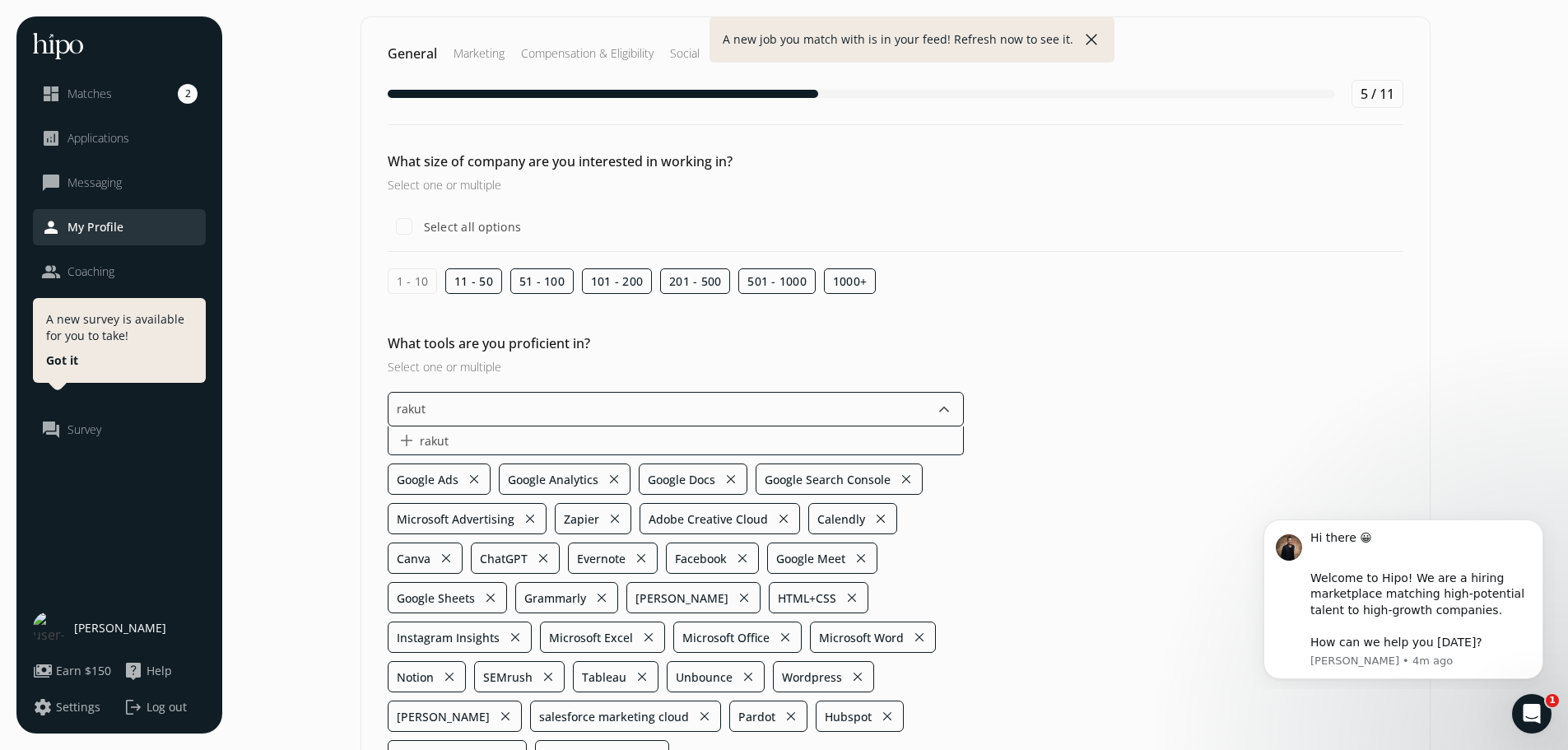
type input "rakut"
click at [1055, 425] on div "What tools are you proficient in? Select one or multiple rakut keyboard_arrow_d…" at bounding box center [895, 553] width 1068 height 438
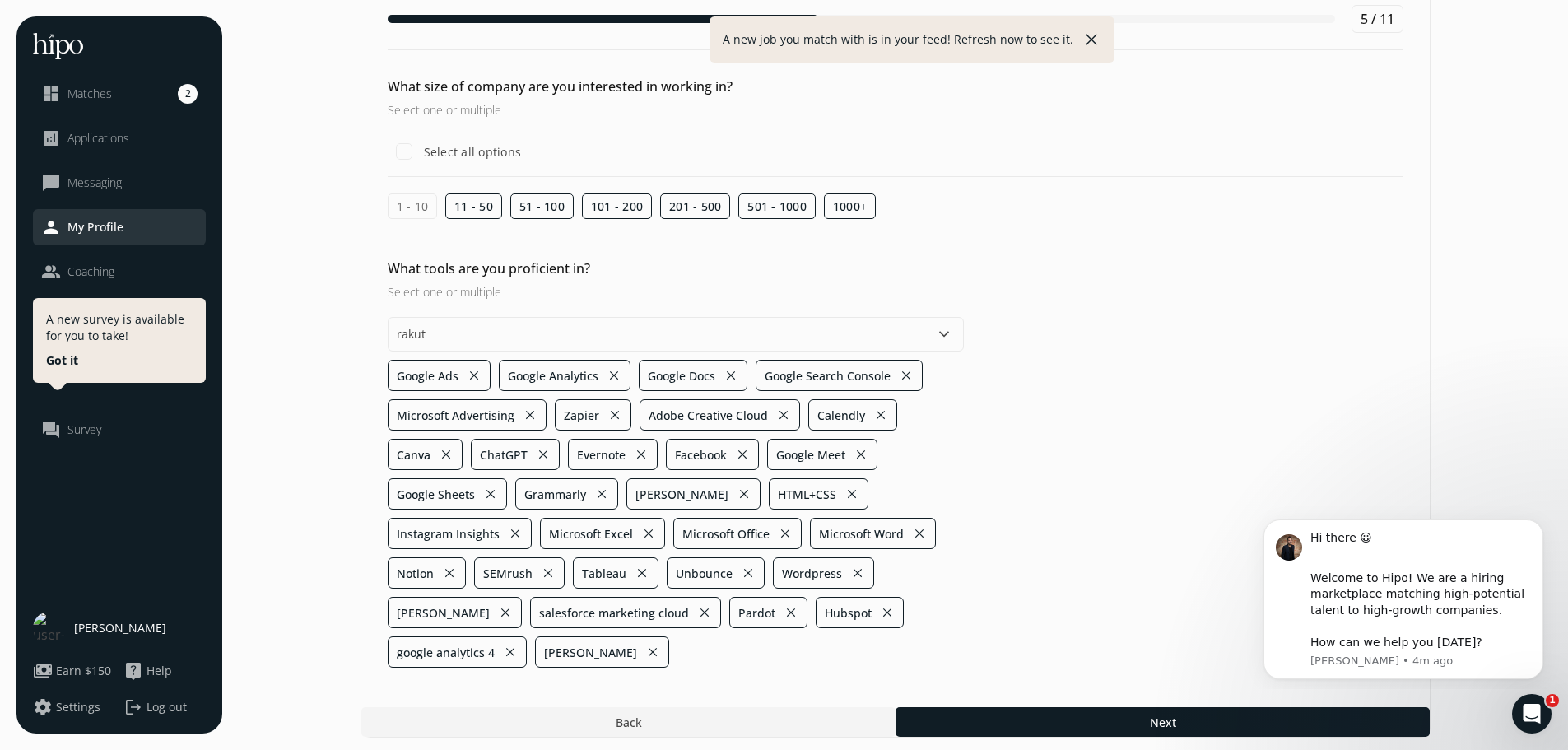
scroll to position [79, 0]
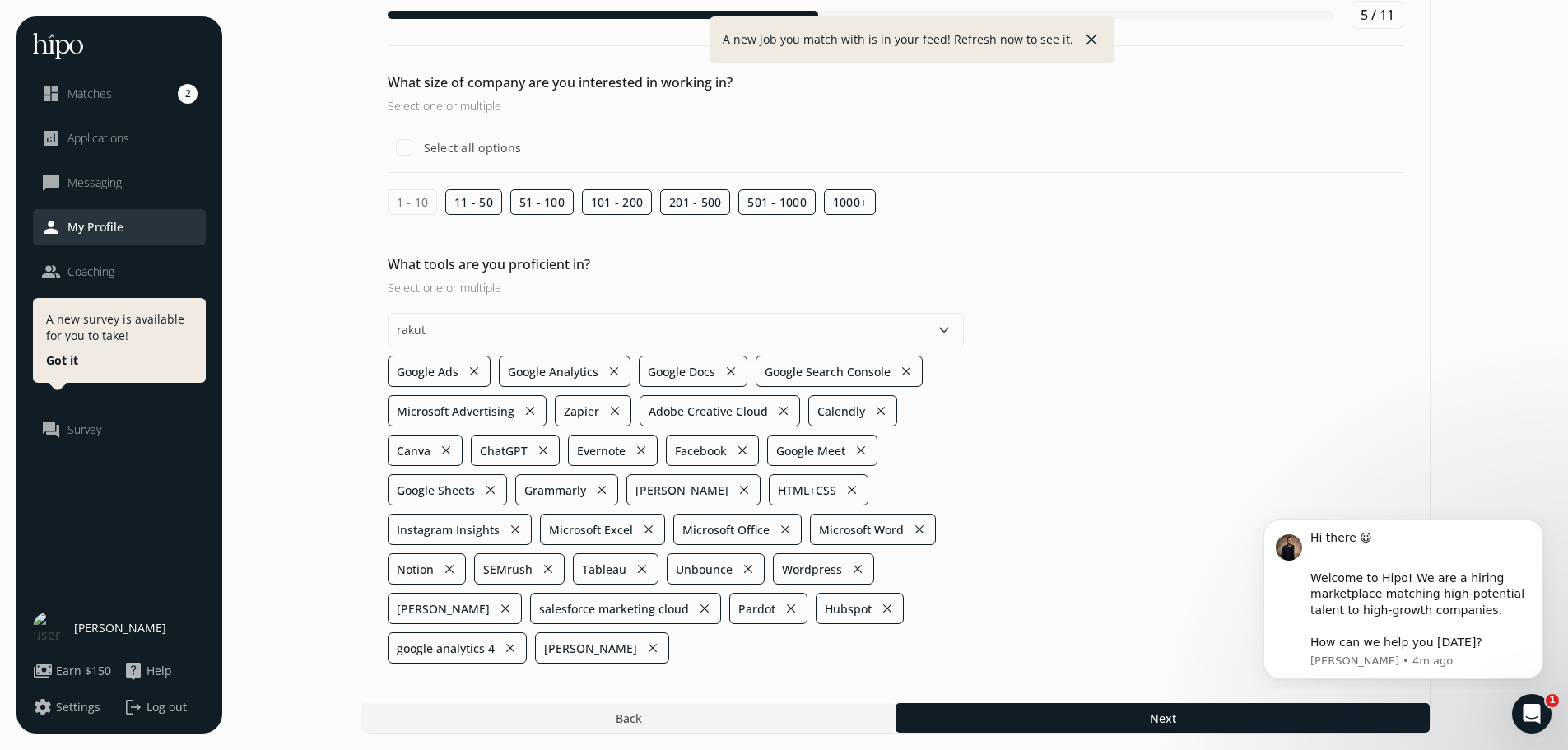
click at [1150, 696] on div "General Marketing Compensation & Eligibility Social Personal 5 / 11 What size o…" at bounding box center [895, 335] width 1070 height 796
click at [1154, 711] on span "Next" at bounding box center [1161, 718] width 26 height 17
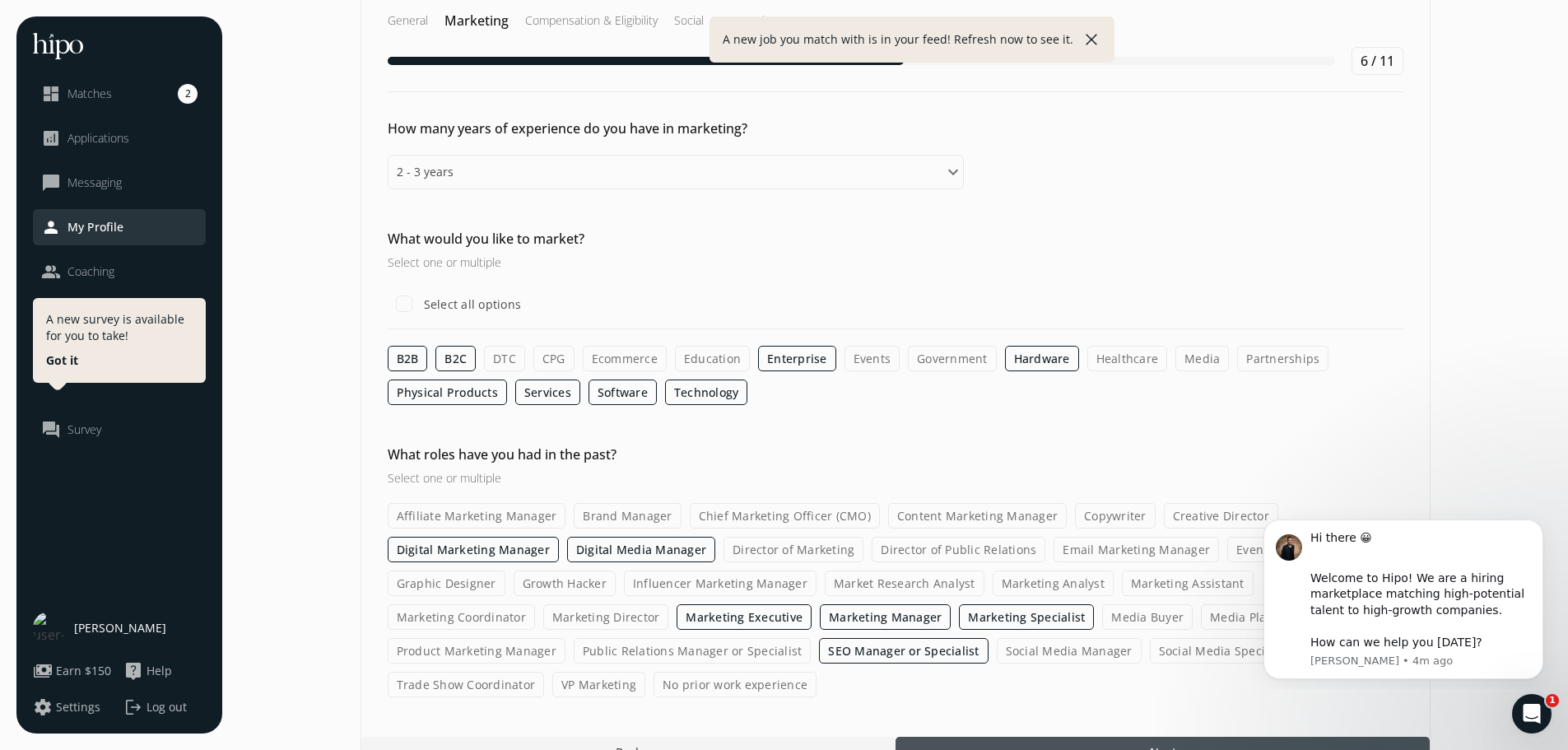
scroll to position [67, 0]
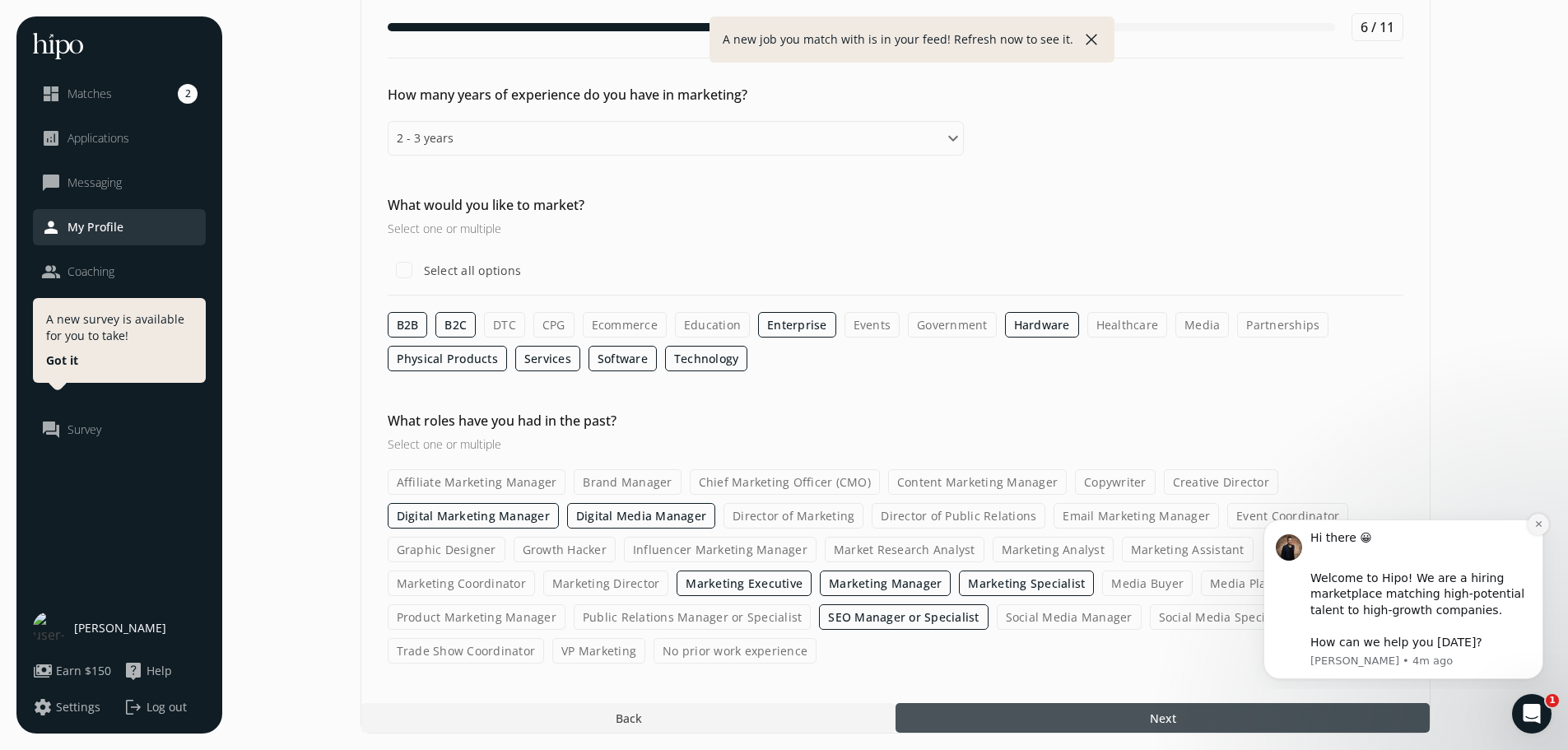
click at [1542, 524] on icon "Dismiss notification" at bounding box center [1539, 524] width 9 height 9
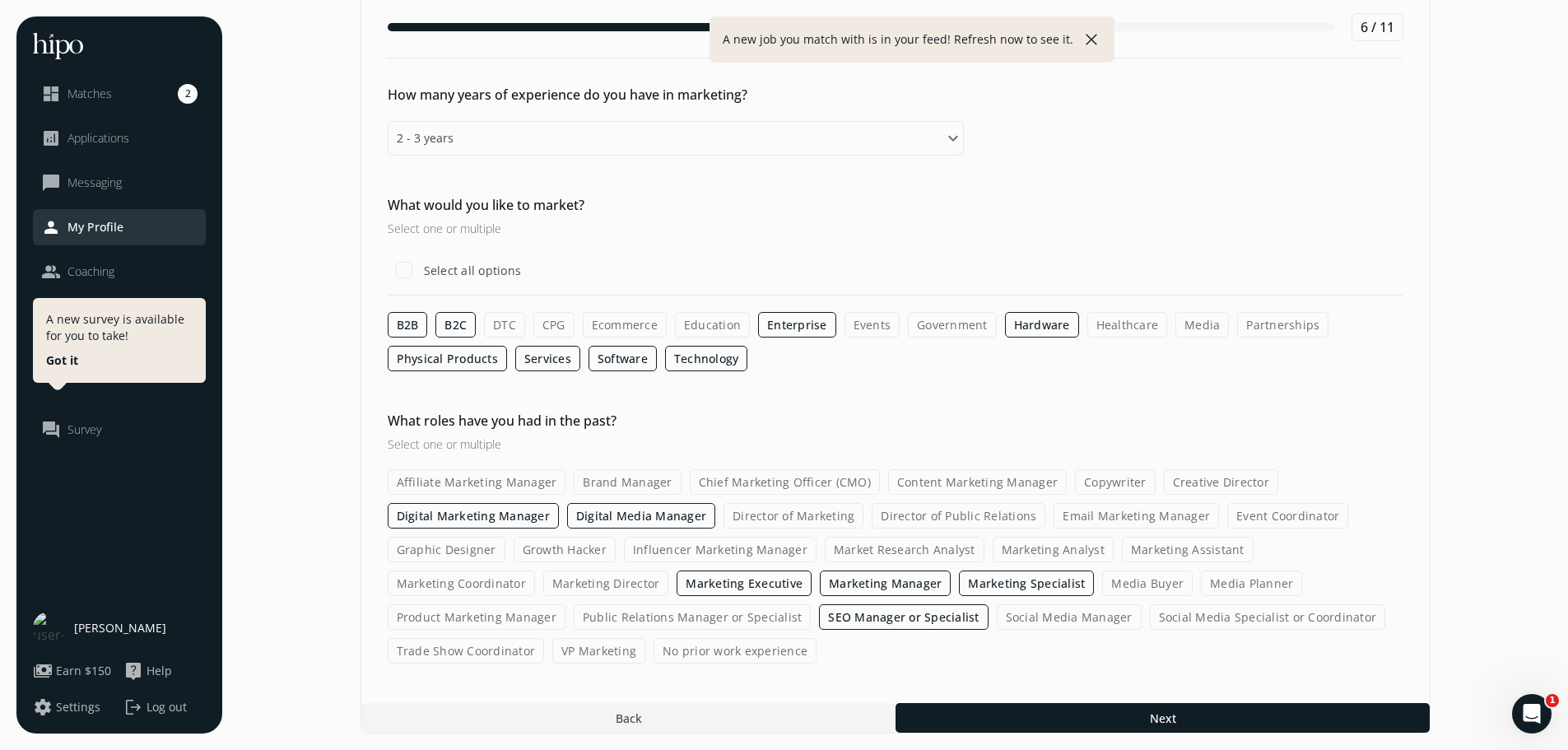
click at [1517, 515] on section "General Marketing Compensation & Eligibility Social Personal 6 / 11 How many ye…" at bounding box center [895, 341] width 1313 height 783
click at [819, 617] on label "SEO Manager or Specialist" at bounding box center [903, 617] width 169 height 25
click at [0, 0] on input "SEO Manager or Specialist" at bounding box center [0, 0] width 0 height 0
click at [915, 657] on div "Affiliate Marketing Manager Brand Manager Chief Marketing Officer (CMO) Content…" at bounding box center [895, 565] width 1016 height 194
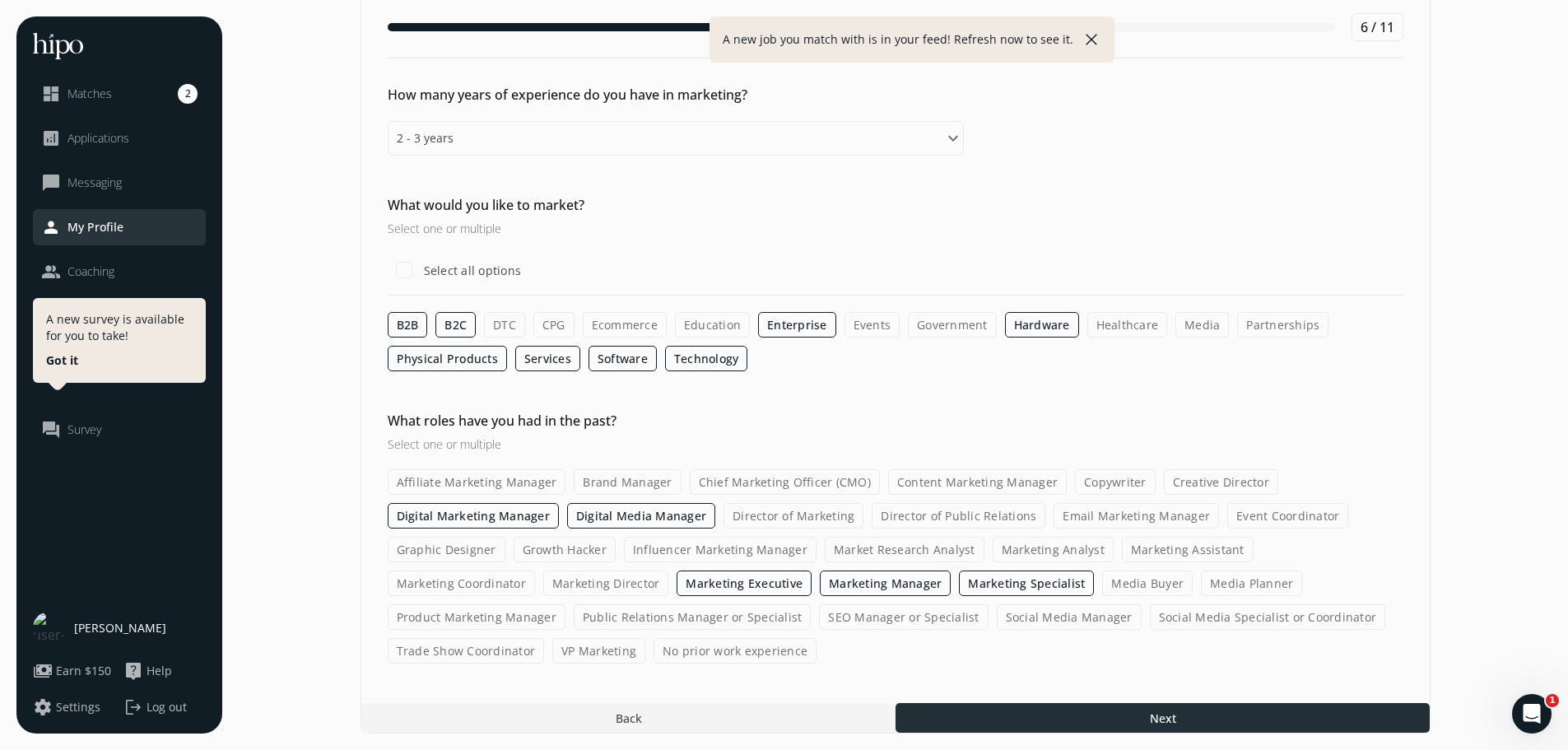
click at [1014, 709] on div at bounding box center [1162, 718] width 535 height 30
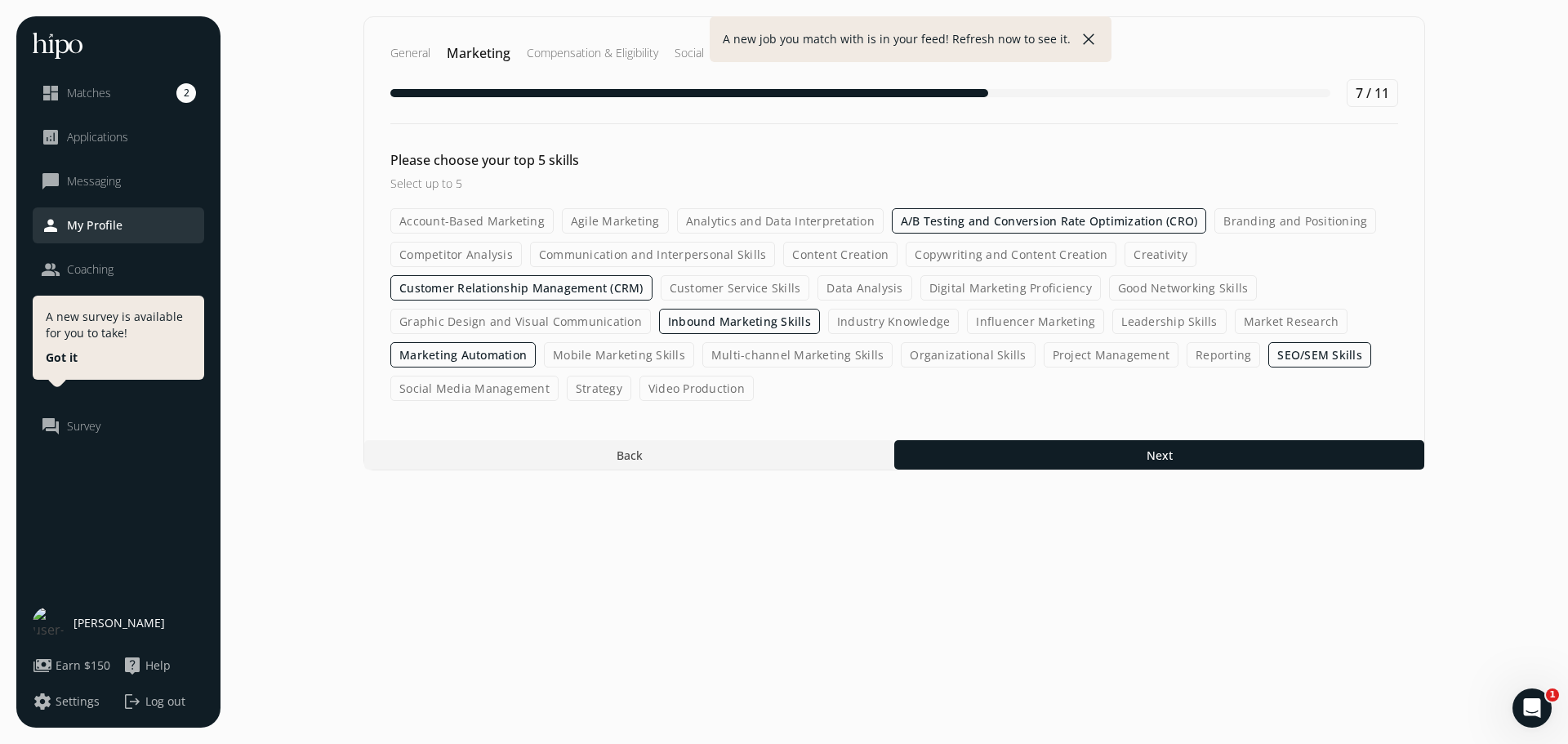
click at [823, 219] on label "Analytics and Data Interpretation" at bounding box center [780, 221] width 207 height 25
click at [0, 0] on input "Analytics and Data Interpretation" at bounding box center [0, 0] width 0 height 0
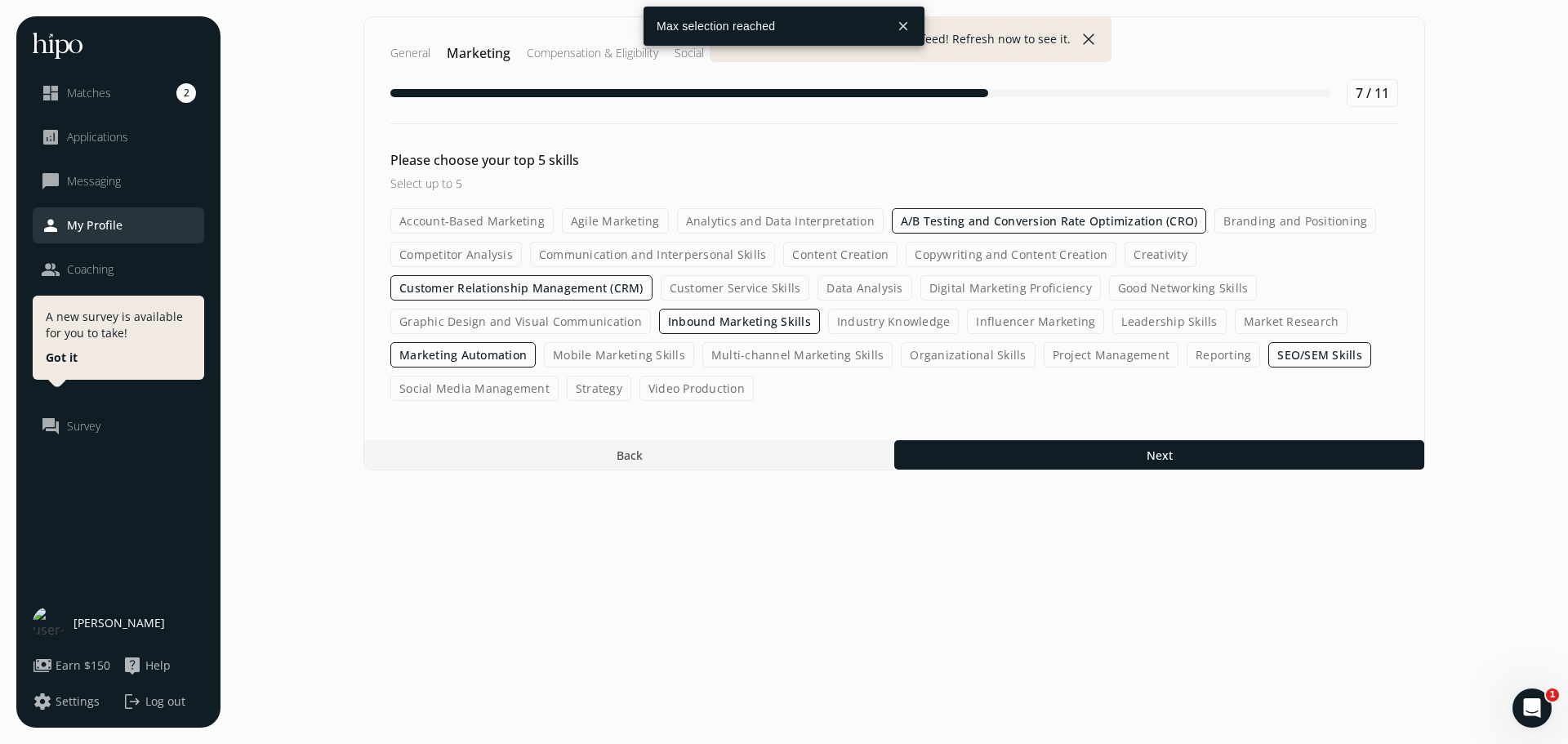
click at [1063, 229] on label "A/B Testing and Conversion Rate Optimization (CRO)" at bounding box center [1049, 221] width 315 height 25
click at [0, 0] on input "A/B Testing and Conversion Rate Optimization (CRO)" at bounding box center [0, 0] width 0 height 0
click at [776, 218] on label "Analytics and Data Interpretation" at bounding box center [780, 221] width 207 height 25
click at [0, 0] on input "Analytics and Data Interpretation" at bounding box center [0, 0] width 0 height 0
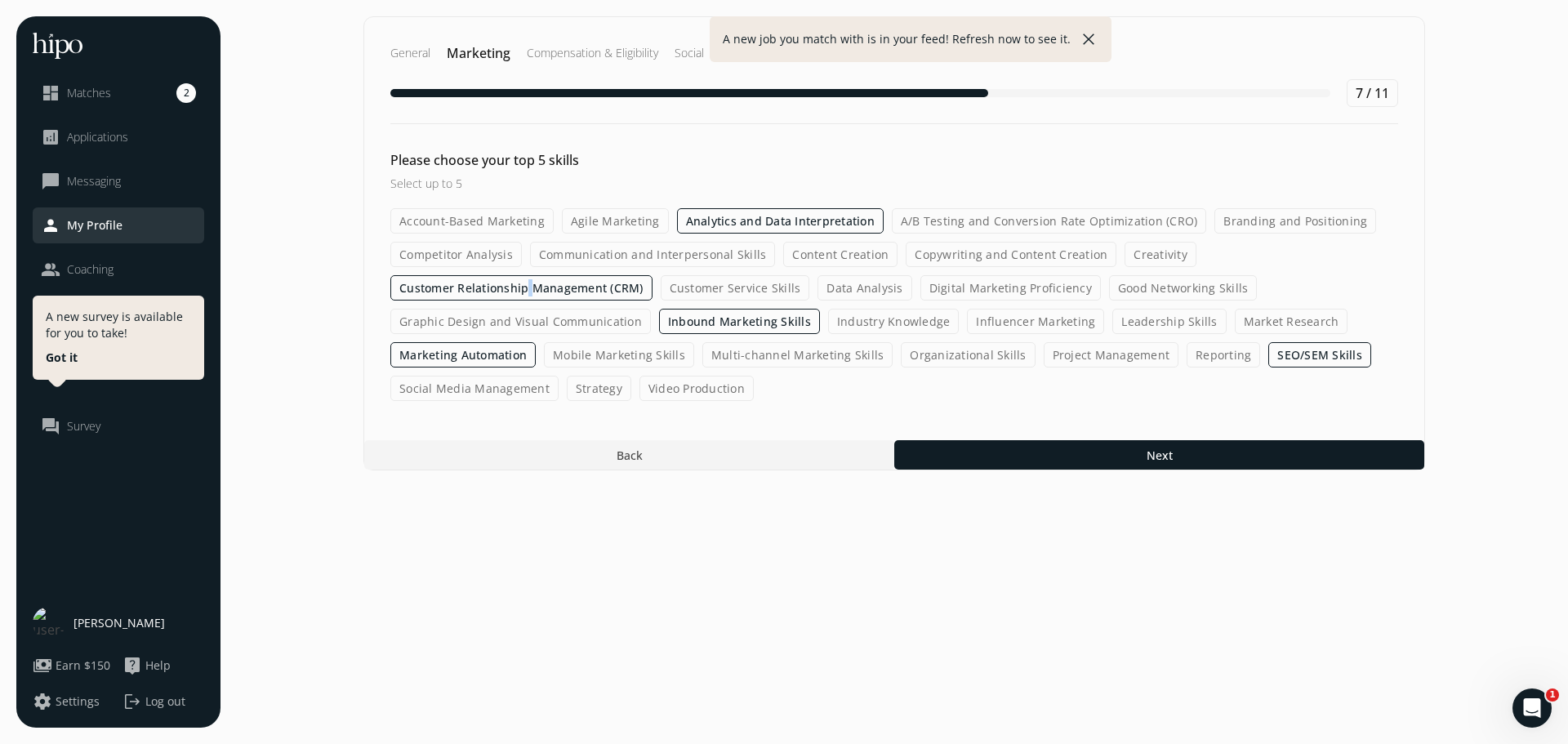
click at [530, 290] on label "Customer Relationship Management (CRM)" at bounding box center [521, 288] width 262 height 25
click at [591, 292] on label "Customer Relationship Management (CRM)" at bounding box center [521, 288] width 262 height 25
click at [0, 0] on input "Customer Relationship Management (CRM)" at bounding box center [0, 0] width 0 height 0
click at [956, 292] on label "Digital Marketing Proficiency" at bounding box center [1011, 288] width 181 height 25
click at [0, 0] on input "Digital Marketing Proficiency" at bounding box center [0, 0] width 0 height 0
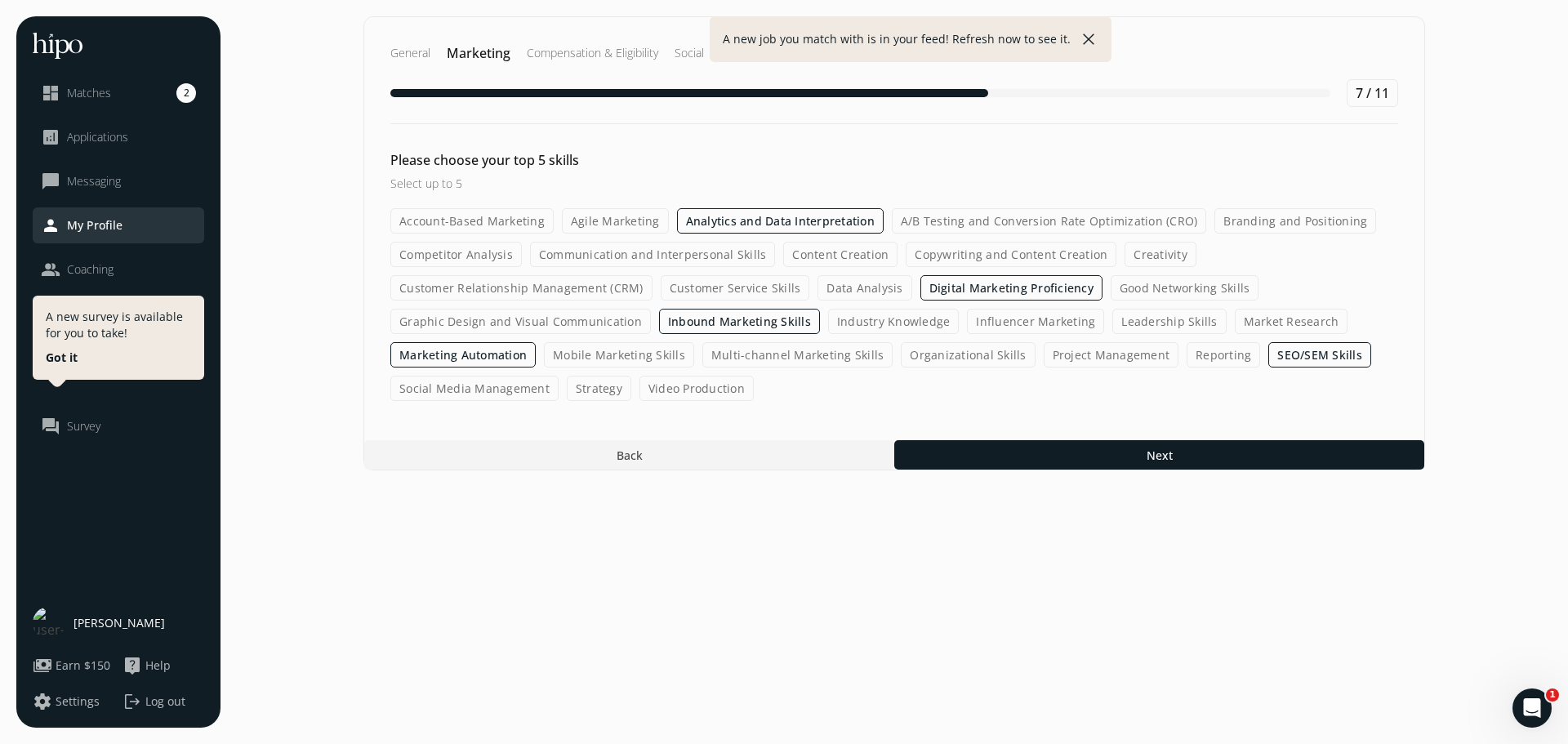
click at [714, 315] on label "Inbound Marketing Skills" at bounding box center [740, 321] width 161 height 25
click at [0, 0] on input "Inbound Marketing Skills" at bounding box center [0, 0] width 0 height 0
click at [610, 283] on label "Customer Relationship Management (CRM)" at bounding box center [521, 288] width 262 height 25
click at [0, 0] on input "Customer Relationship Management (CRM)" at bounding box center [0, 0] width 0 height 0
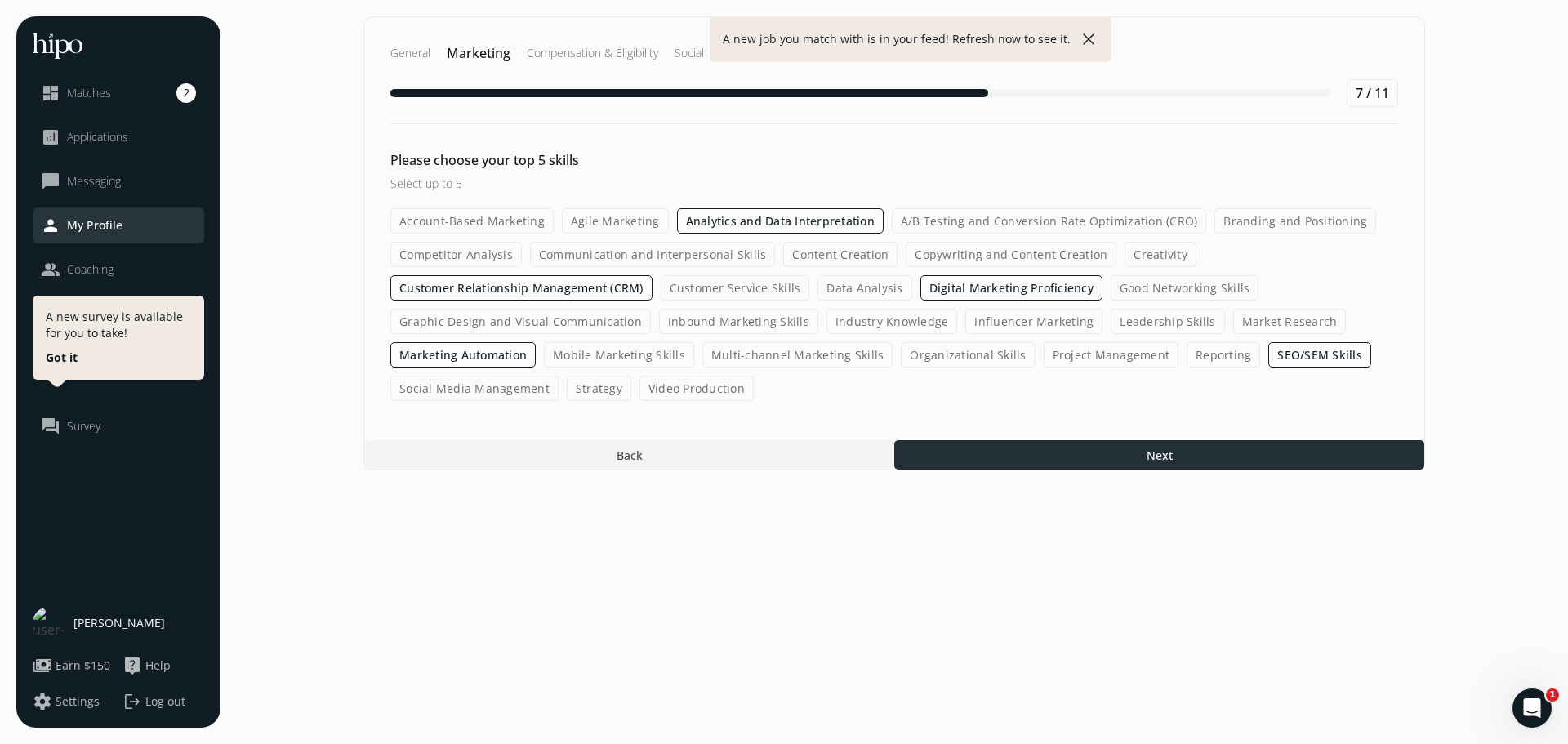
click at [985, 442] on div at bounding box center [1159, 454] width 530 height 30
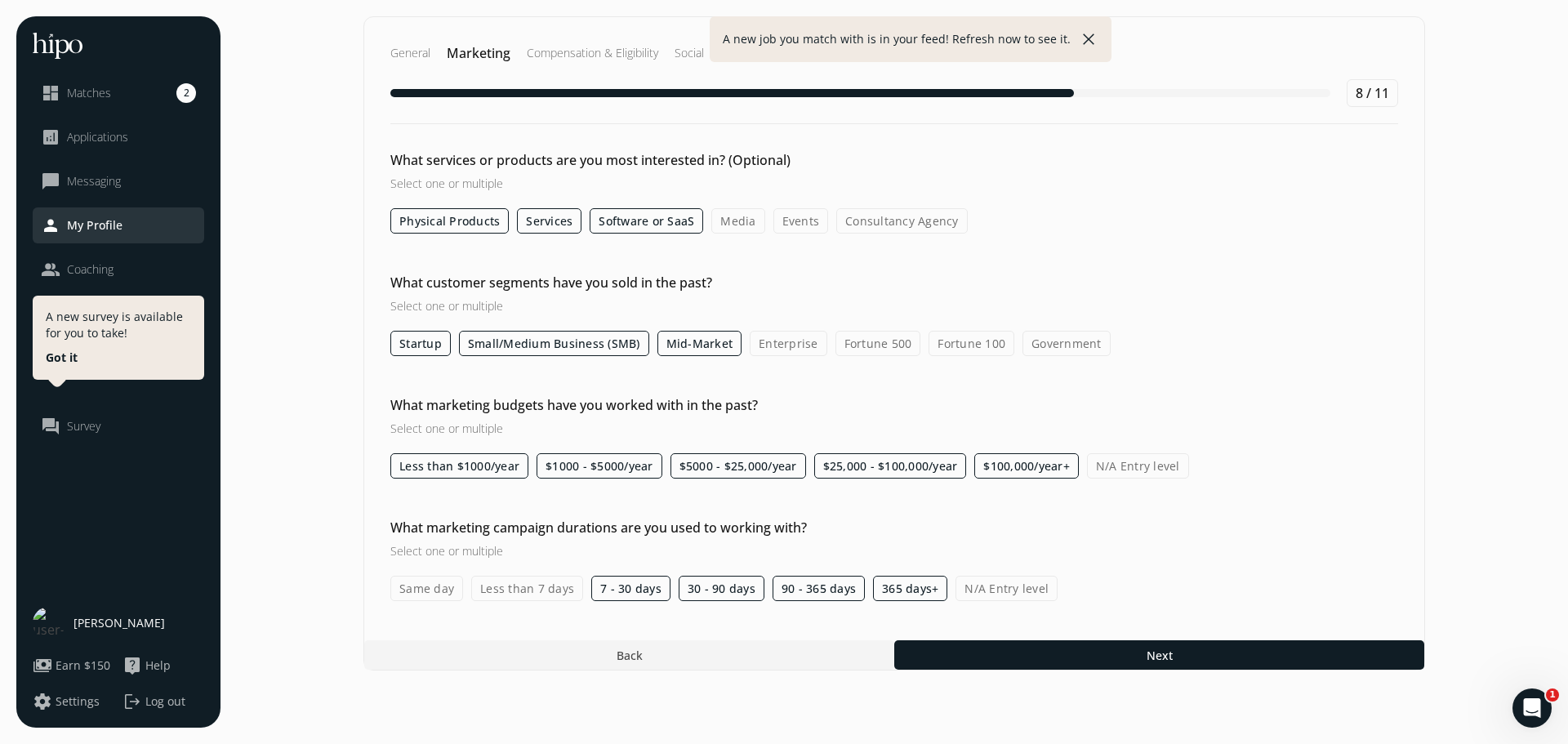
click at [549, 385] on div "What services or products are you most interested in? (Optional) Select one or …" at bounding box center [894, 376] width 1060 height 451
click at [1081, 517] on div "What services or products are you most interested in? (Optional) Select one or …" at bounding box center [894, 376] width 1060 height 451
click at [894, 528] on h2 "What marketing campaign durations are you used to working with?" at bounding box center [675, 528] width 572 height 20
drag, startPoint x: 869, startPoint y: 533, endPoint x: 898, endPoint y: 535, distance: 29.1
click at [871, 533] on h2 "What marketing campaign durations are you used to working with?" at bounding box center [675, 528] width 572 height 20
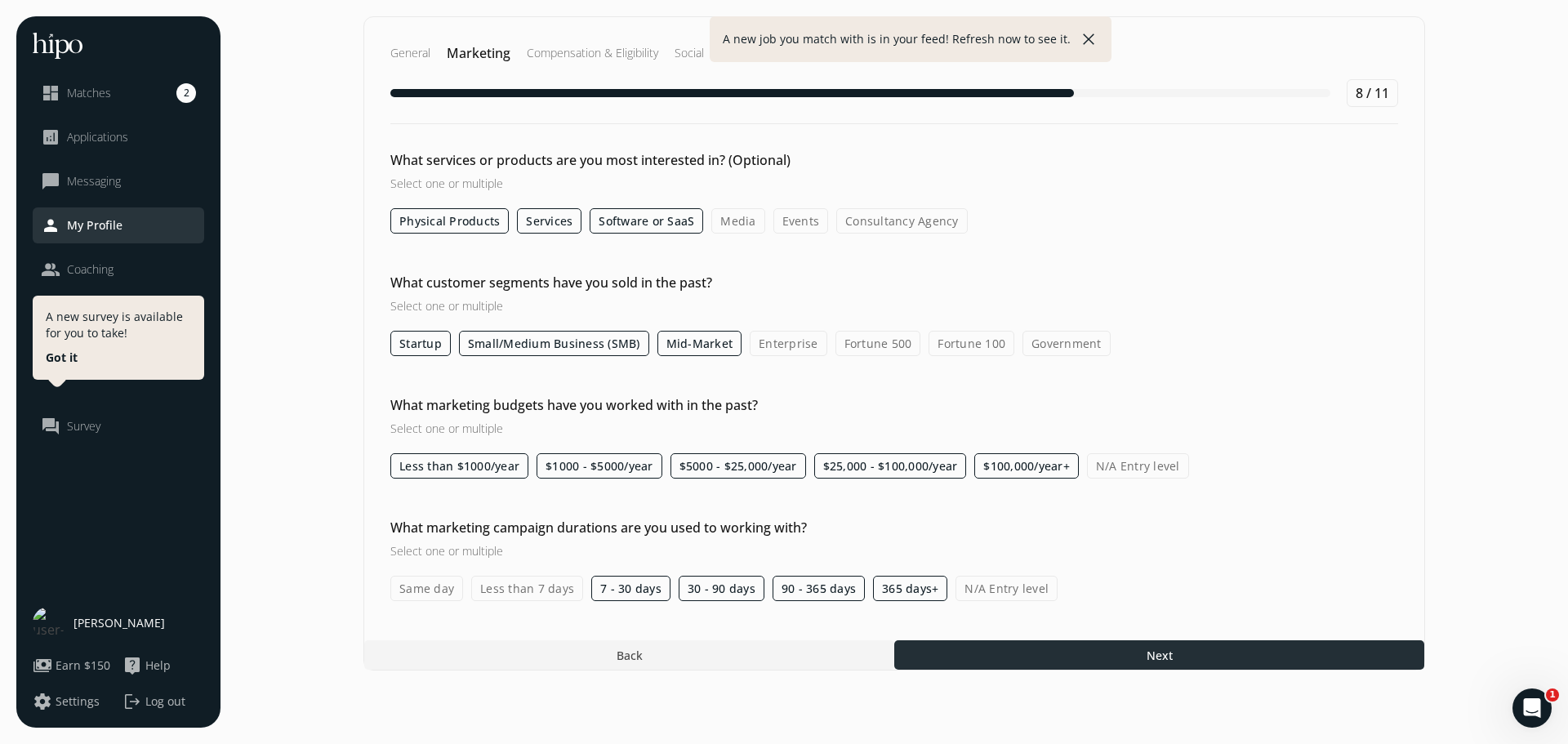
click at [1035, 655] on div at bounding box center [1159, 655] width 530 height 30
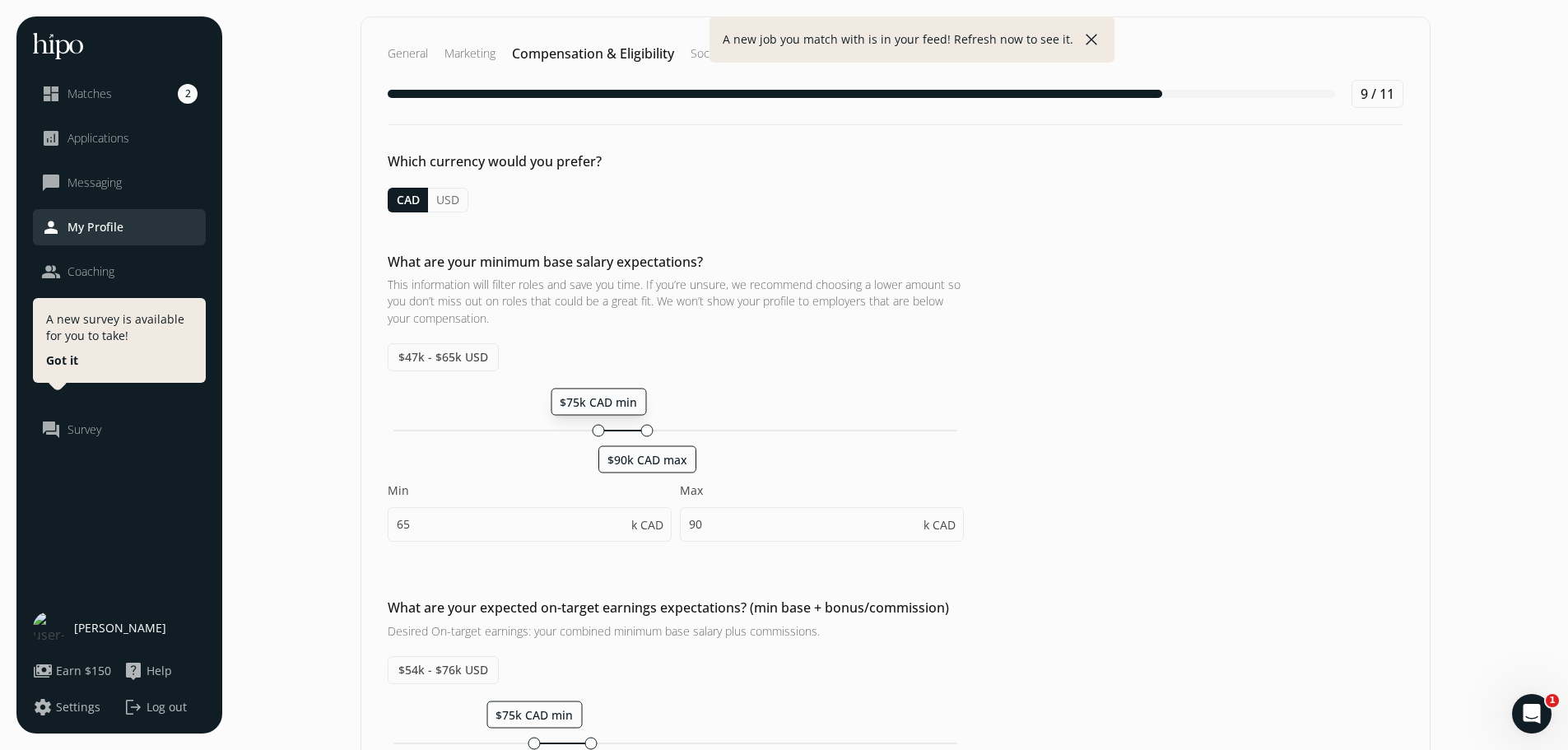
drag, startPoint x: 578, startPoint y: 434, endPoint x: 597, endPoint y: 434, distance: 19.0
click at [597, 434] on div at bounding box center [599, 430] width 13 height 13
type input "75"
drag, startPoint x: 647, startPoint y: 430, endPoint x: 669, endPoint y: 434, distance: 22.4
click at [669, 434] on div at bounding box center [670, 430] width 13 height 13
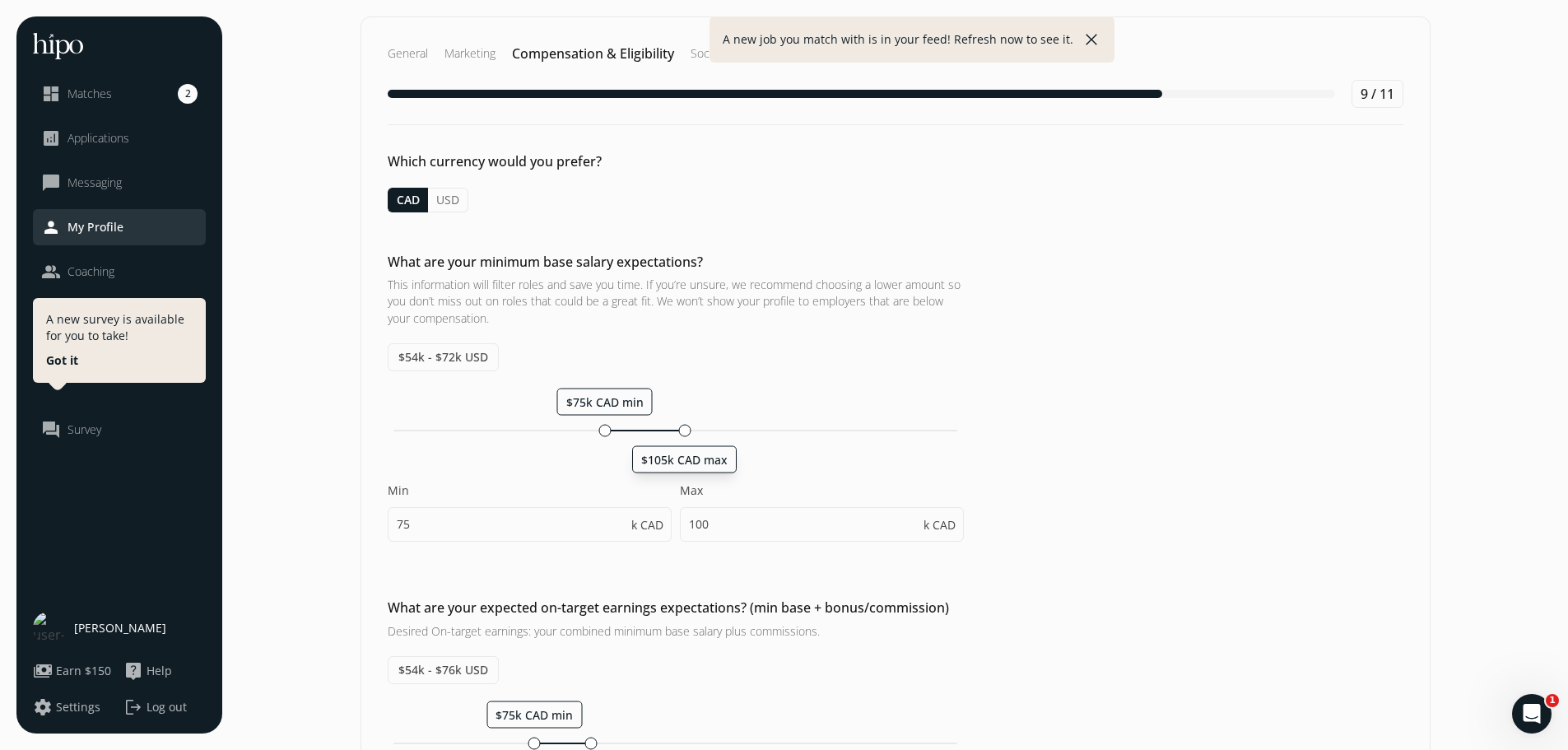
click at [685, 430] on div at bounding box center [684, 430] width 13 height 13
type input "105"
click at [696, 433] on div at bounding box center [696, 430] width 13 height 13
type input "80"
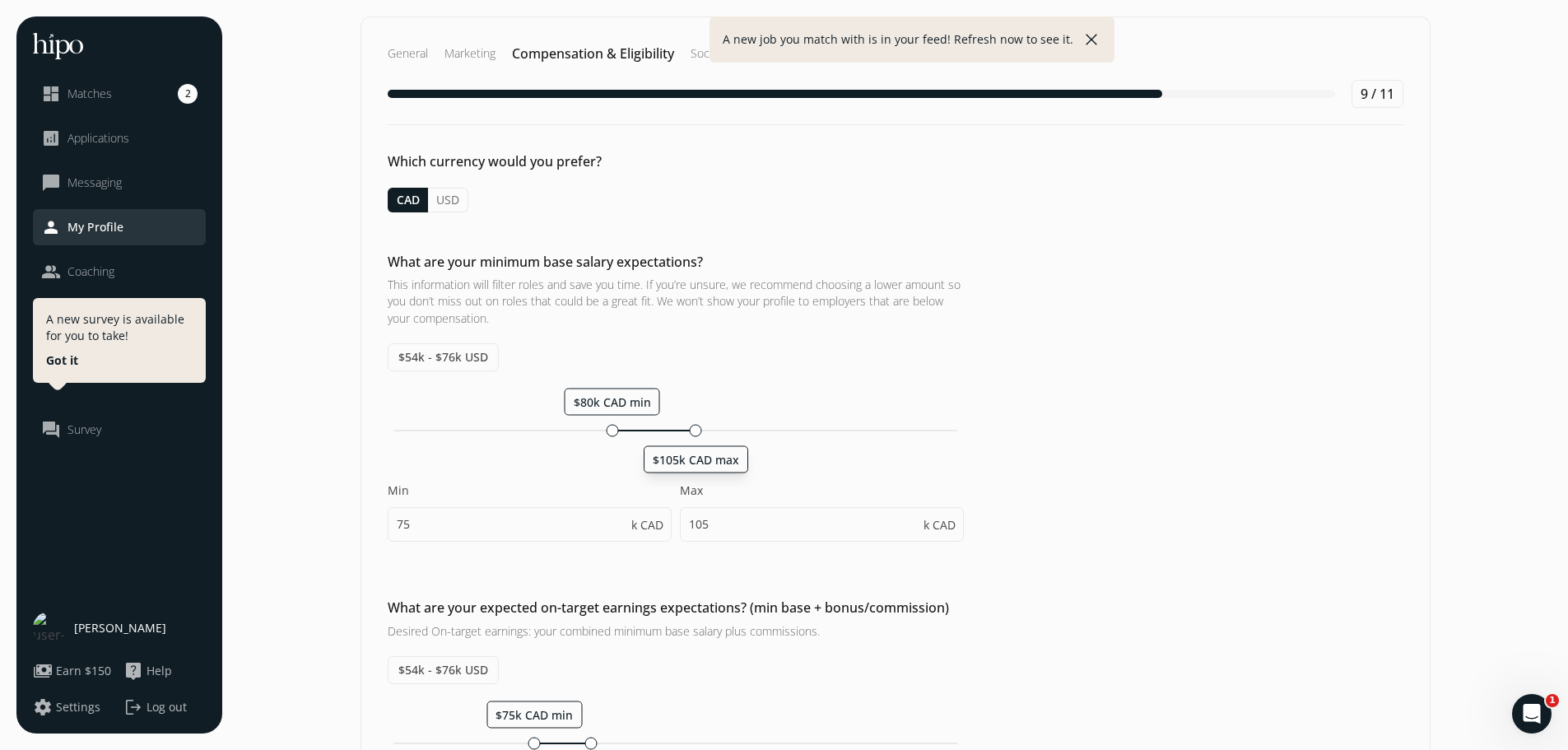
type input "85"
drag, startPoint x: 617, startPoint y: 431, endPoint x: 609, endPoint y: 433, distance: 8.2
click at [609, 433] on div at bounding box center [610, 430] width 13 height 13
type input "75"
click at [727, 392] on div "$75k CAD min $105k CAD max Min 75 k CAD Max 105 k CAD" at bounding box center [675, 472] width 576 height 170
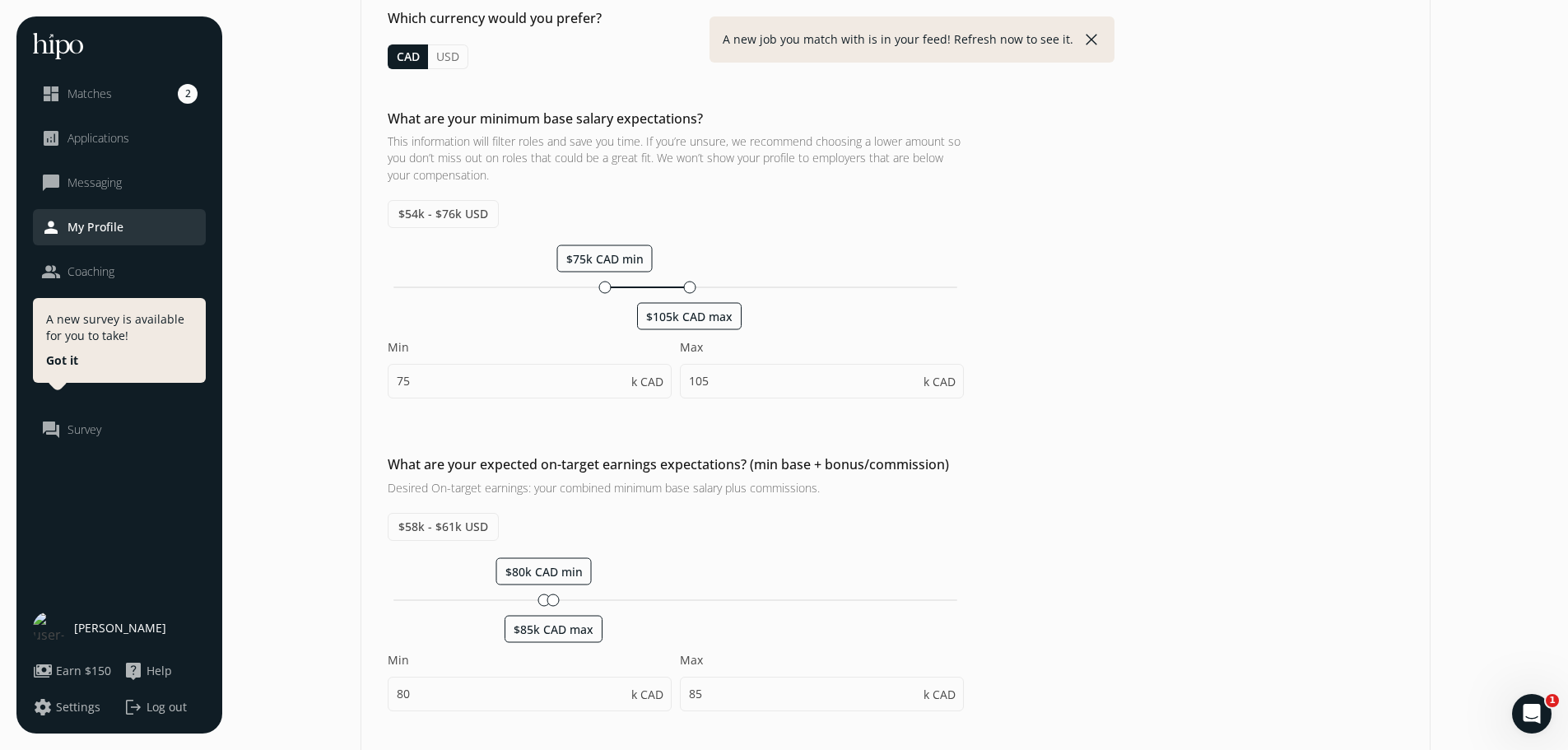
scroll to position [165, 0]
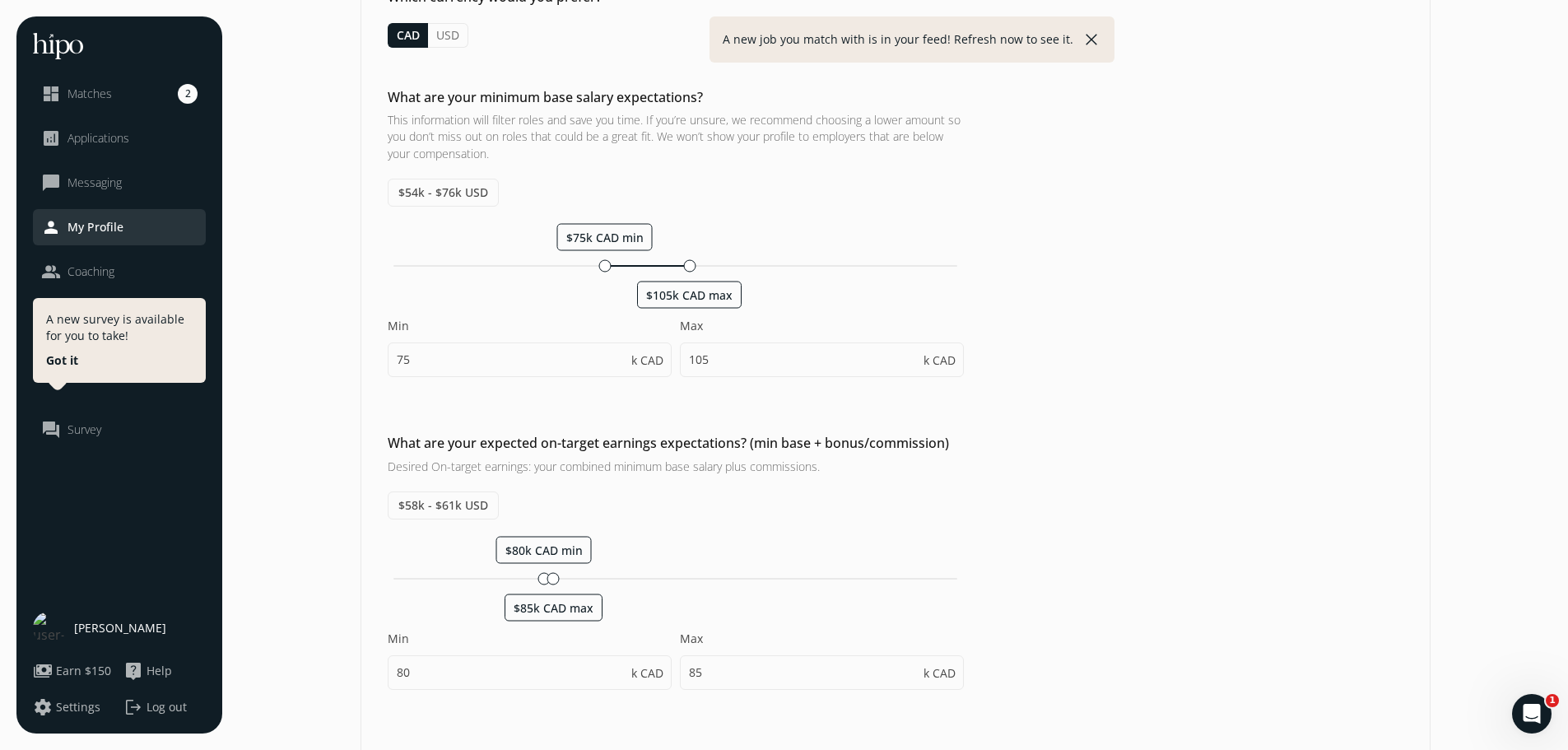
click at [894, 449] on h2 "What are your expected on-target earnings expectations? (min base + bonus/commi…" at bounding box center [675, 443] width 576 height 20
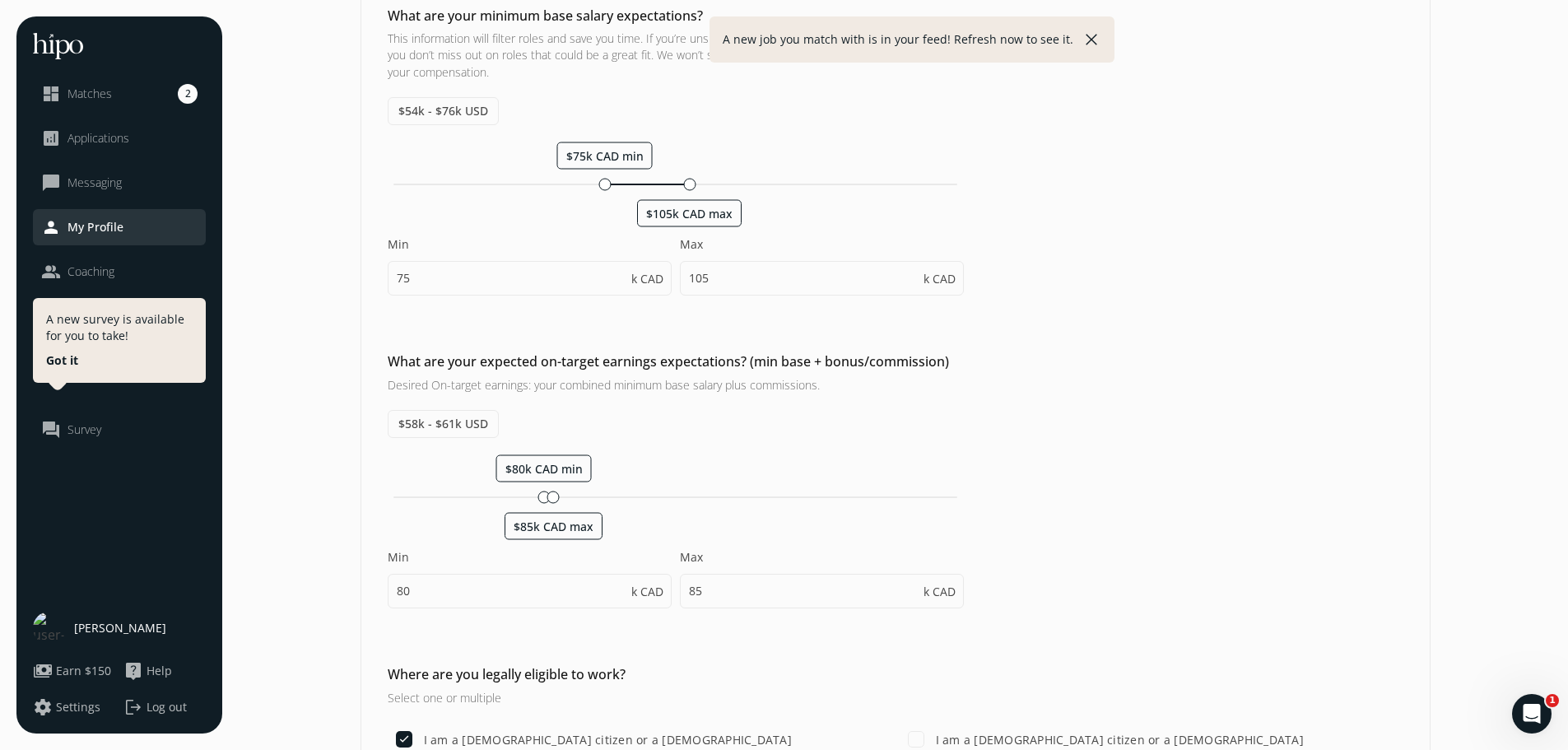
scroll to position [247, 0]
drag, startPoint x: 555, startPoint y: 498, endPoint x: 627, endPoint y: 496, distance: 72.0
click at [627, 496] on div at bounding box center [628, 496] width 13 height 13
type input "95"
type input "125"
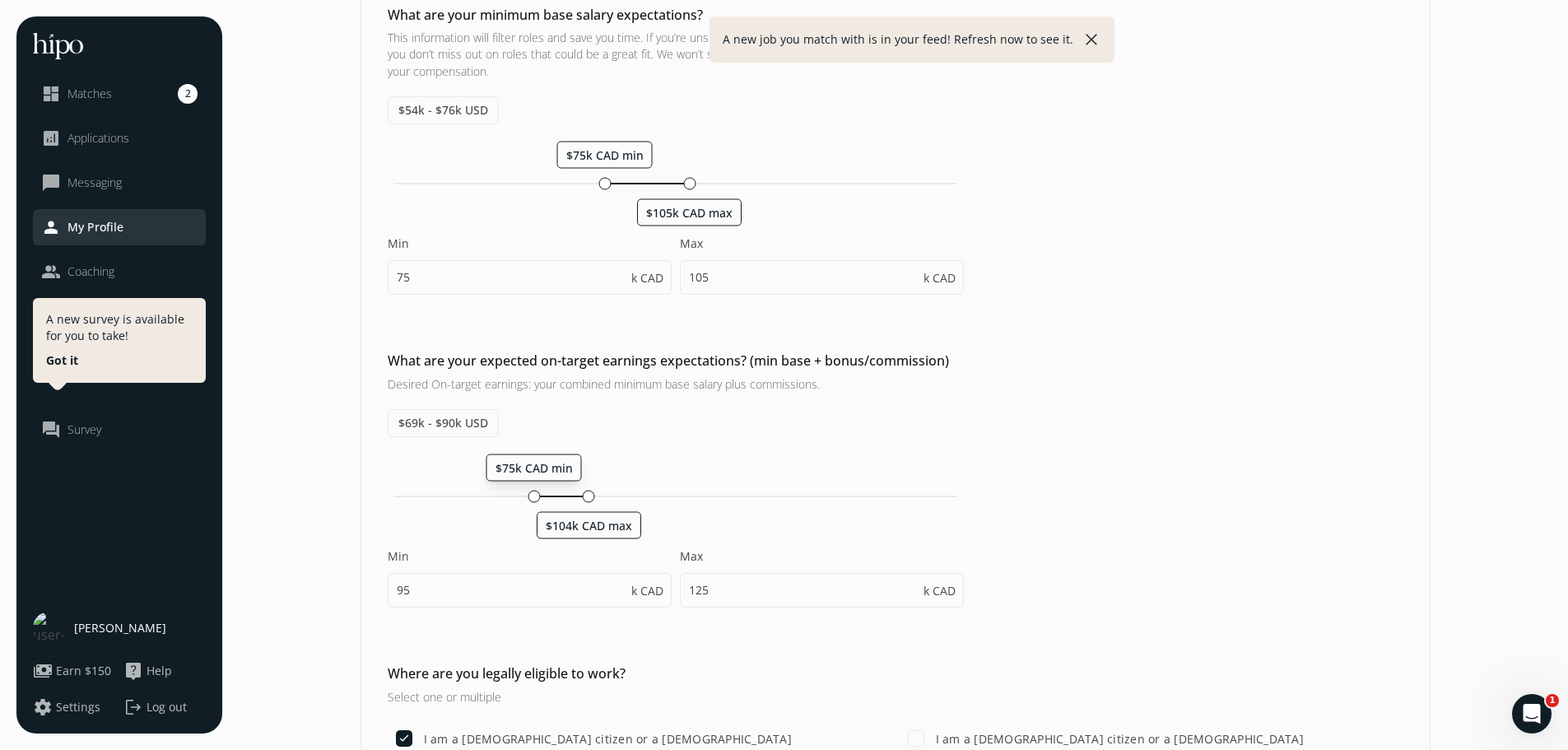
drag, startPoint x: 571, startPoint y: 494, endPoint x: 531, endPoint y: 494, distance: 40.0
click at [531, 494] on div at bounding box center [534, 496] width 13 height 13
type input "75"
click at [589, 496] on div at bounding box center [591, 496] width 13 height 13
type input "105"
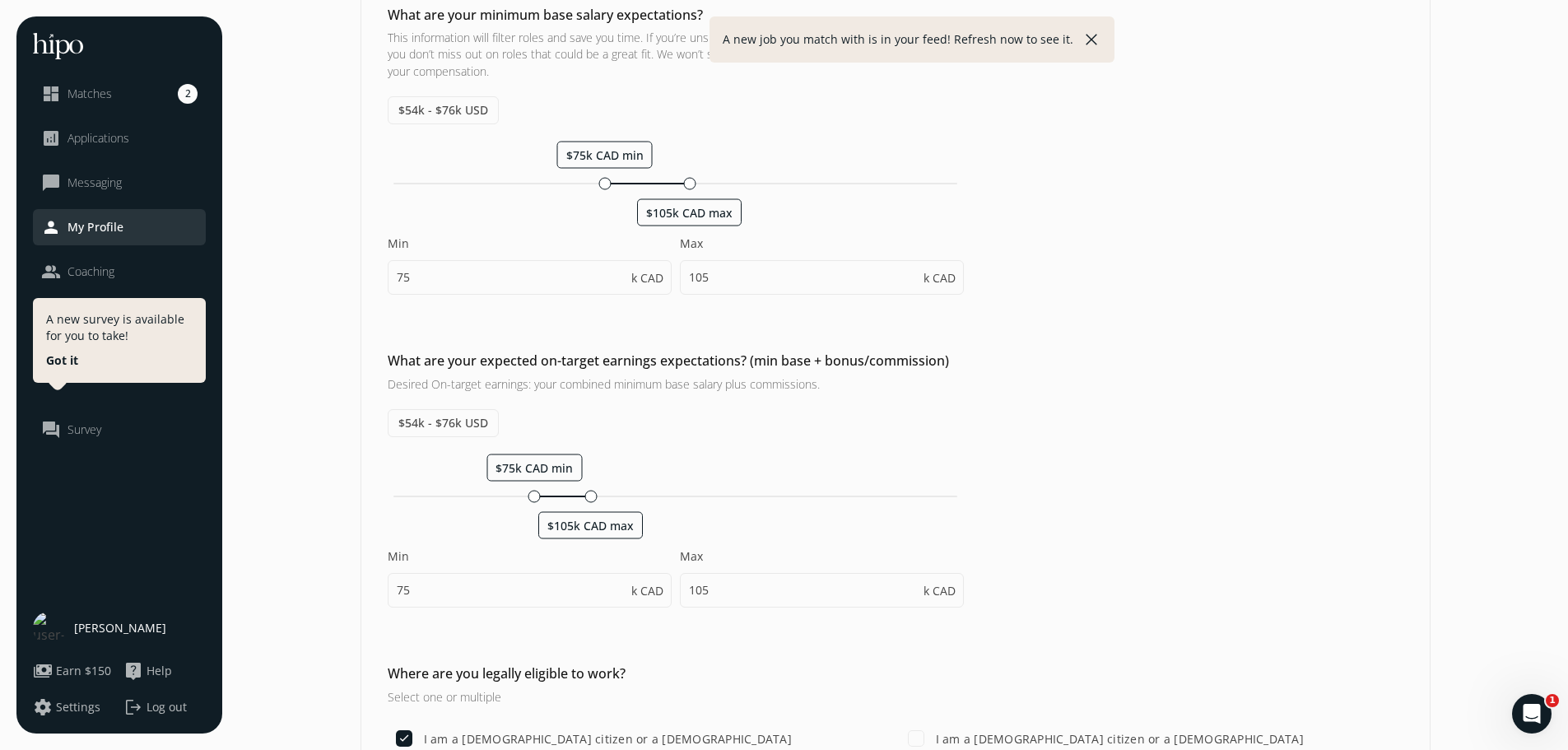
click at [636, 465] on div "$75k CAD min $105k CAD max Min 75 k CAD Max 105 k CAD" at bounding box center [675, 538] width 576 height 170
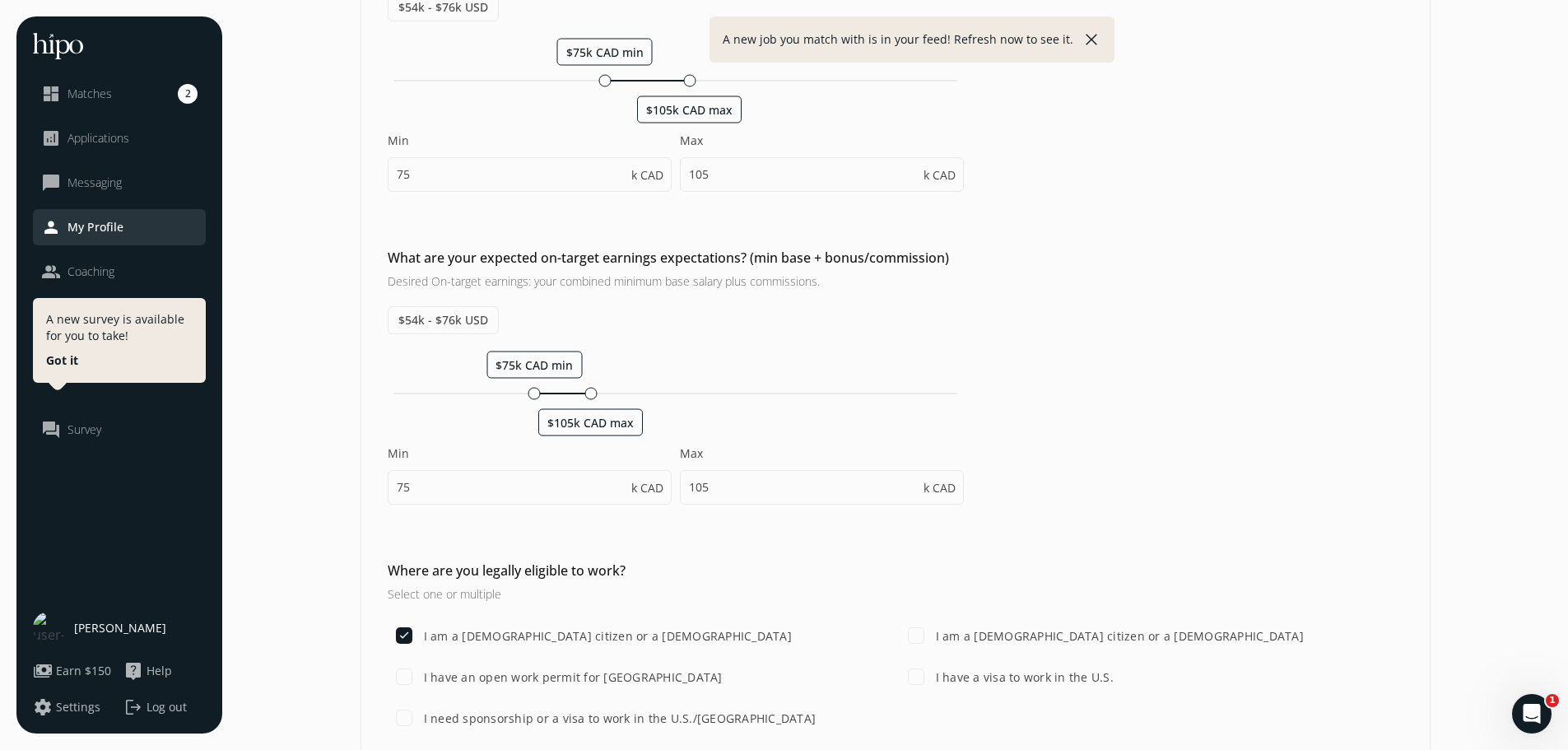
scroll to position [411, 0]
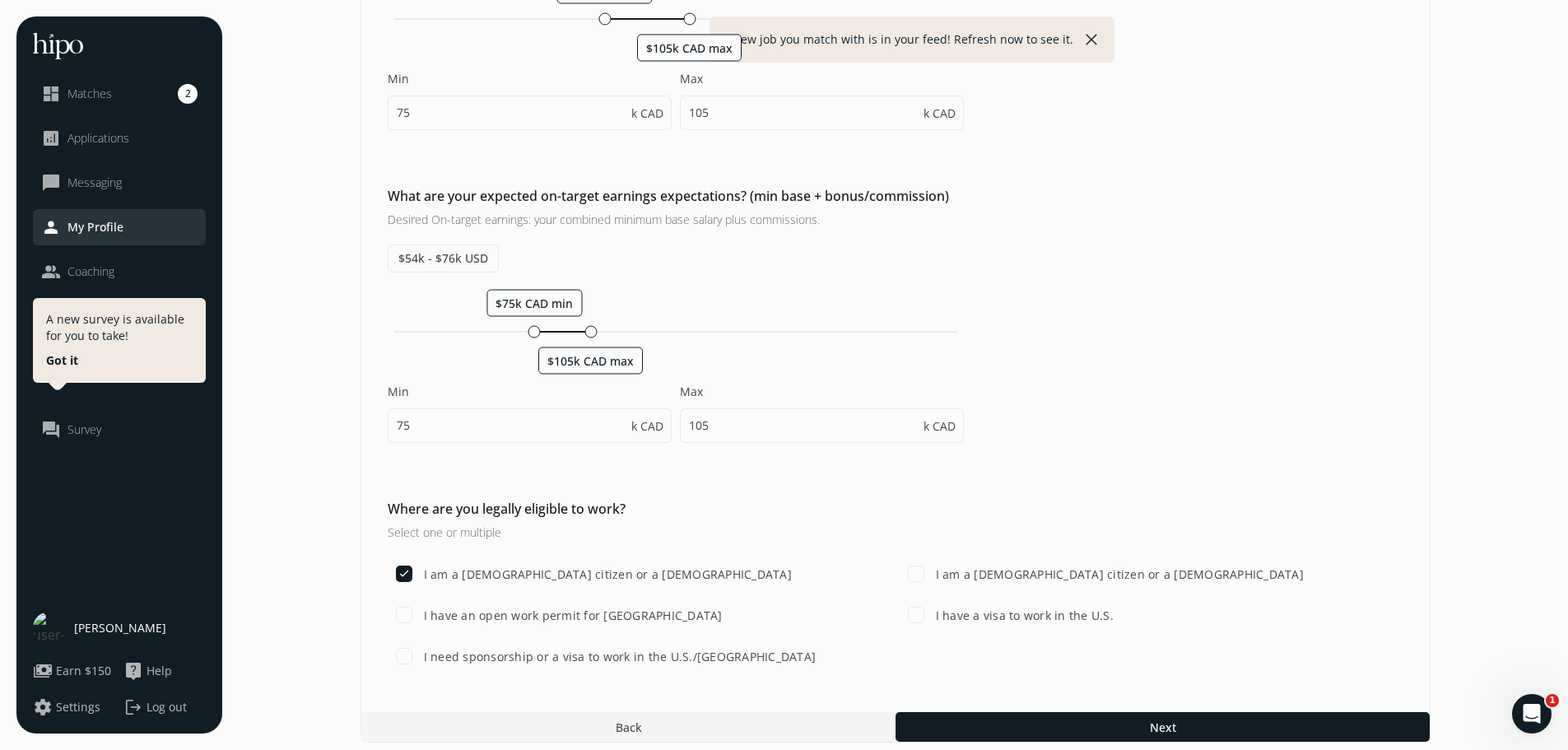
click at [680, 495] on div "Which currency would you prefer? CAD USD What is your hourly rate? $29 - $30 US…" at bounding box center [895, 206] width 1068 height 932
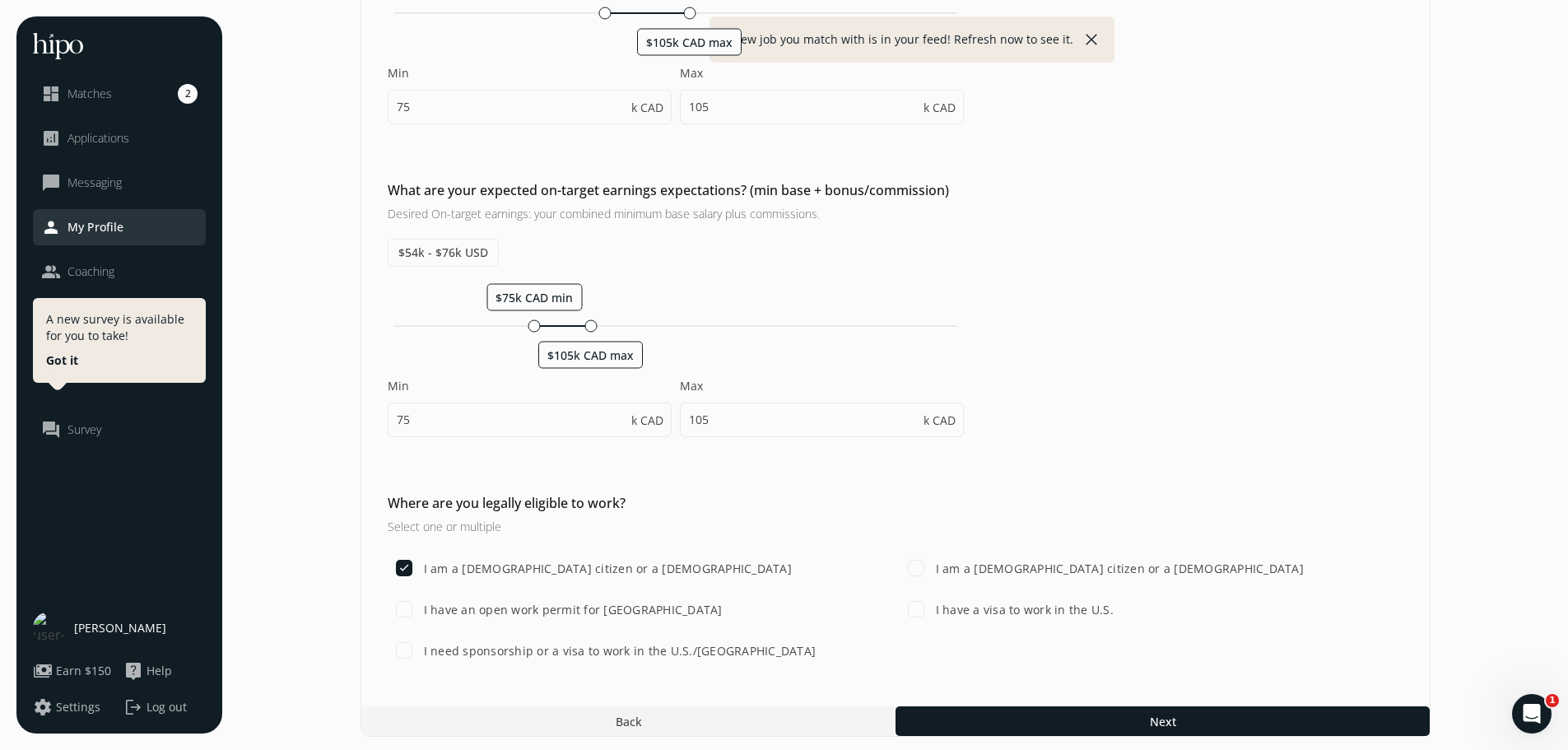
scroll to position [421, 0]
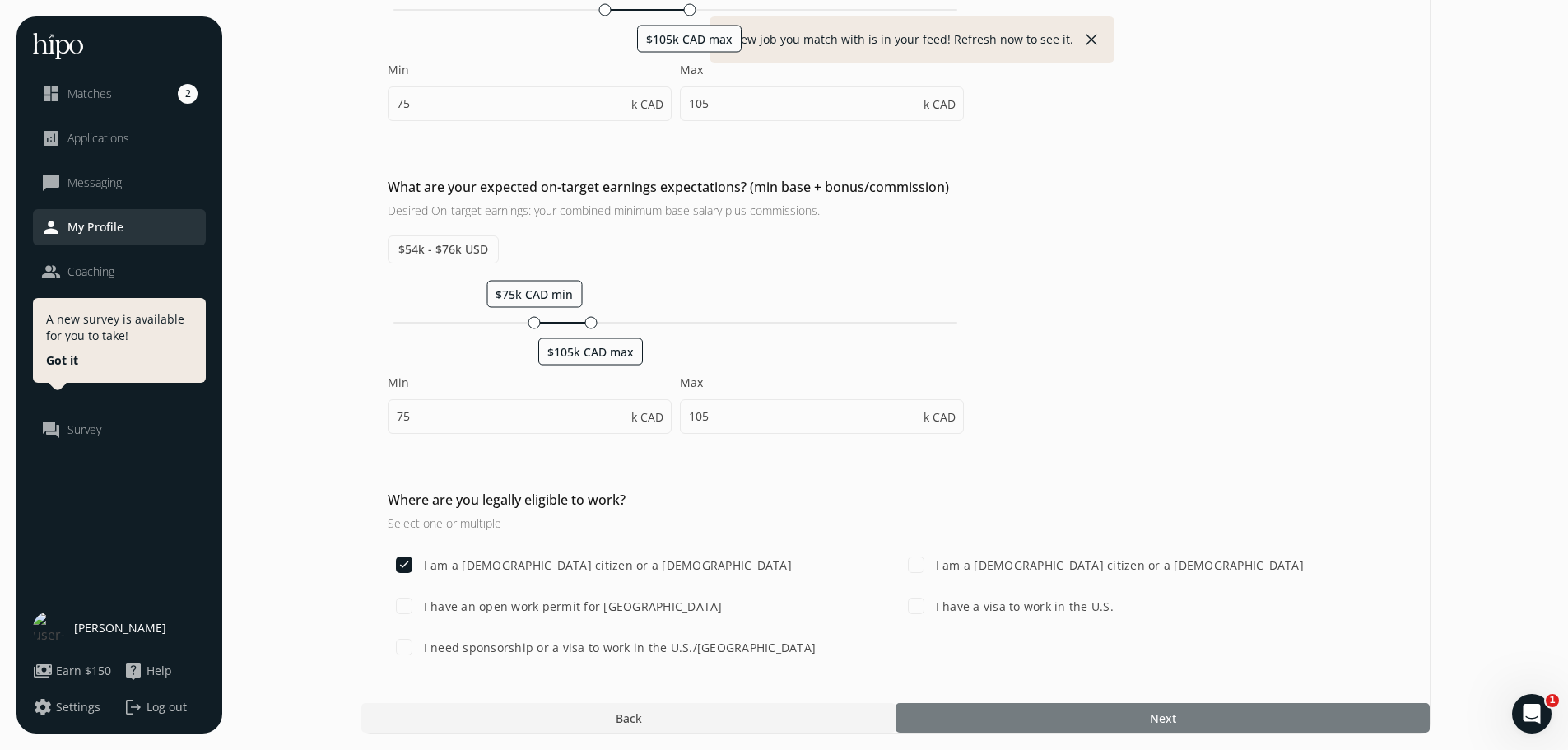
click at [1096, 719] on div at bounding box center [1162, 718] width 535 height 30
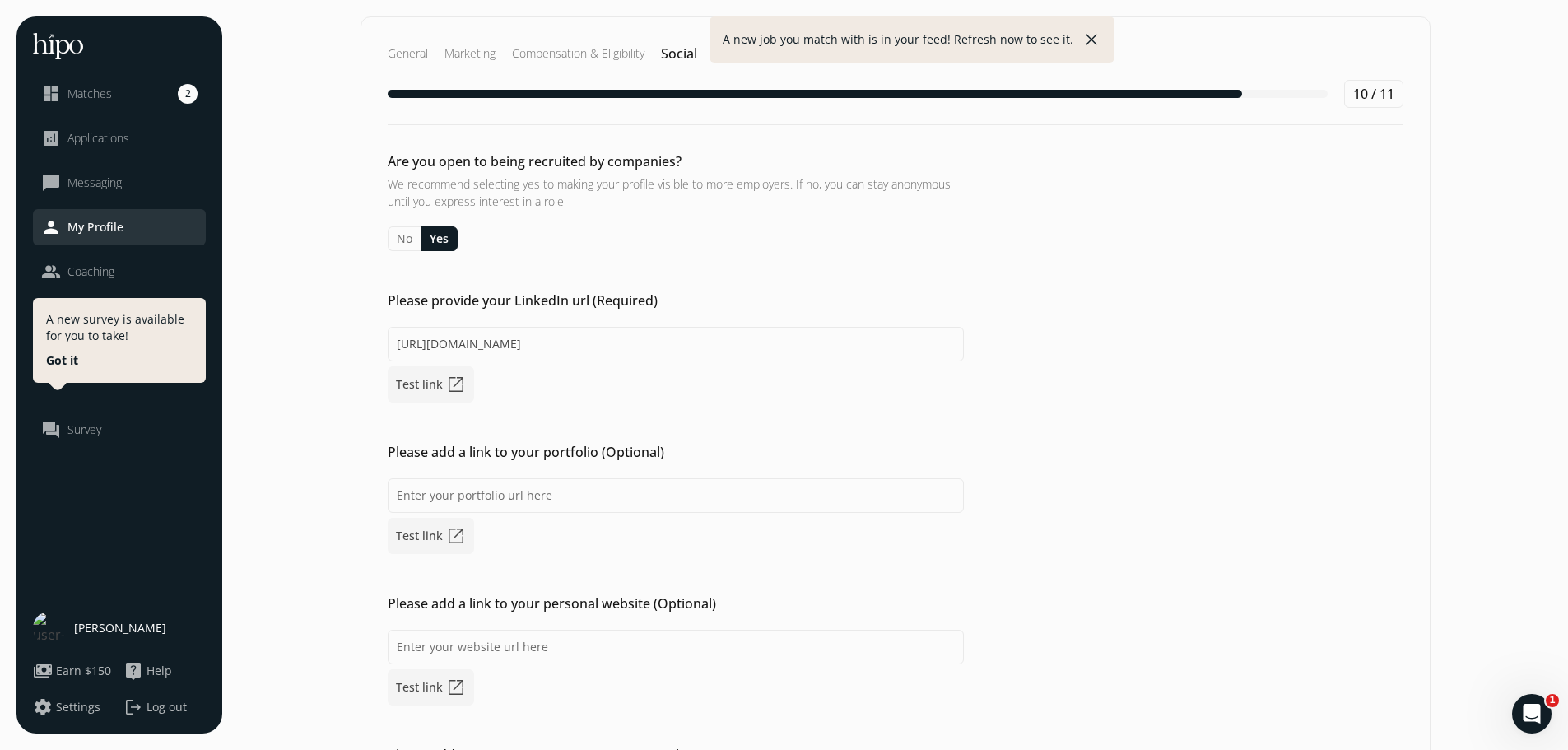
click at [1065, 647] on div "Please add a link to your personal website (Optional) Test link open_in_new" at bounding box center [895, 649] width 1068 height 112
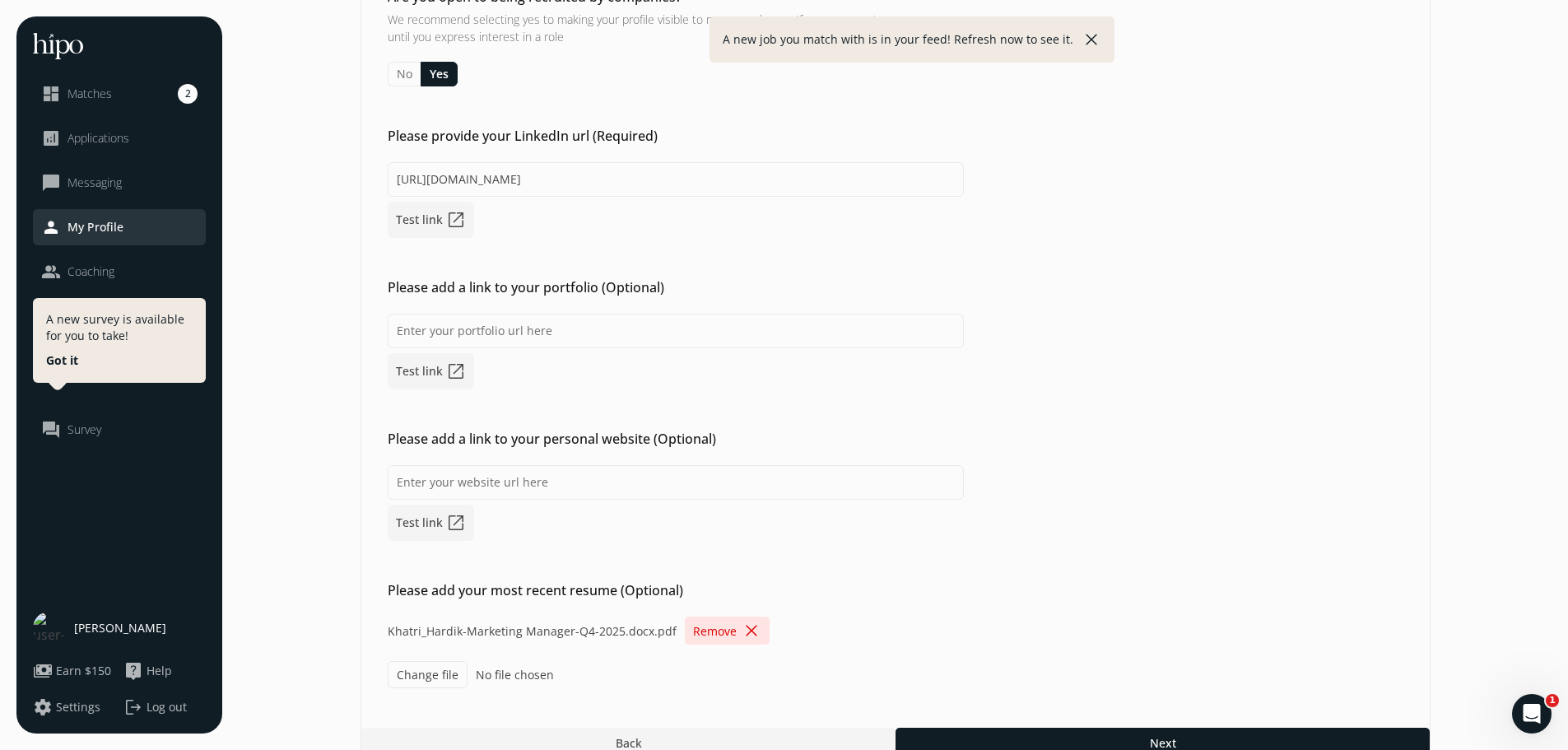
scroll to position [189, 0]
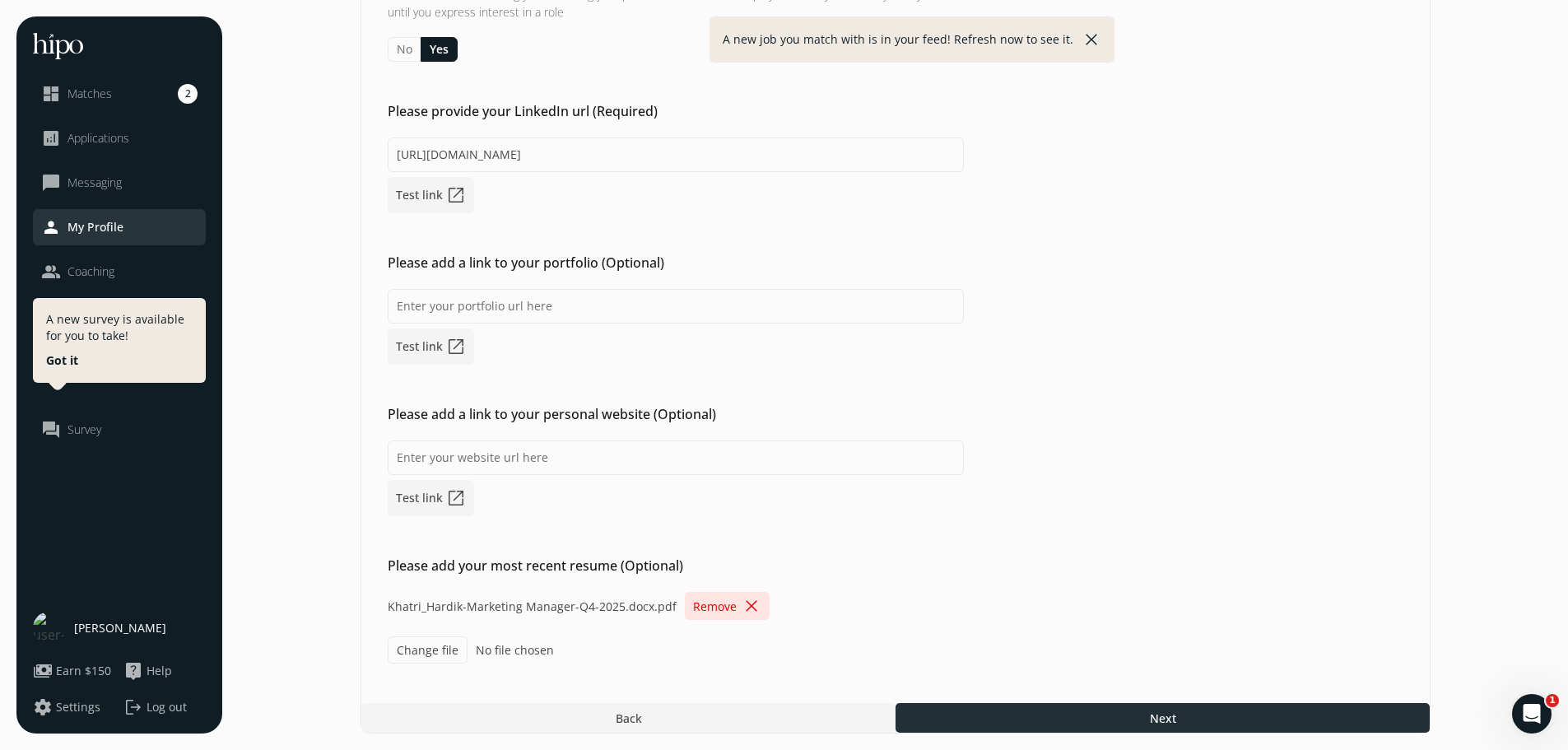
click at [1062, 718] on div at bounding box center [1162, 718] width 535 height 30
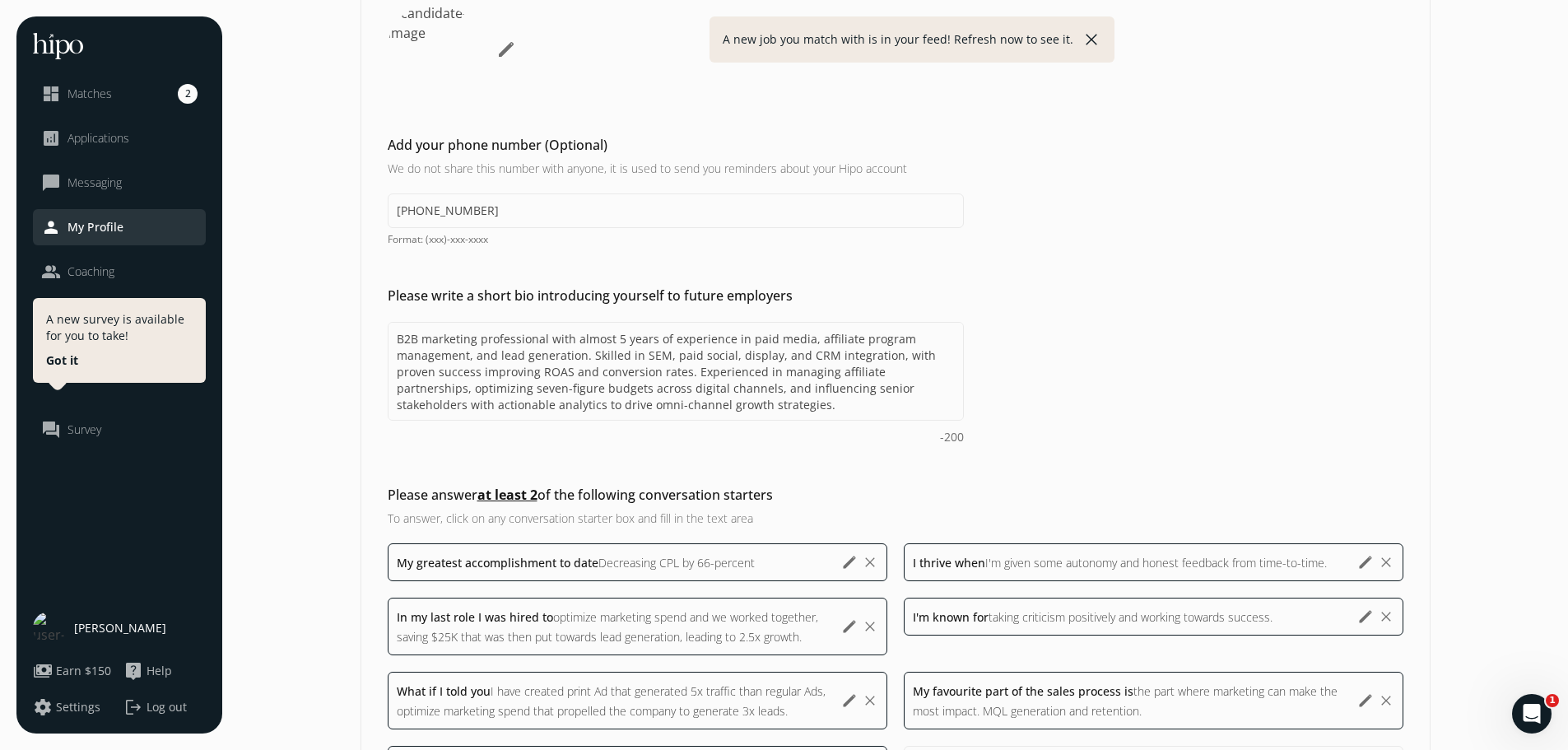
scroll to position [494, 0]
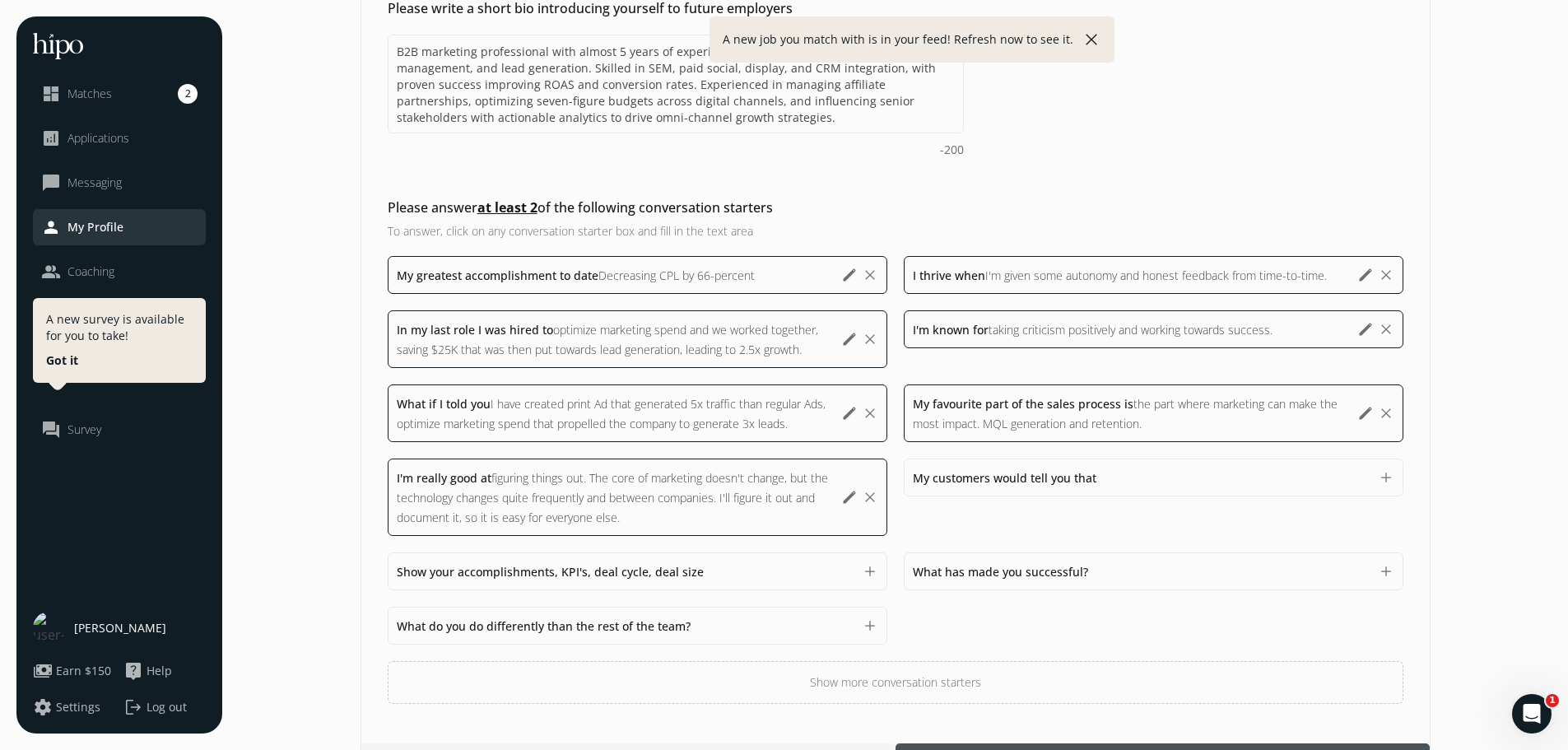
click at [846, 278] on button "edit" at bounding box center [849, 275] width 16 height 16
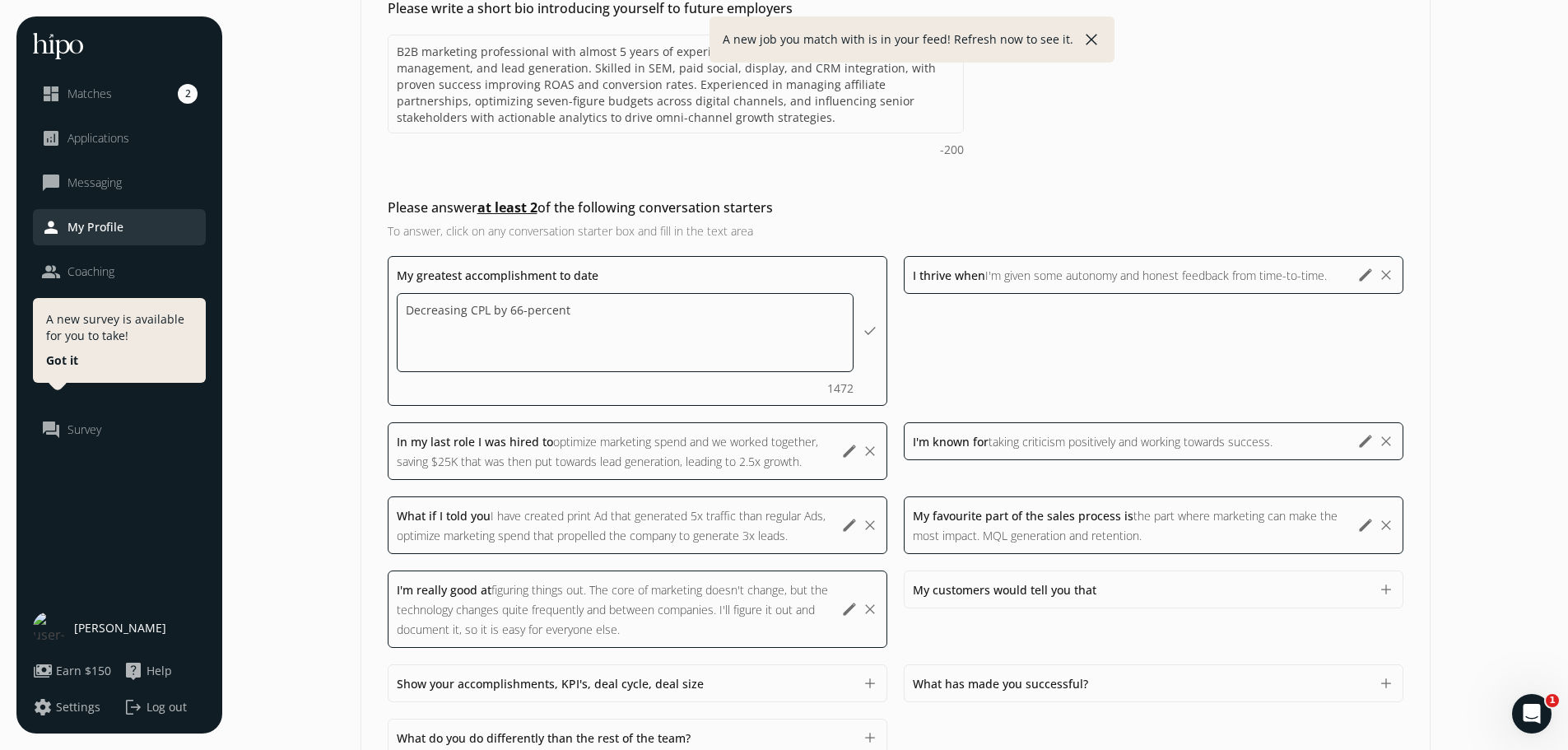
drag, startPoint x: 795, startPoint y: 320, endPoint x: 340, endPoint y: 297, distance: 455.6
click at [340, 297] on section "General Marketing Compensation & Eligibility Social Personal 11 / 11 Add a prof…" at bounding box center [895, 204] width 1313 height 1363
type textarea "Uncovering over $3M in mis-attributions on GA4, that I later presented to the l…"
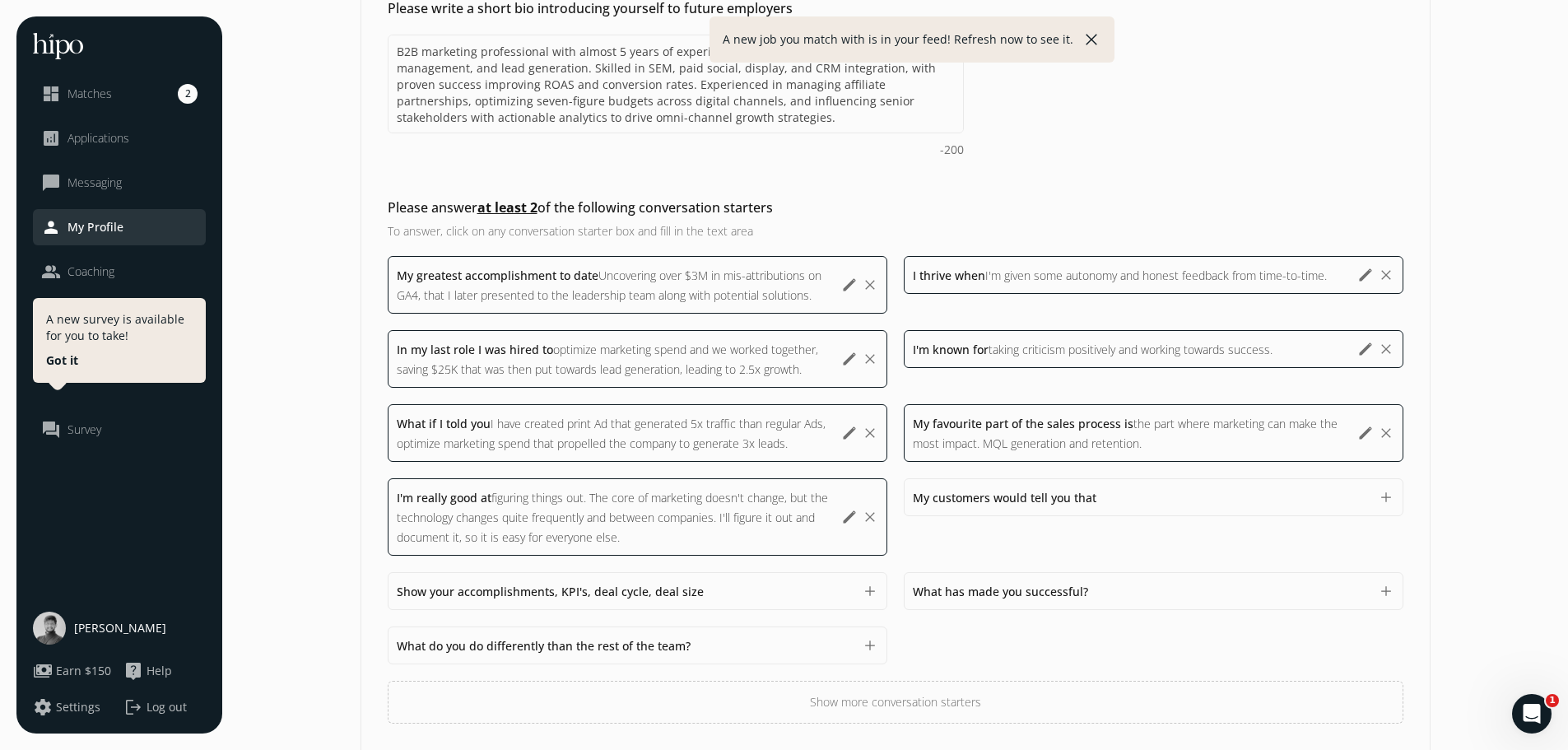
click at [847, 362] on button "edit" at bounding box center [849, 359] width 16 height 16
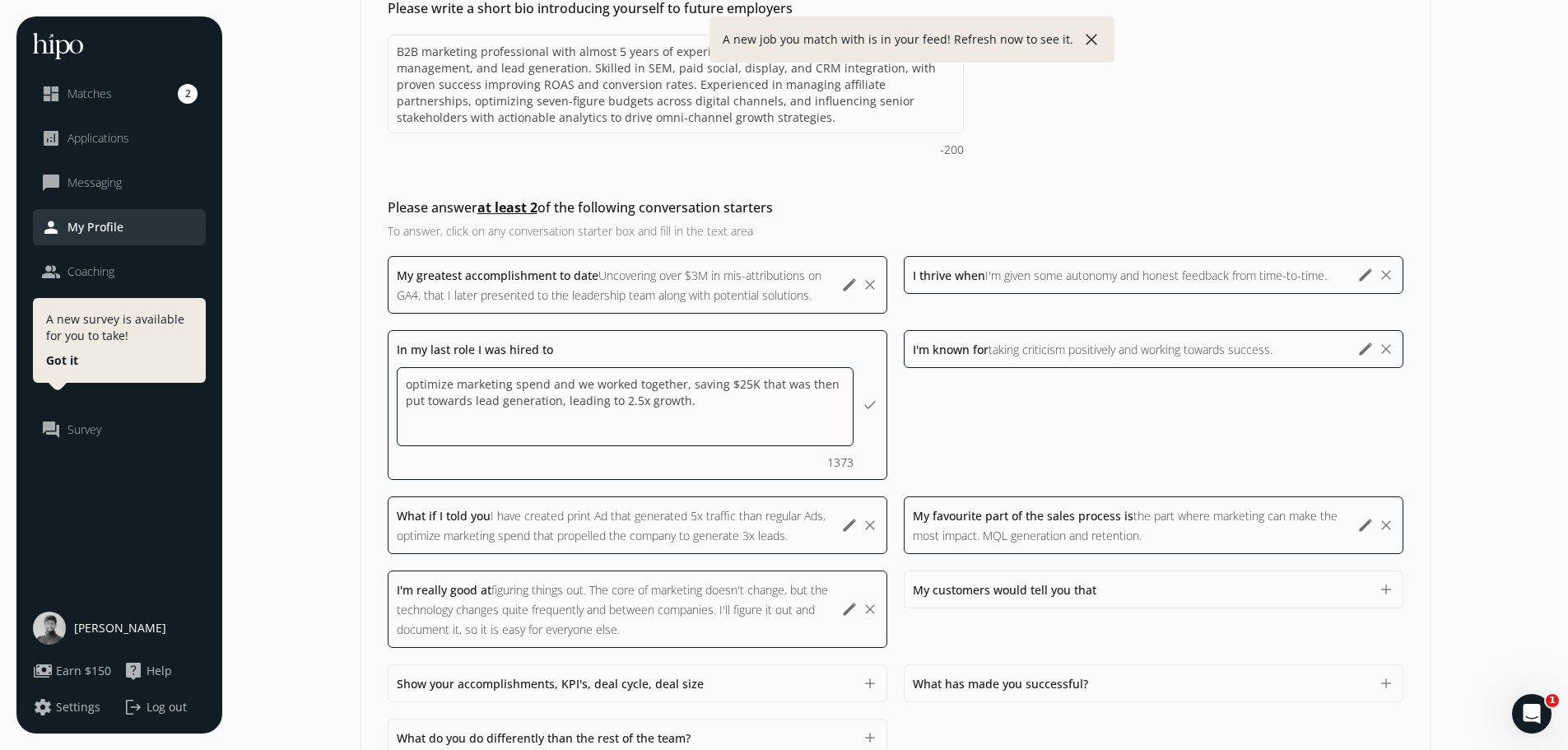
drag, startPoint x: 785, startPoint y: 402, endPoint x: 399, endPoint y: 387, distance: 386.3
click at [399, 387] on textarea "optimize marketing spend and we worked together, saving $25K that was then put …" at bounding box center [625, 407] width 457 height 79
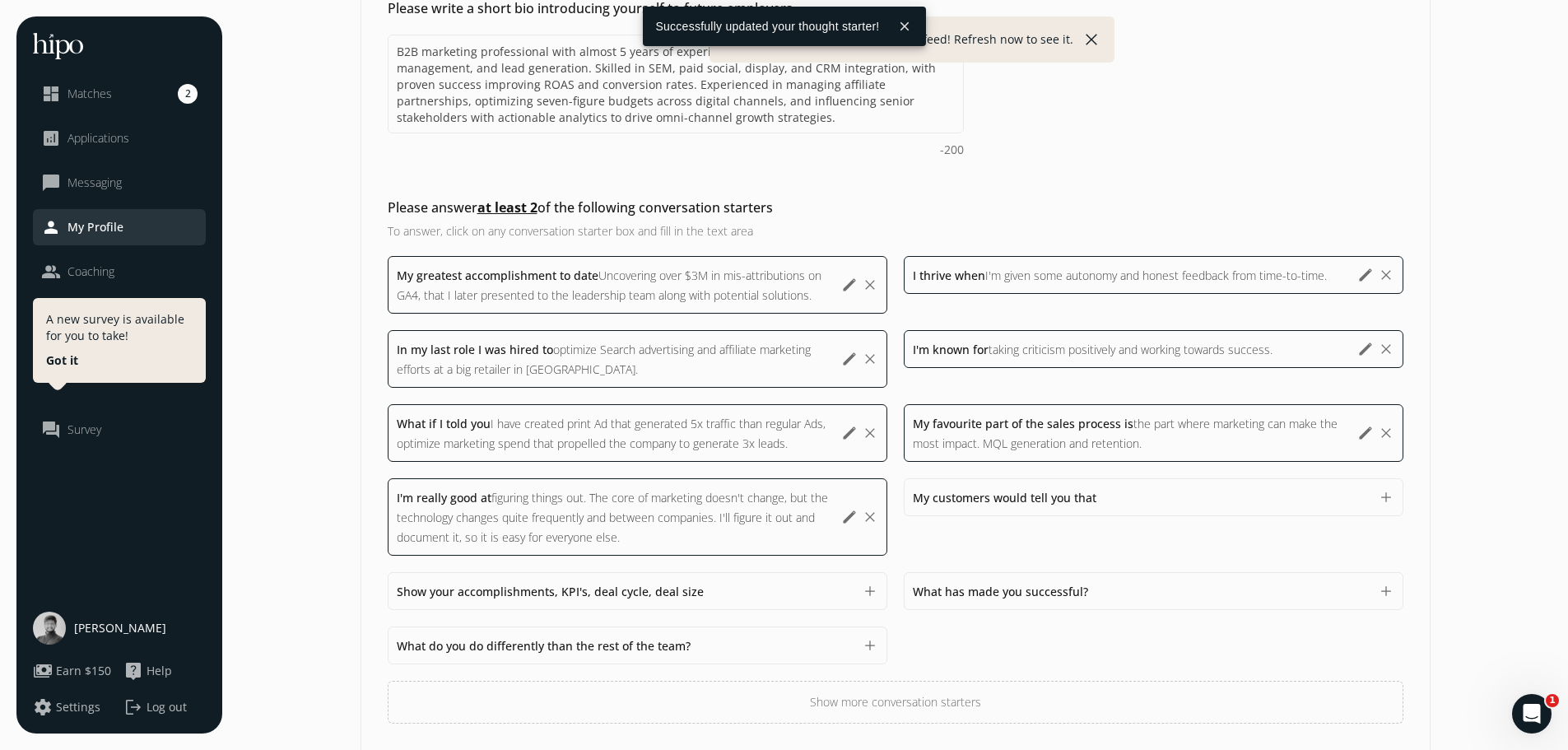
click at [852, 362] on button "edit" at bounding box center [849, 359] width 16 height 16
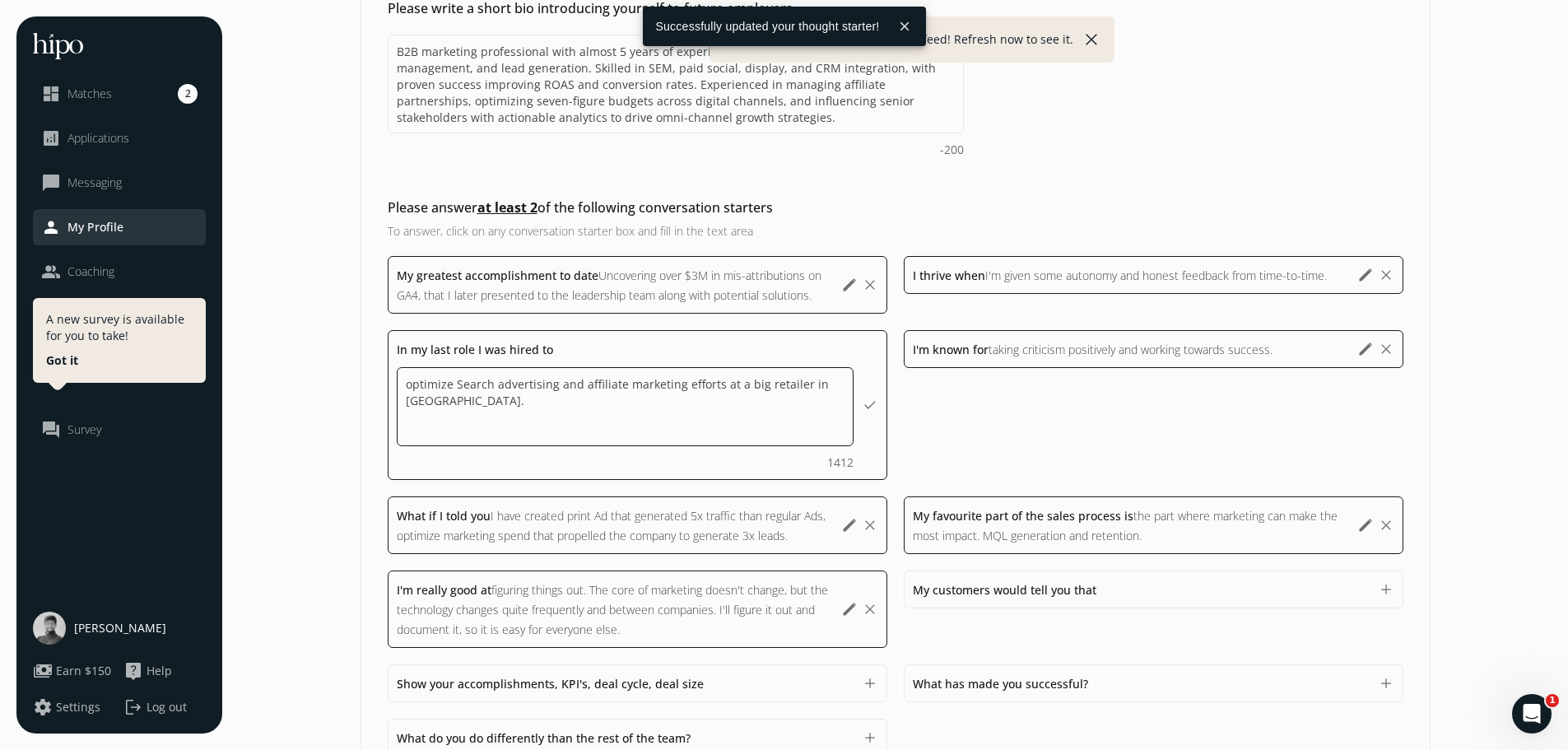
click at [761, 388] on textarea "optimize Search advertising and affiliate marketing efforts at a big retailer i…" at bounding box center [625, 407] width 457 height 79
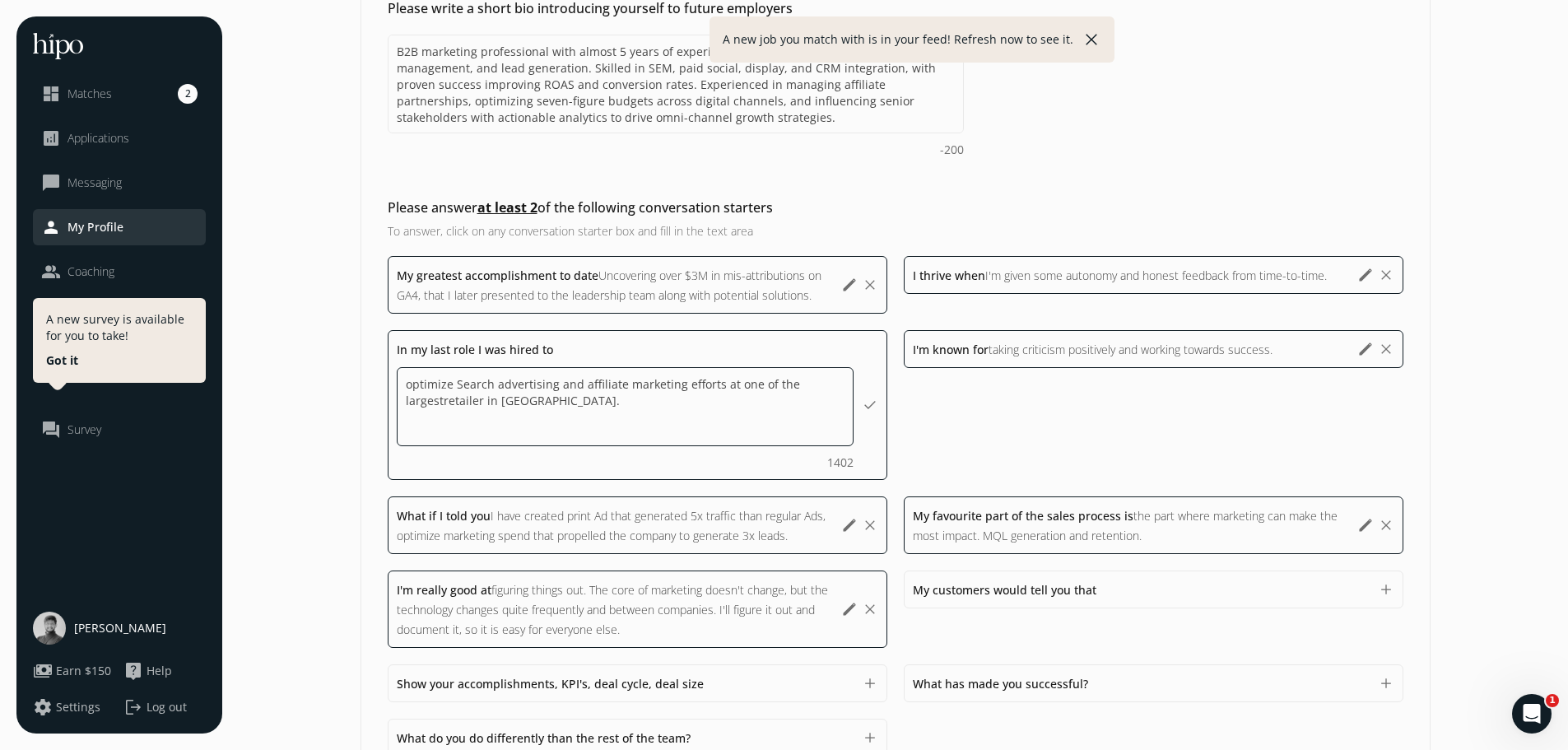
type textarea "optimize Search advertising and affiliate marketing efforts at one of the large…"
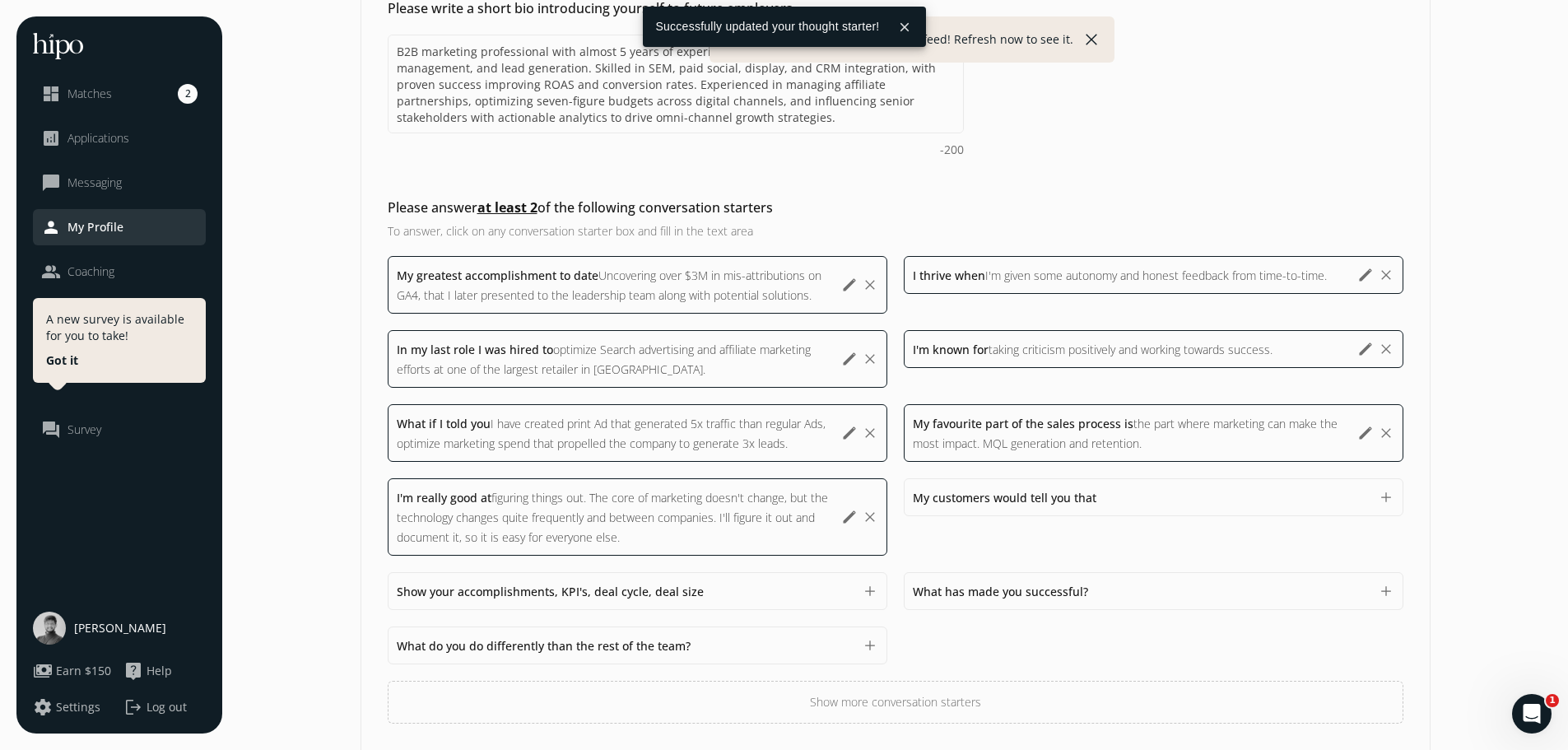
click at [912, 385] on div "I'm known for taking criticism positively and working towards success. taking c…" at bounding box center [1153, 359] width 500 height 58
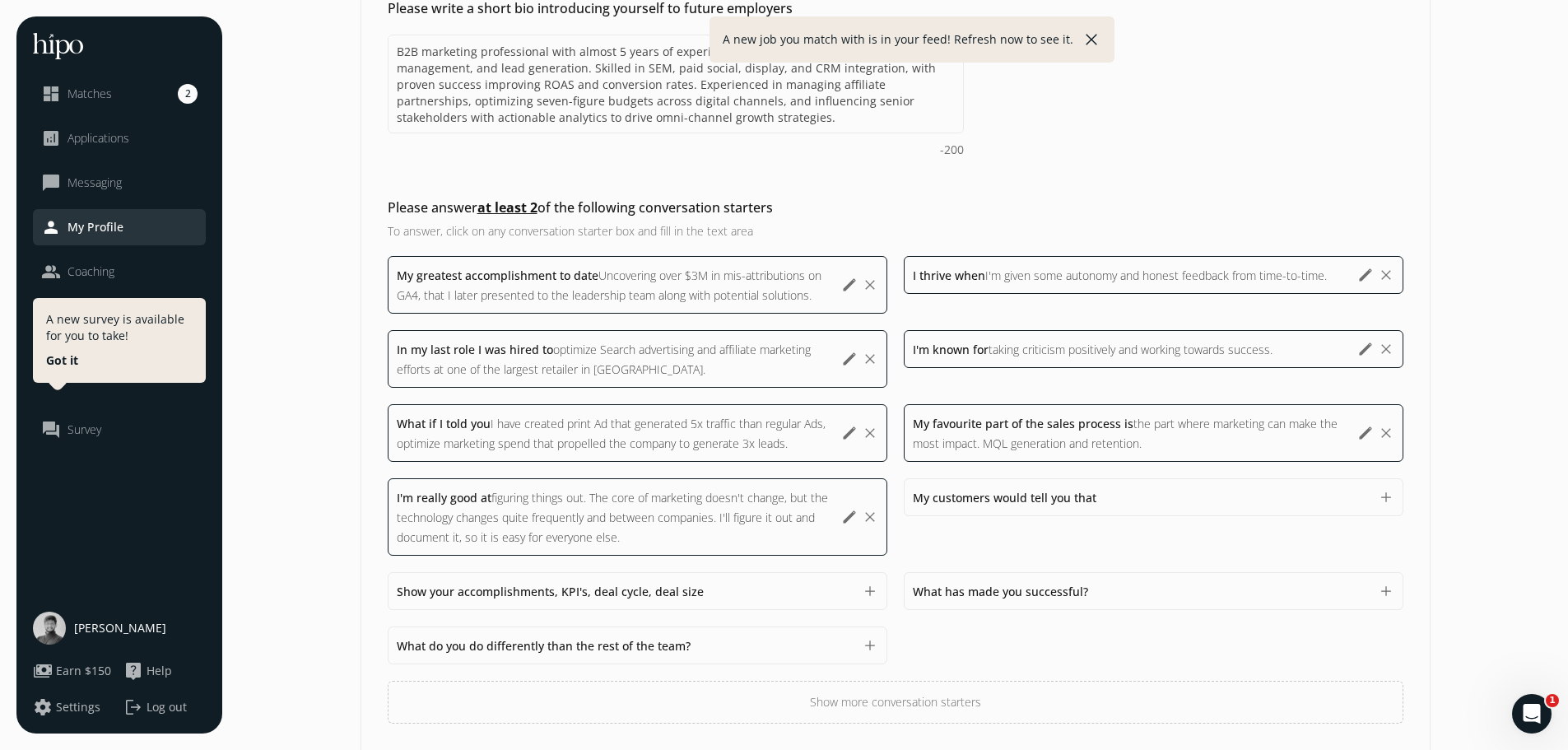
click at [843, 434] on button "edit" at bounding box center [849, 433] width 16 height 16
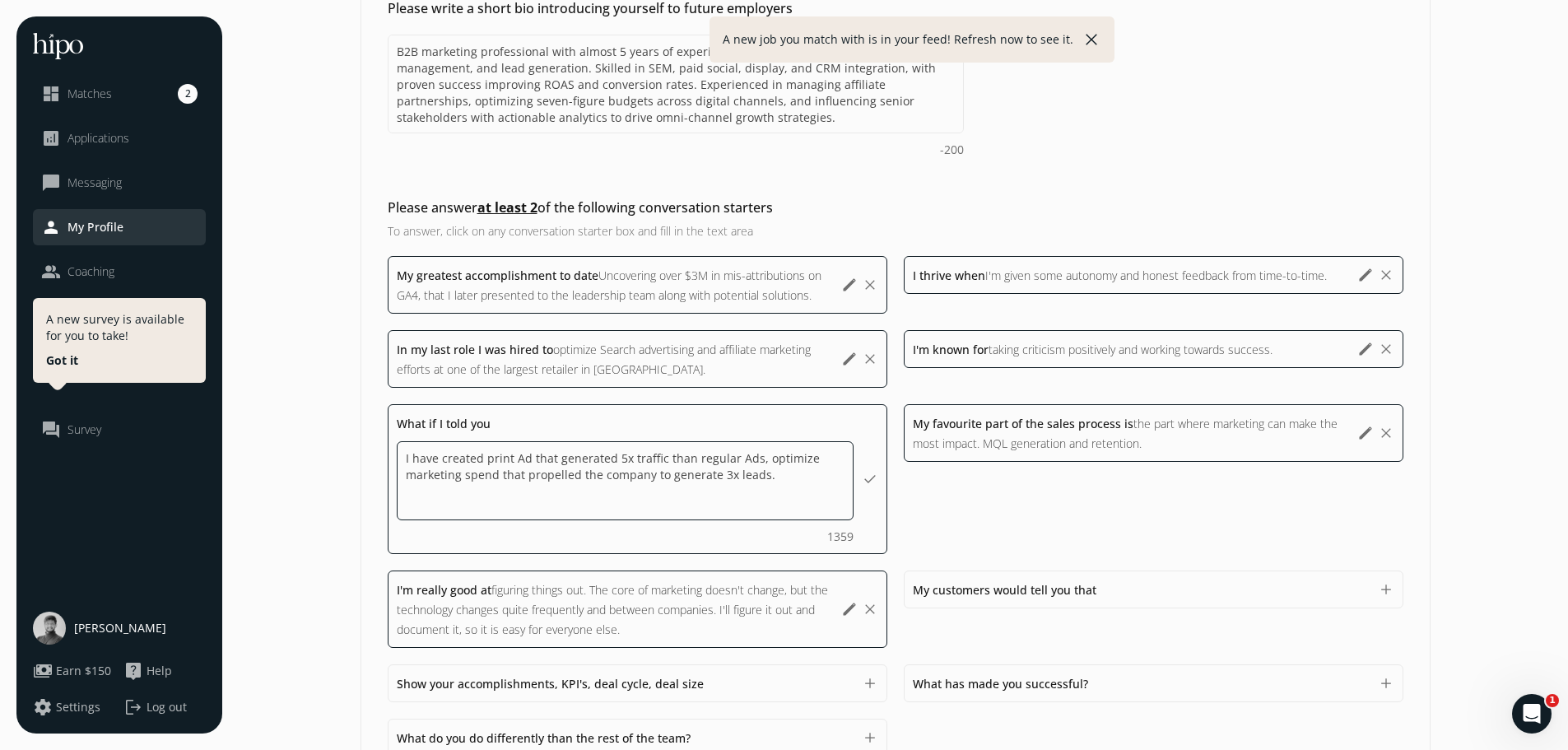
drag, startPoint x: 769, startPoint y: 472, endPoint x: 356, endPoint y: 460, distance: 413.2
click at [355, 460] on section "General Marketing Compensation & Eligibility Social Personal 11 / 11 Add a prof…" at bounding box center [895, 204] width 1313 height 1363
type textarea "Apart from being a Google Analytics 4 and search advertising expert, I'm also s…"
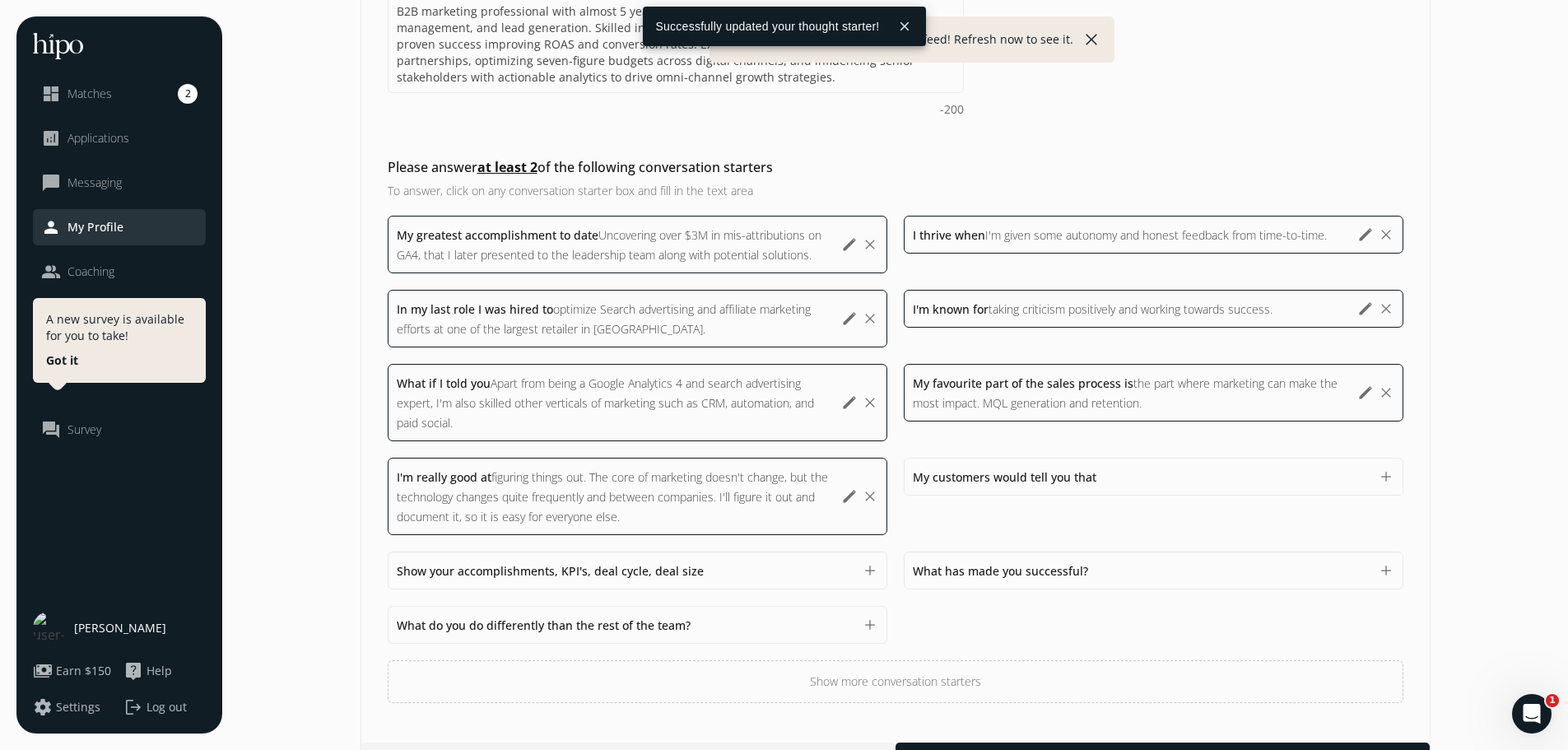
scroll to position [573, 0]
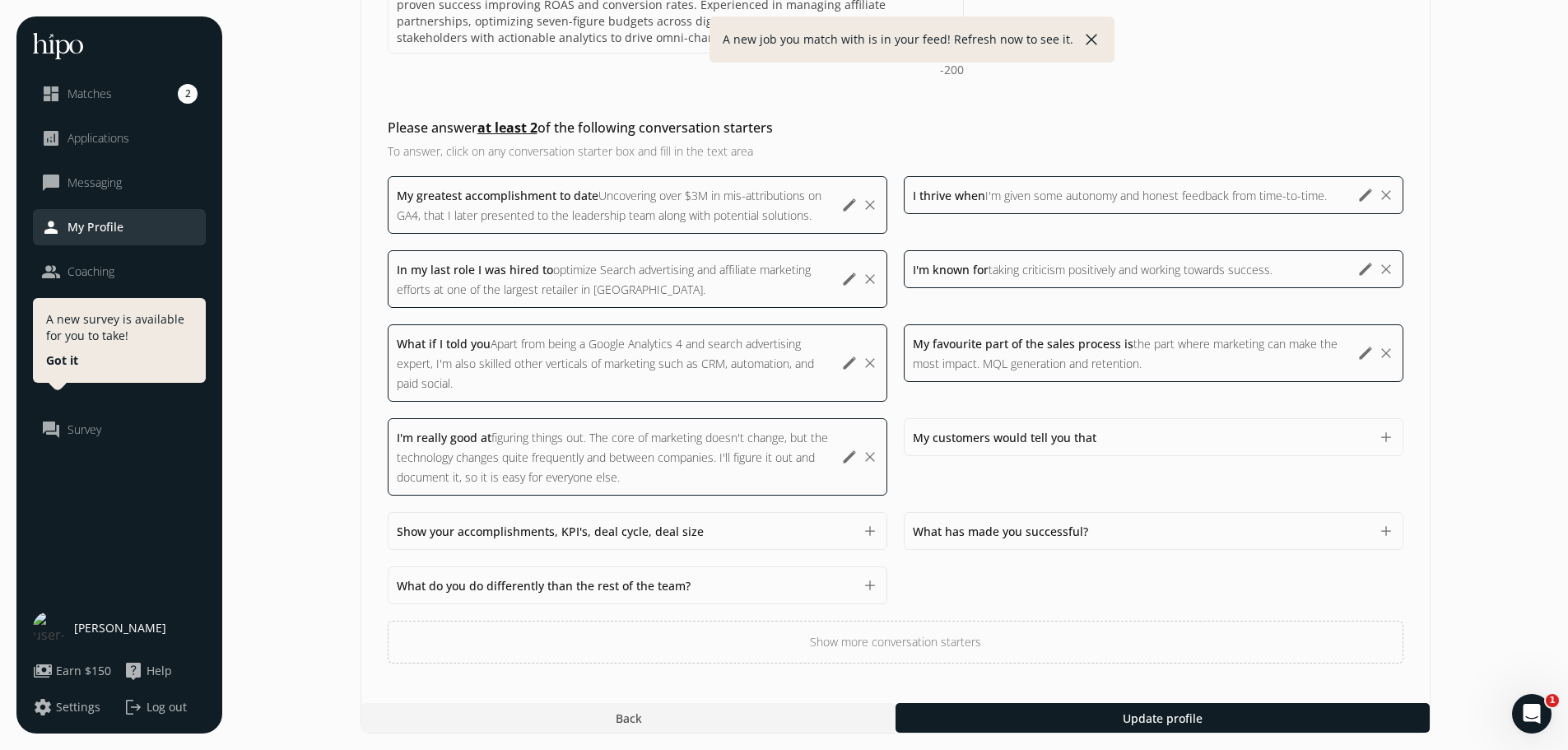
click at [866, 581] on button "add" at bounding box center [870, 585] width 16 height 16
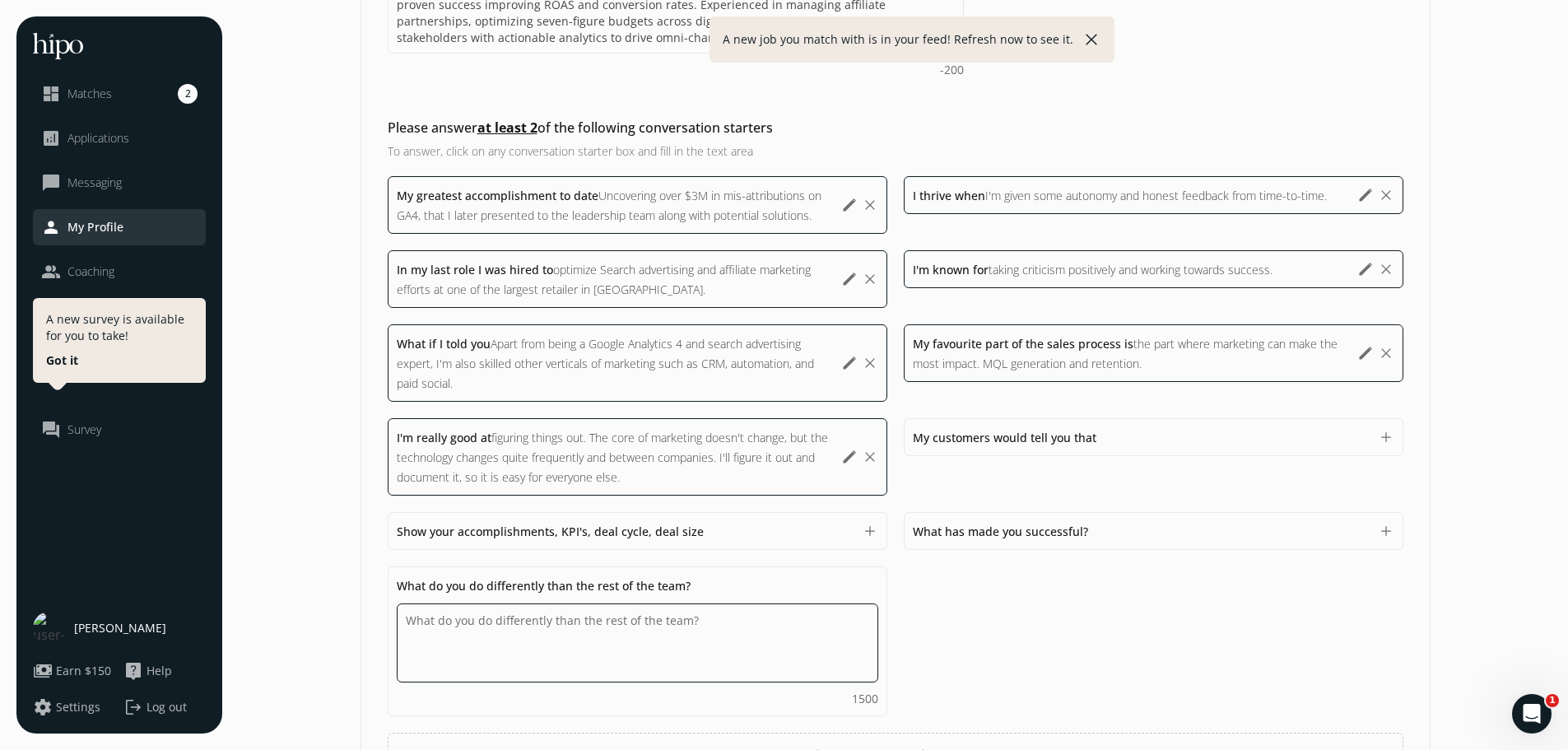
click at [850, 628] on textarea "Do you feel like we missed asking any questions that would improve your profile…" at bounding box center [637, 643] width 481 height 79
type textarea "I never give up. Persistent efforts if how I get things done. Not to mention, I…"
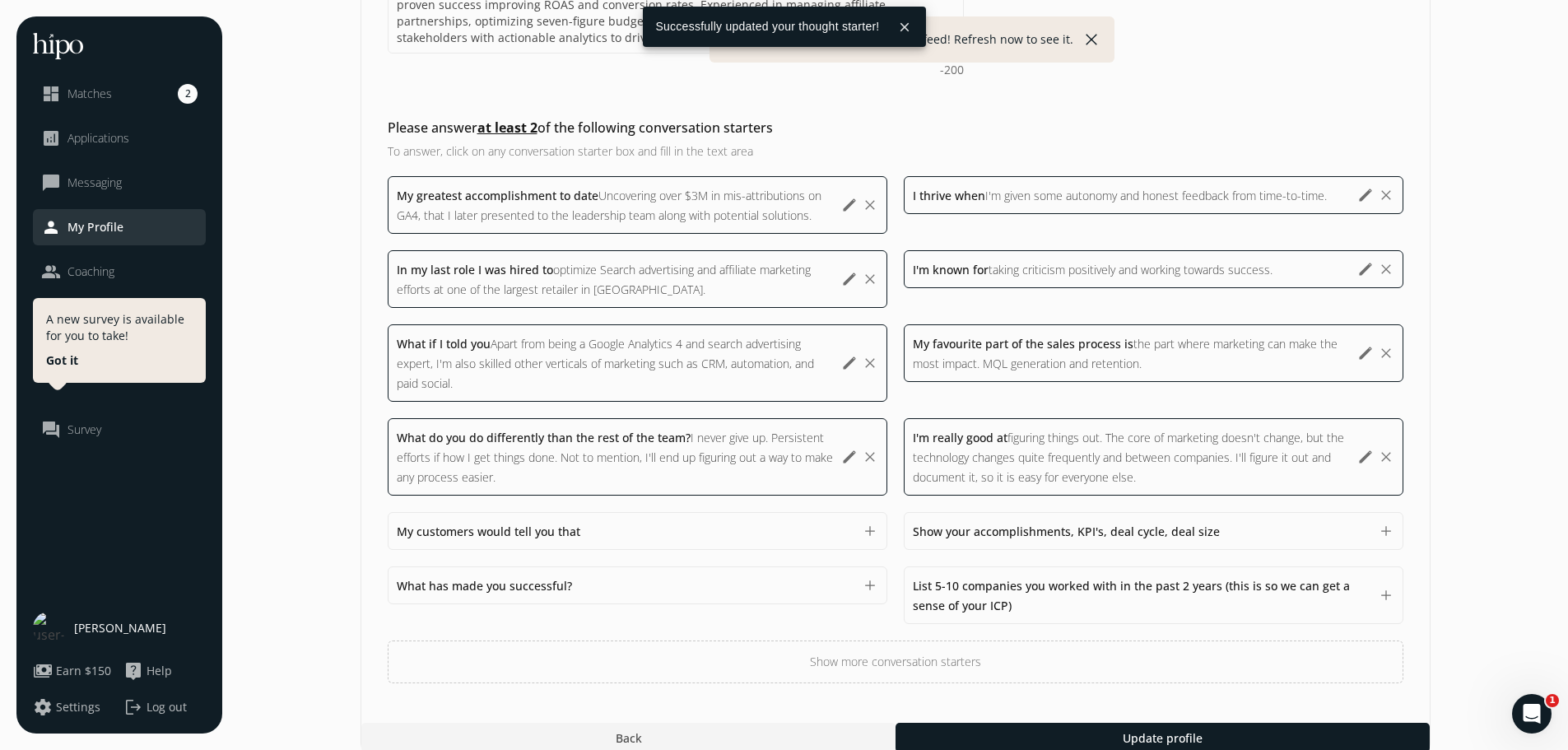
click at [1484, 545] on section "General Marketing Compensation & Eligibility Social Personal 11 / 11 Add a prof…" at bounding box center [895, 97] width 1313 height 1310
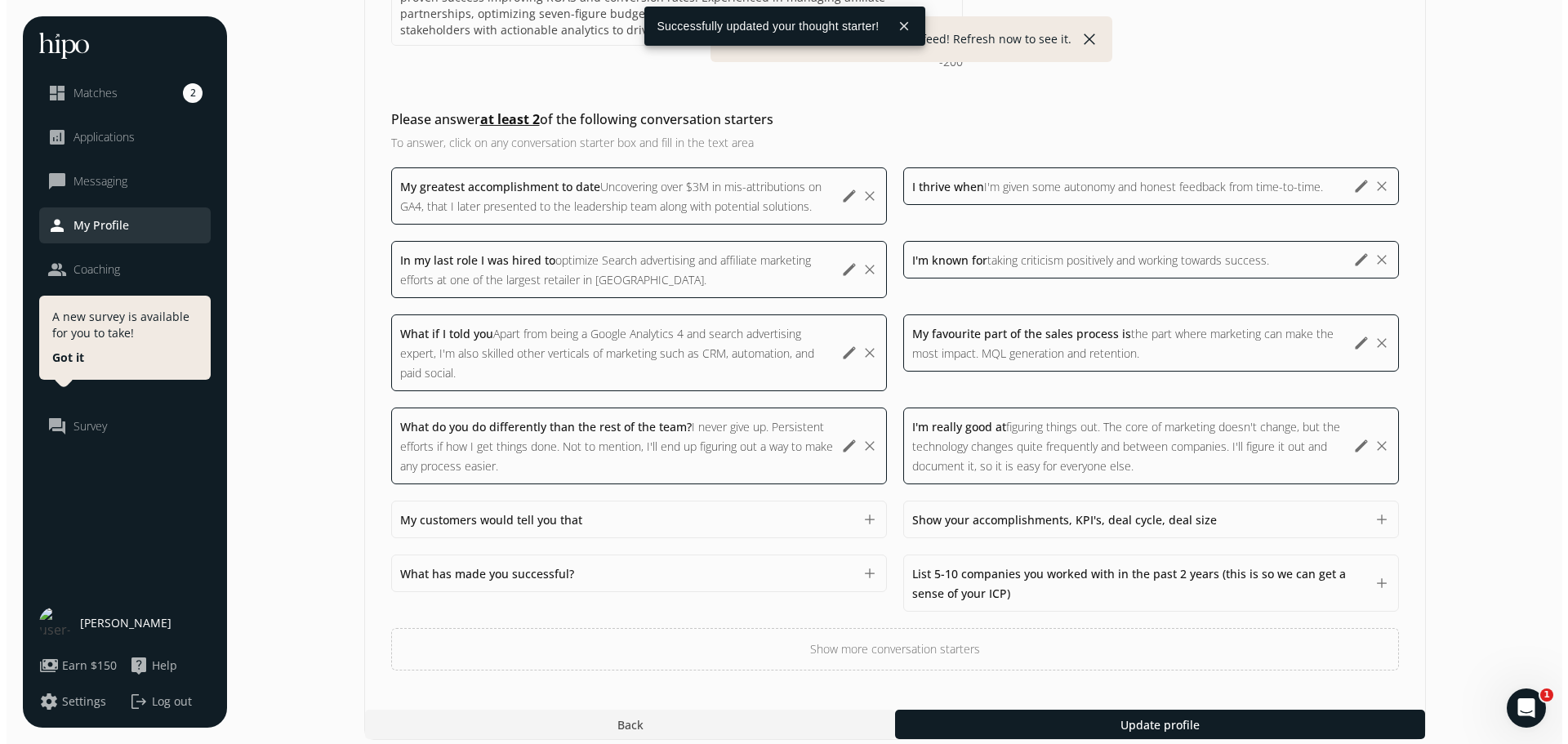
scroll to position [588, 0]
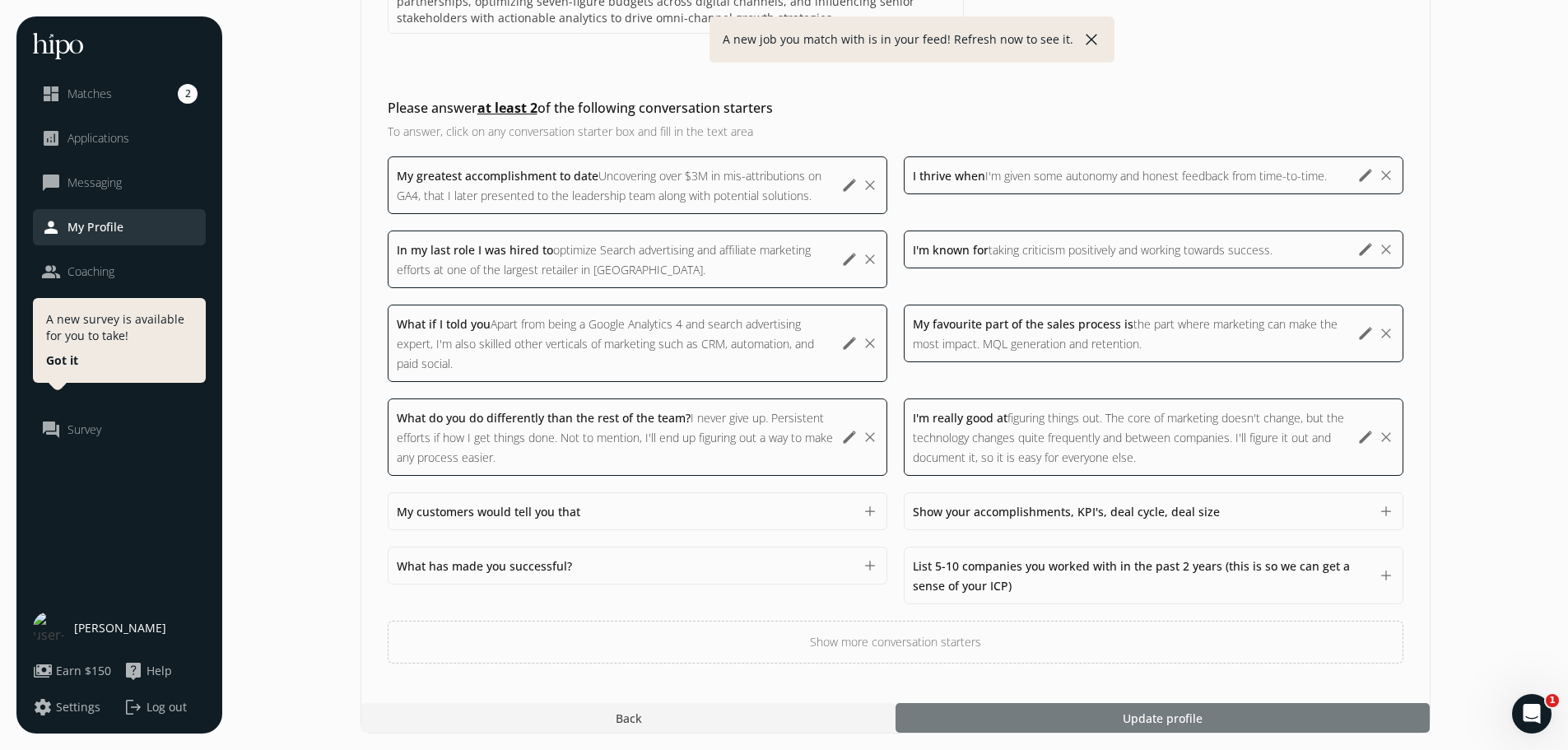
click at [1188, 714] on span "Update profile" at bounding box center [1162, 718] width 80 height 17
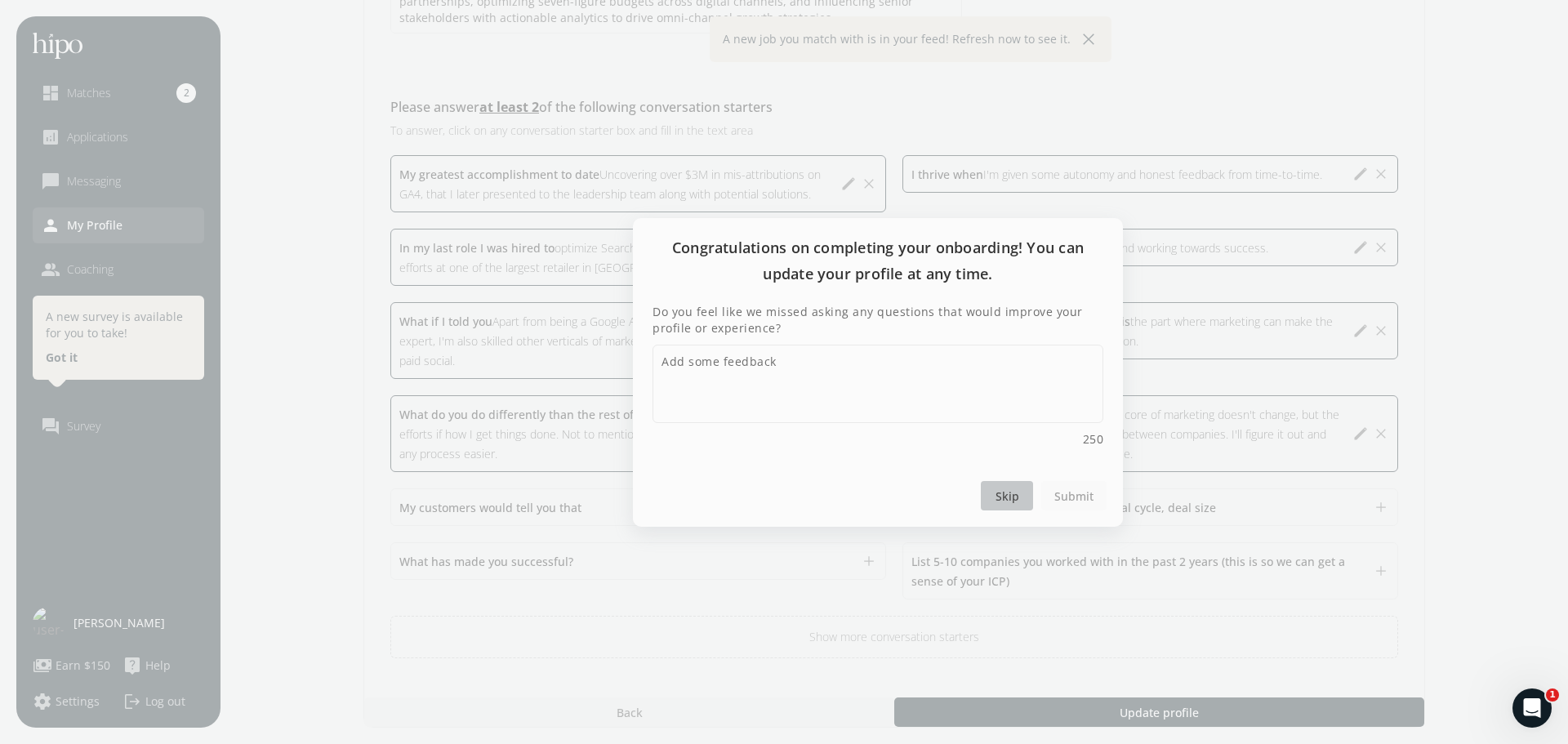
click at [1019, 504] on div at bounding box center [1006, 495] width 52 height 30
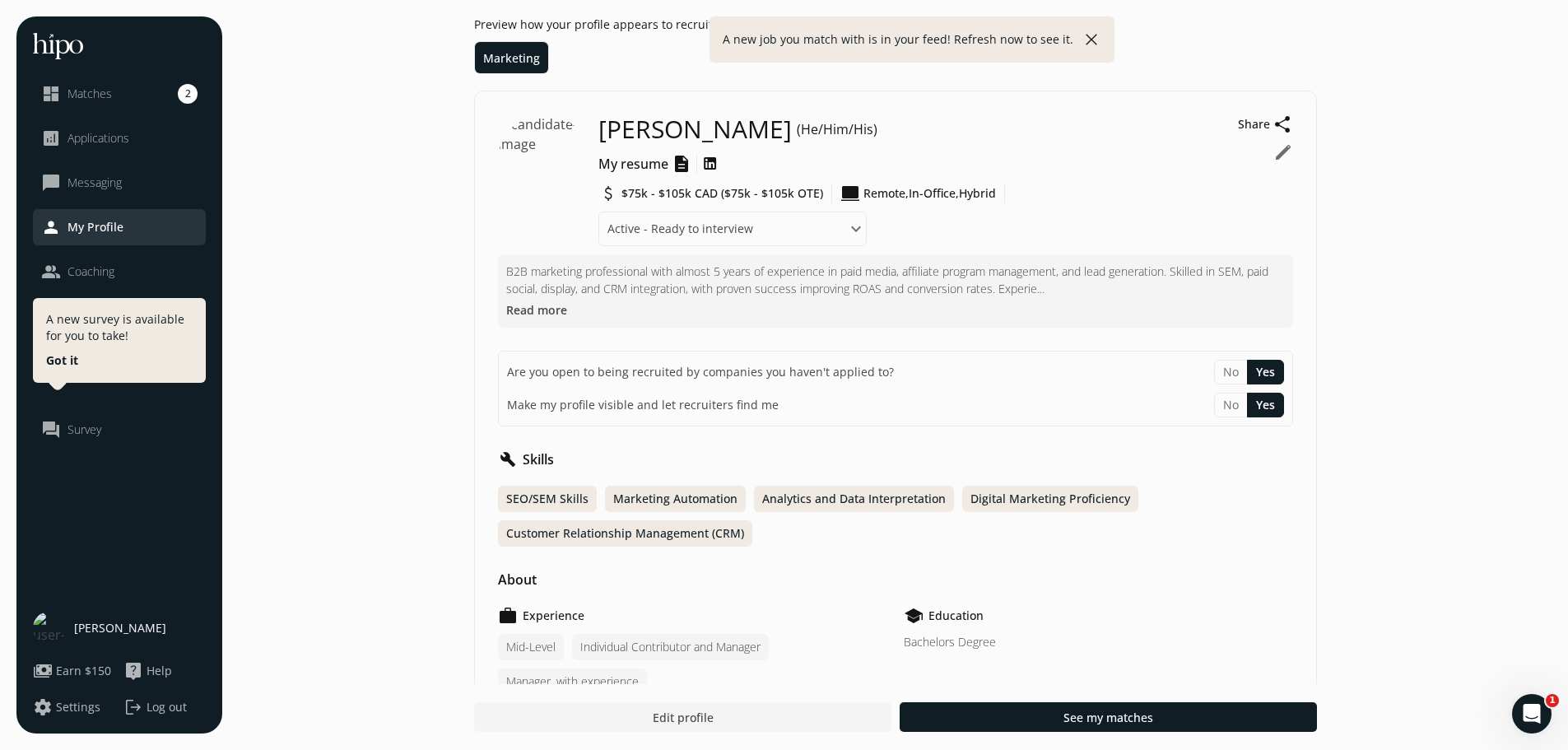
click at [126, 98] on link "dashboard Matches 2" at bounding box center [119, 94] width 156 height 20
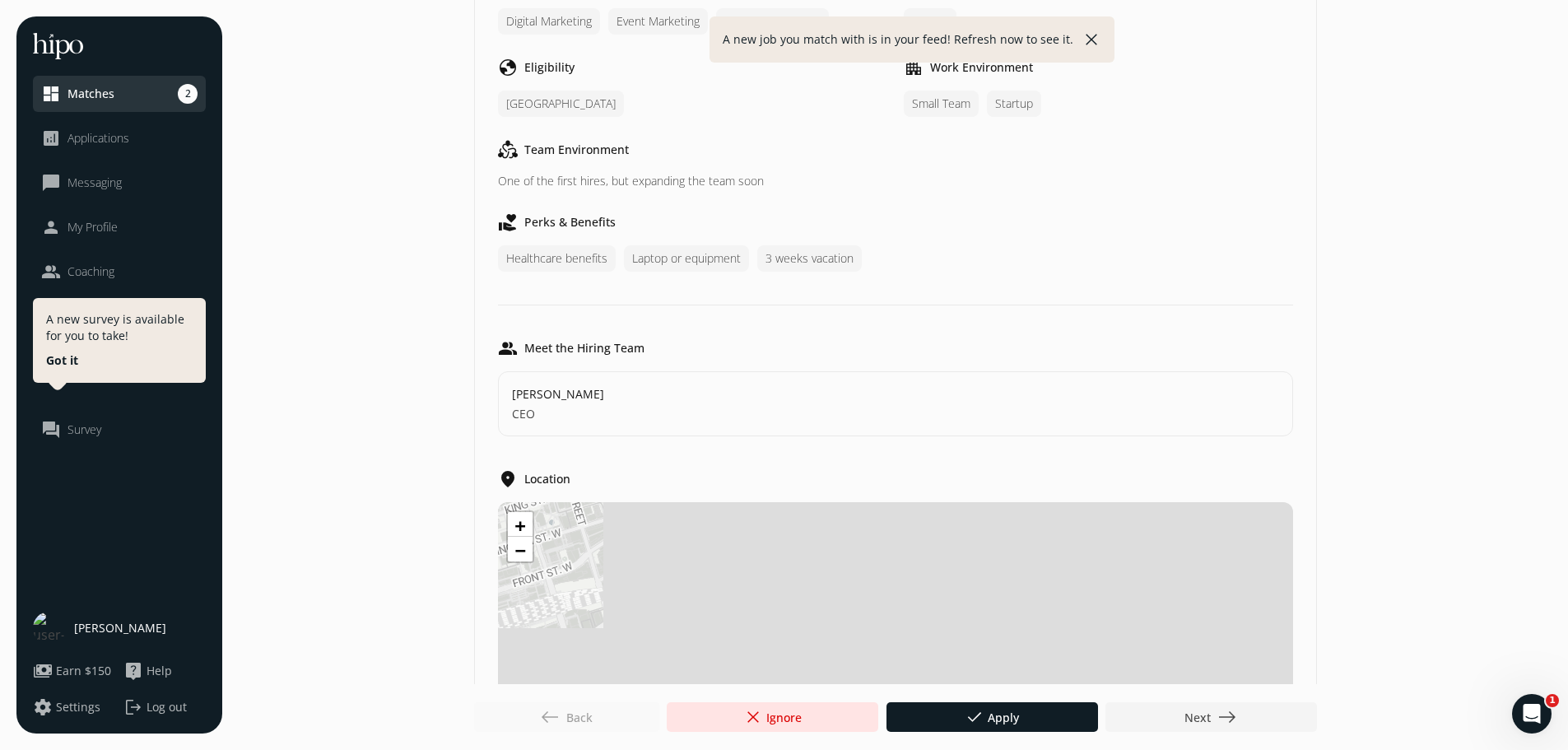
scroll to position [266, 0]
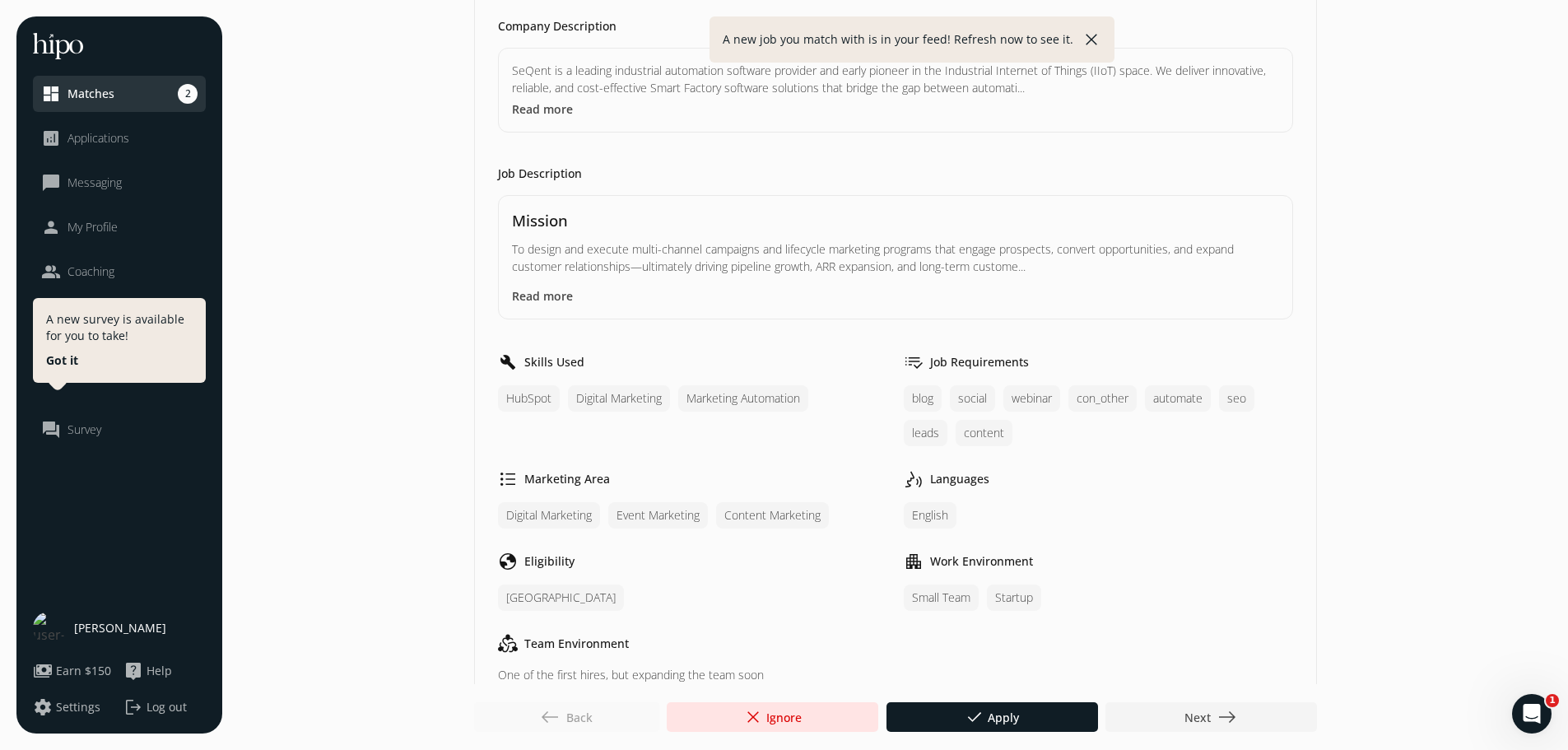
click at [529, 288] on button "Read more" at bounding box center [543, 296] width 61 height 17
